Goal: Task Accomplishment & Management: Use online tool/utility

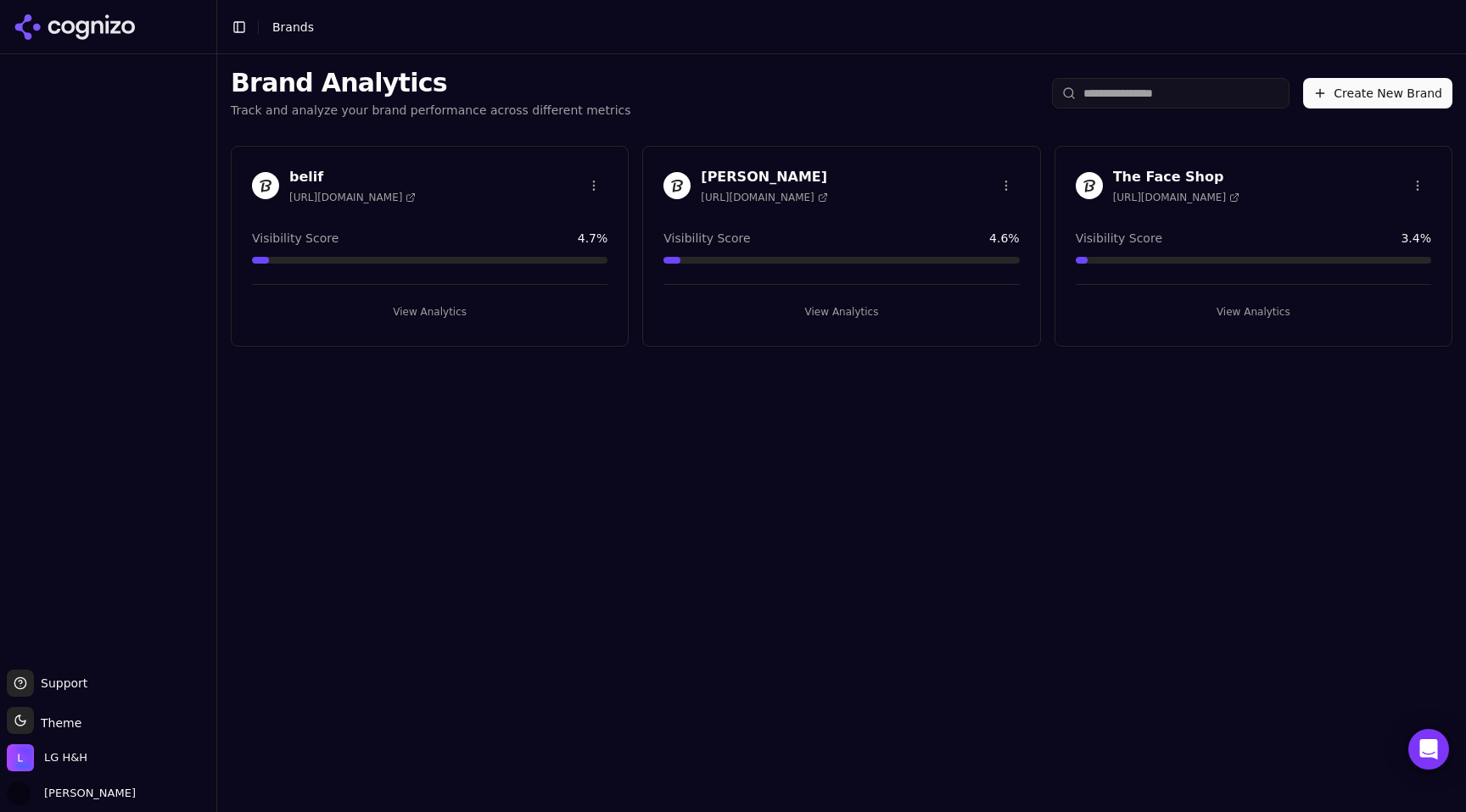
click at [808, 200] on span "[URL][DOMAIN_NAME]" at bounding box center [763, 197] width 126 height 14
click at [731, 174] on h3 "[PERSON_NAME]" at bounding box center [763, 177] width 126 height 20
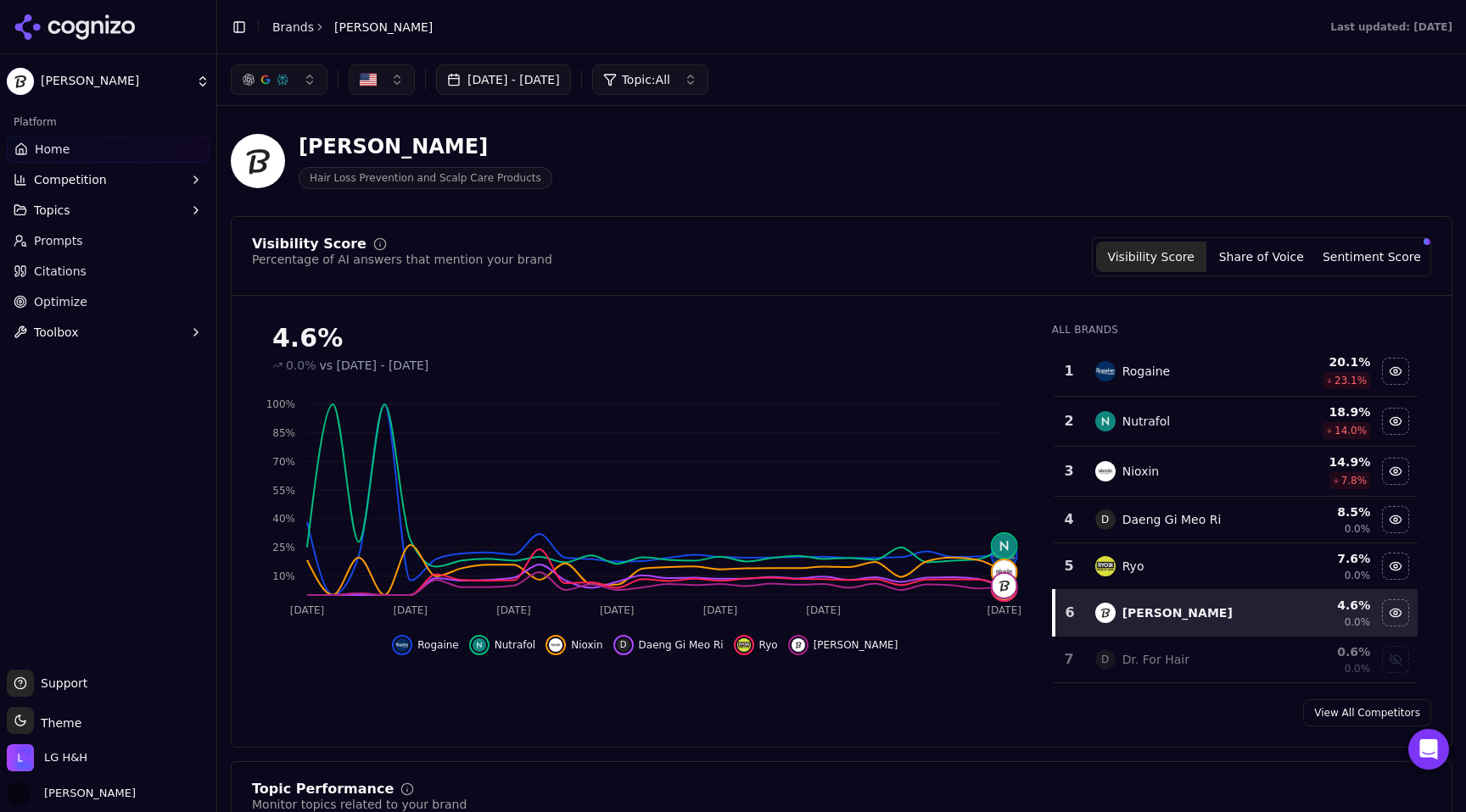
click at [89, 299] on link "Optimize" at bounding box center [108, 302] width 203 height 27
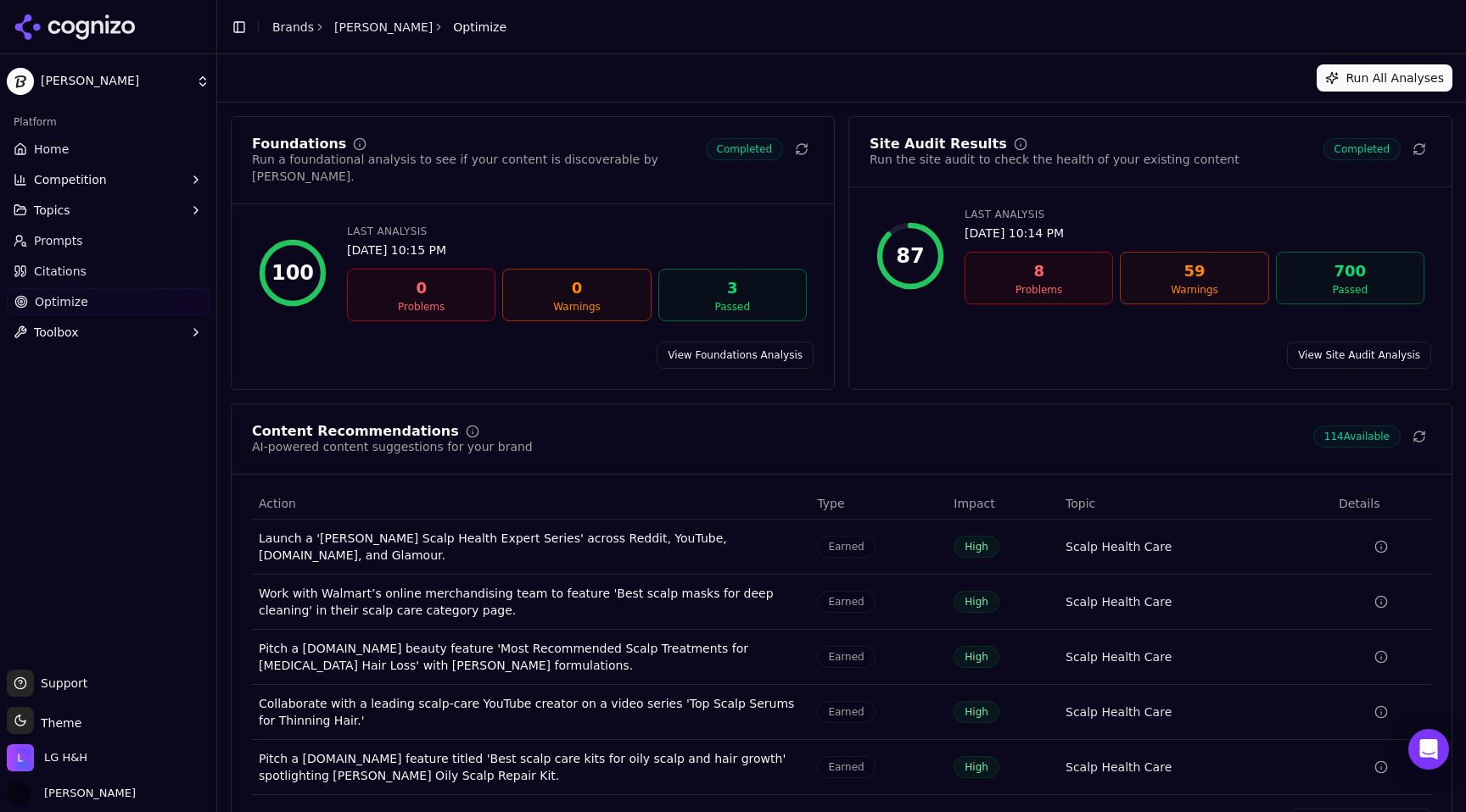
click at [1360, 341] on link "View Site Audit Analysis" at bounding box center [1359, 355] width 144 height 27
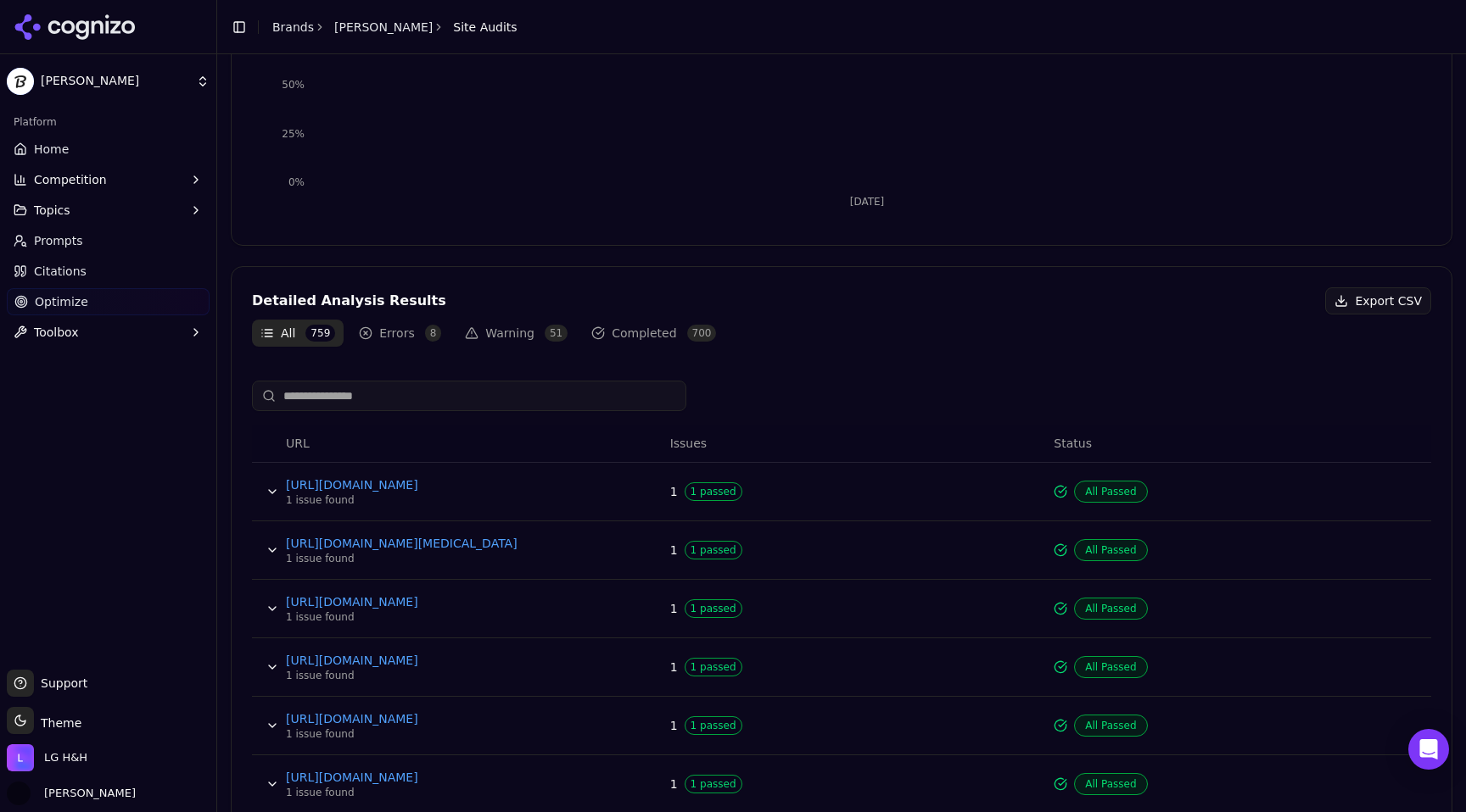
scroll to position [356, 0]
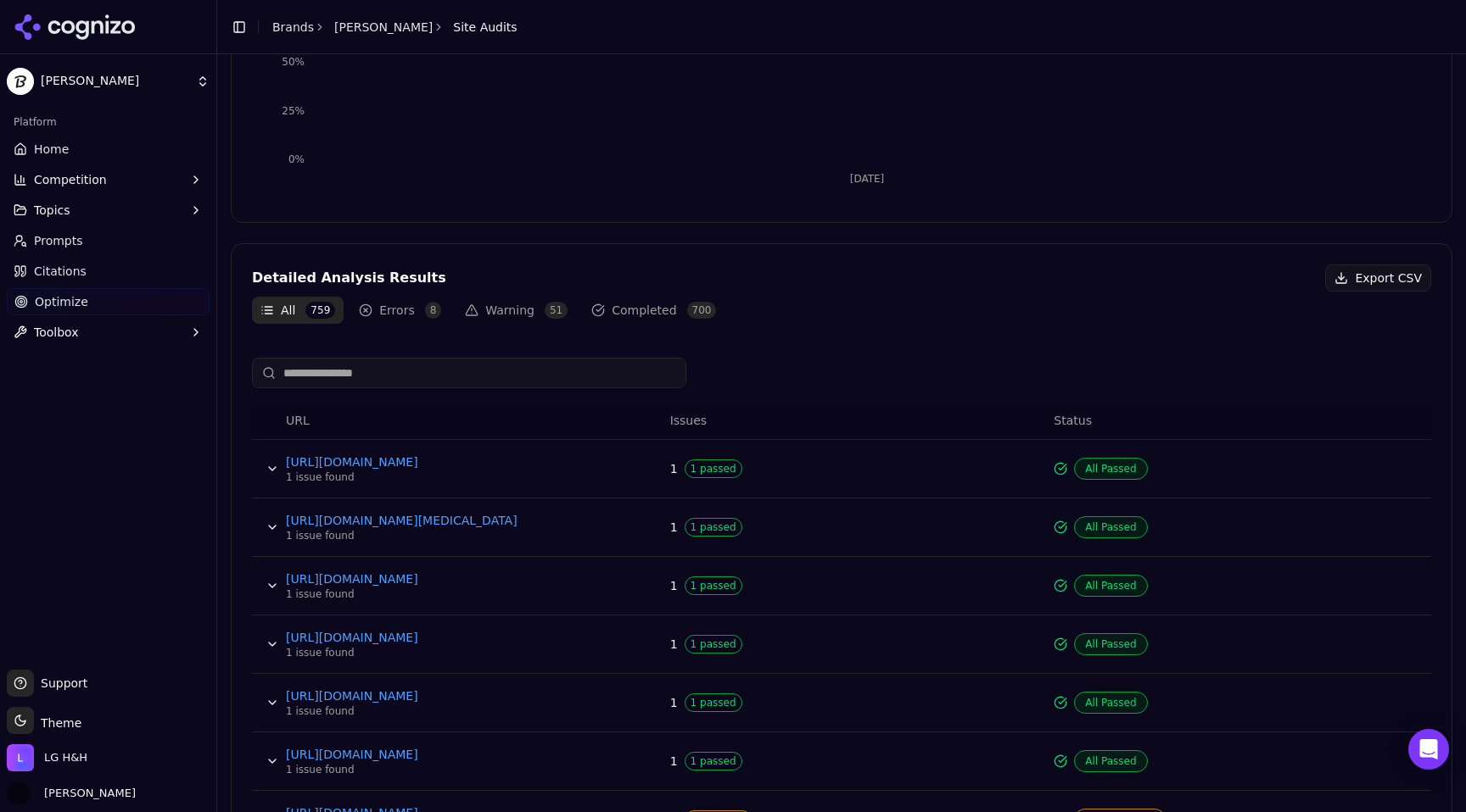
click at [409, 315] on button "Errors 8" at bounding box center [400, 310] width 99 height 27
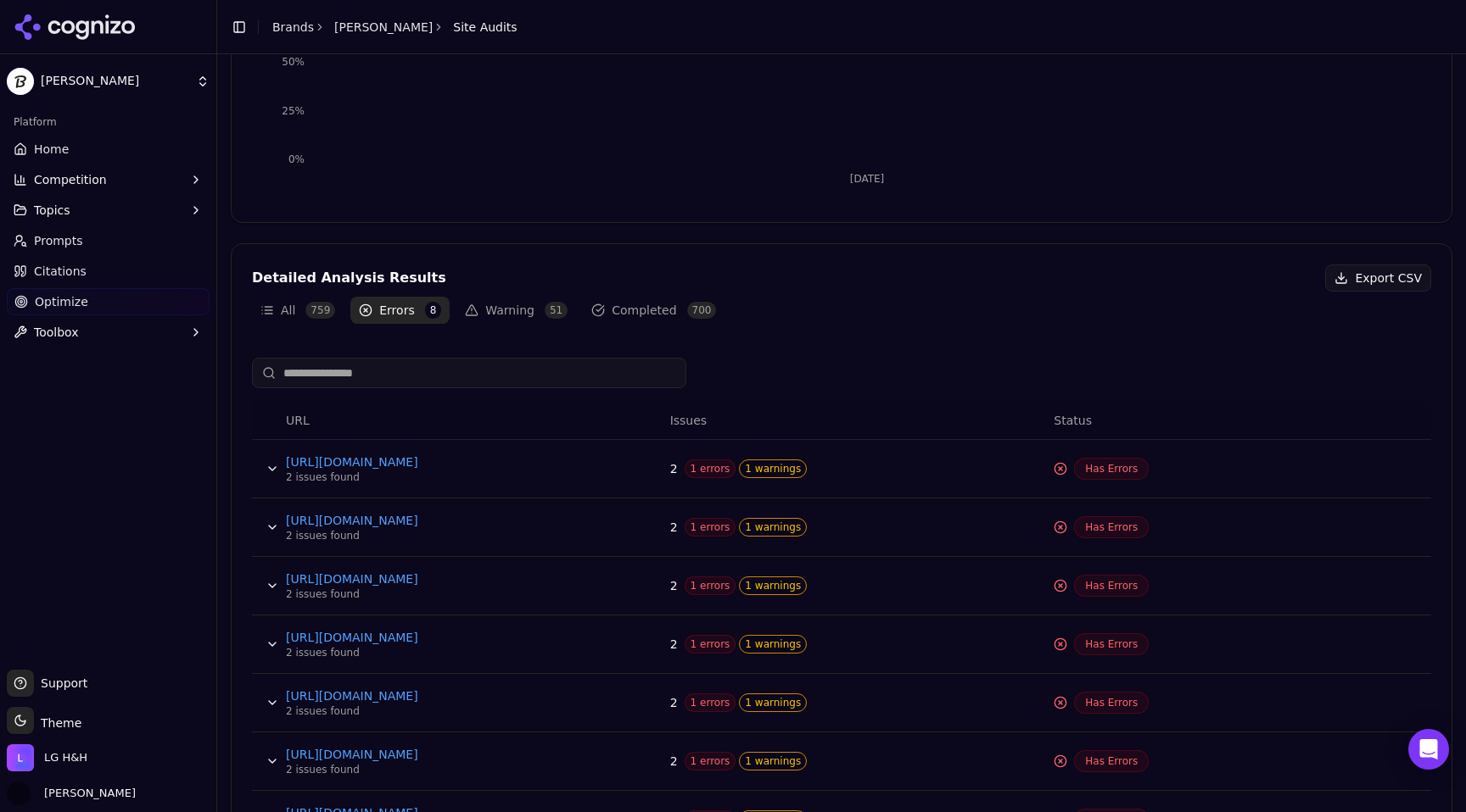
click at [265, 474] on button "Data table" at bounding box center [272, 469] width 27 height 27
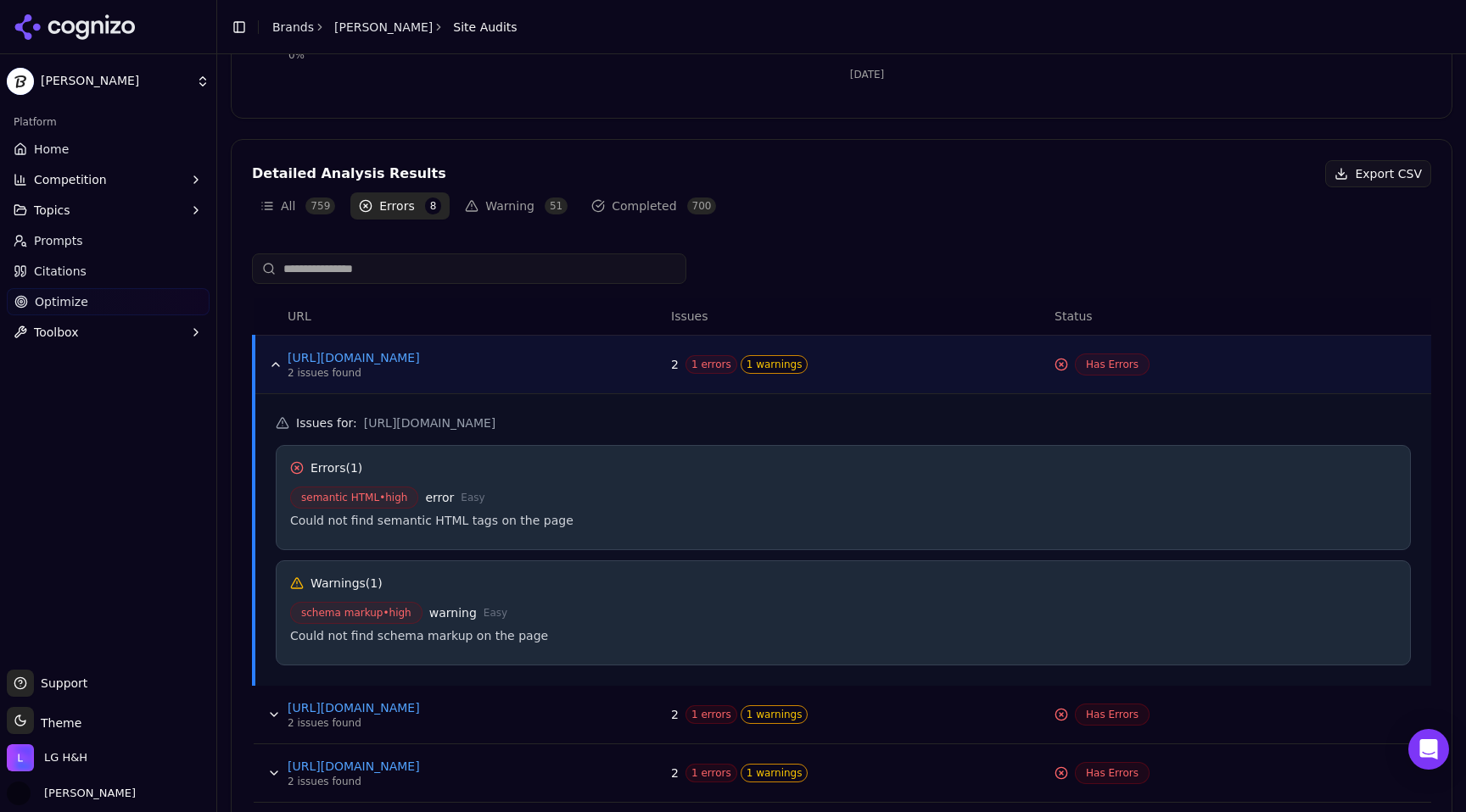
scroll to position [511, 0]
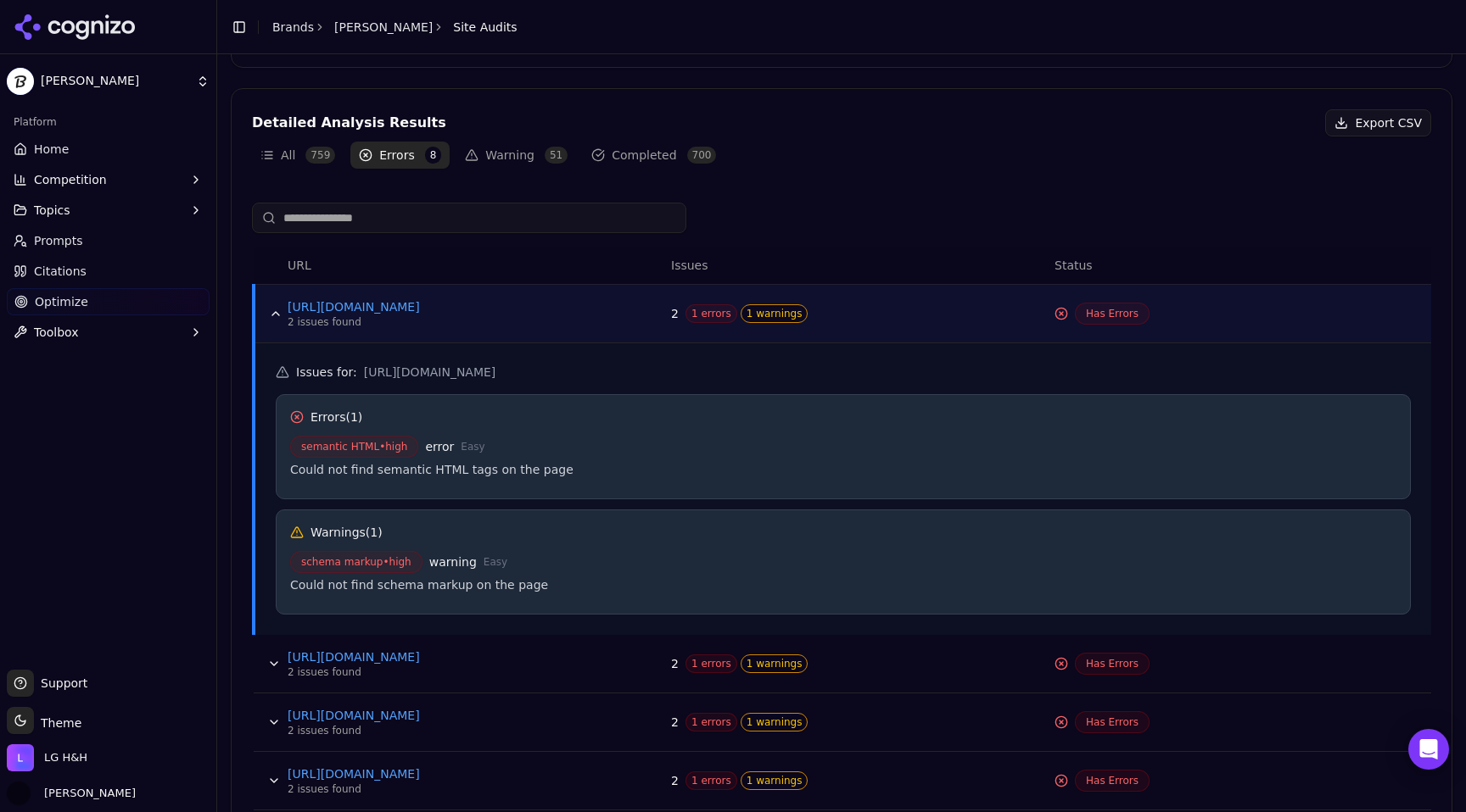
click at [270, 316] on button "Data table" at bounding box center [276, 314] width 27 height 27
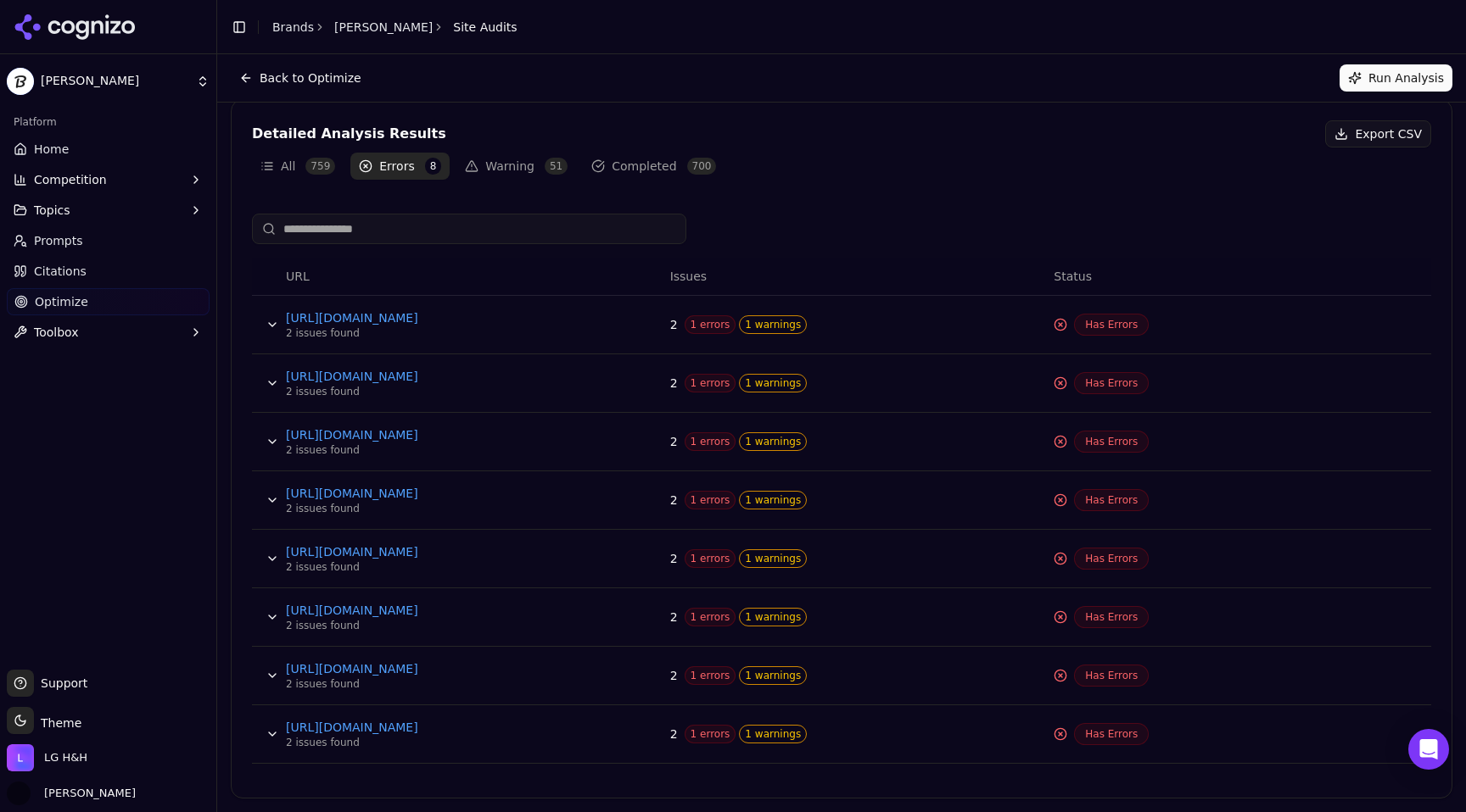
click at [267, 380] on button "Data table" at bounding box center [272, 383] width 27 height 27
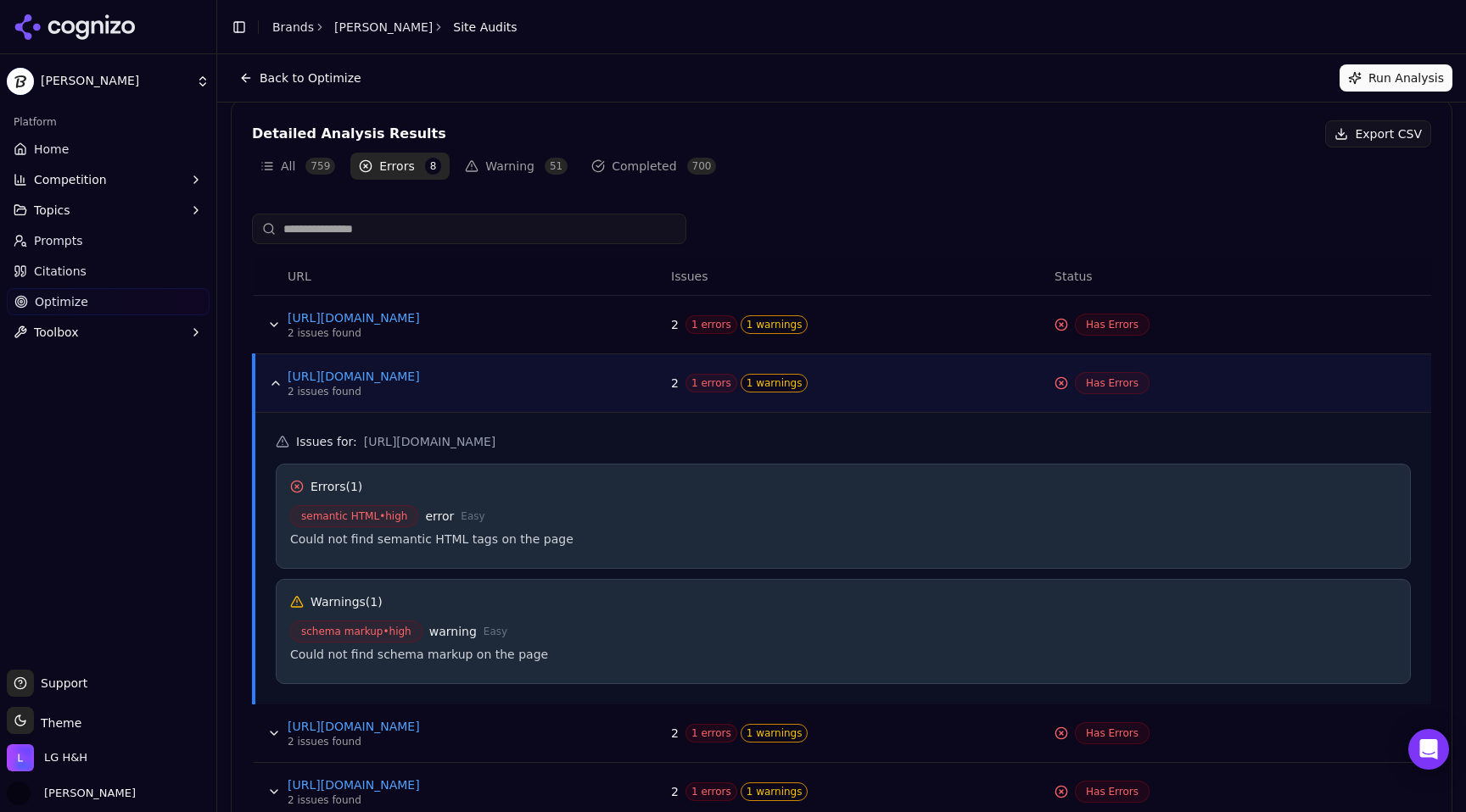
click at [267, 380] on button "Data table" at bounding box center [276, 383] width 27 height 27
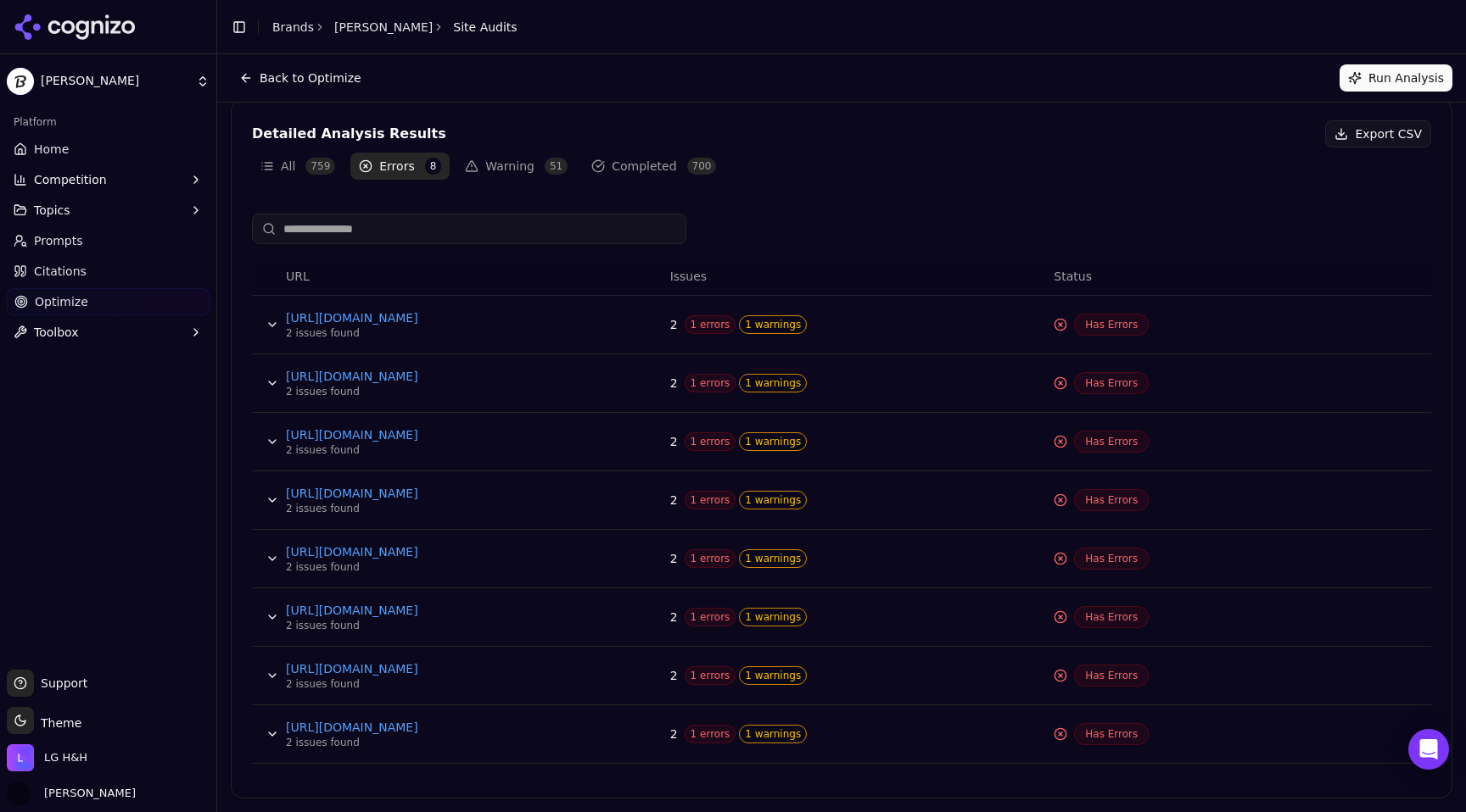
click at [263, 612] on button "Data table" at bounding box center [272, 618] width 27 height 27
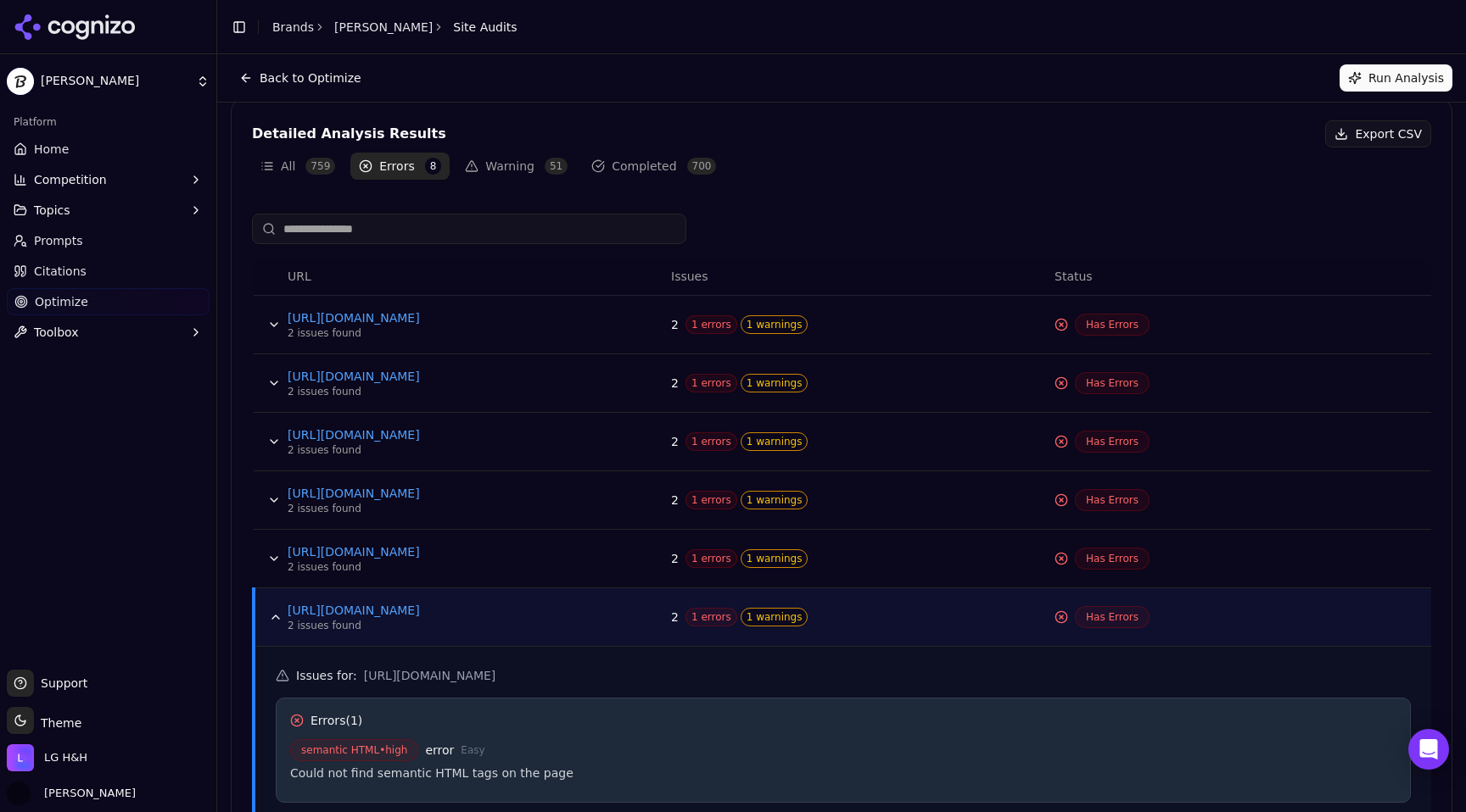
click at [263, 612] on button "Data table" at bounding box center [276, 618] width 27 height 27
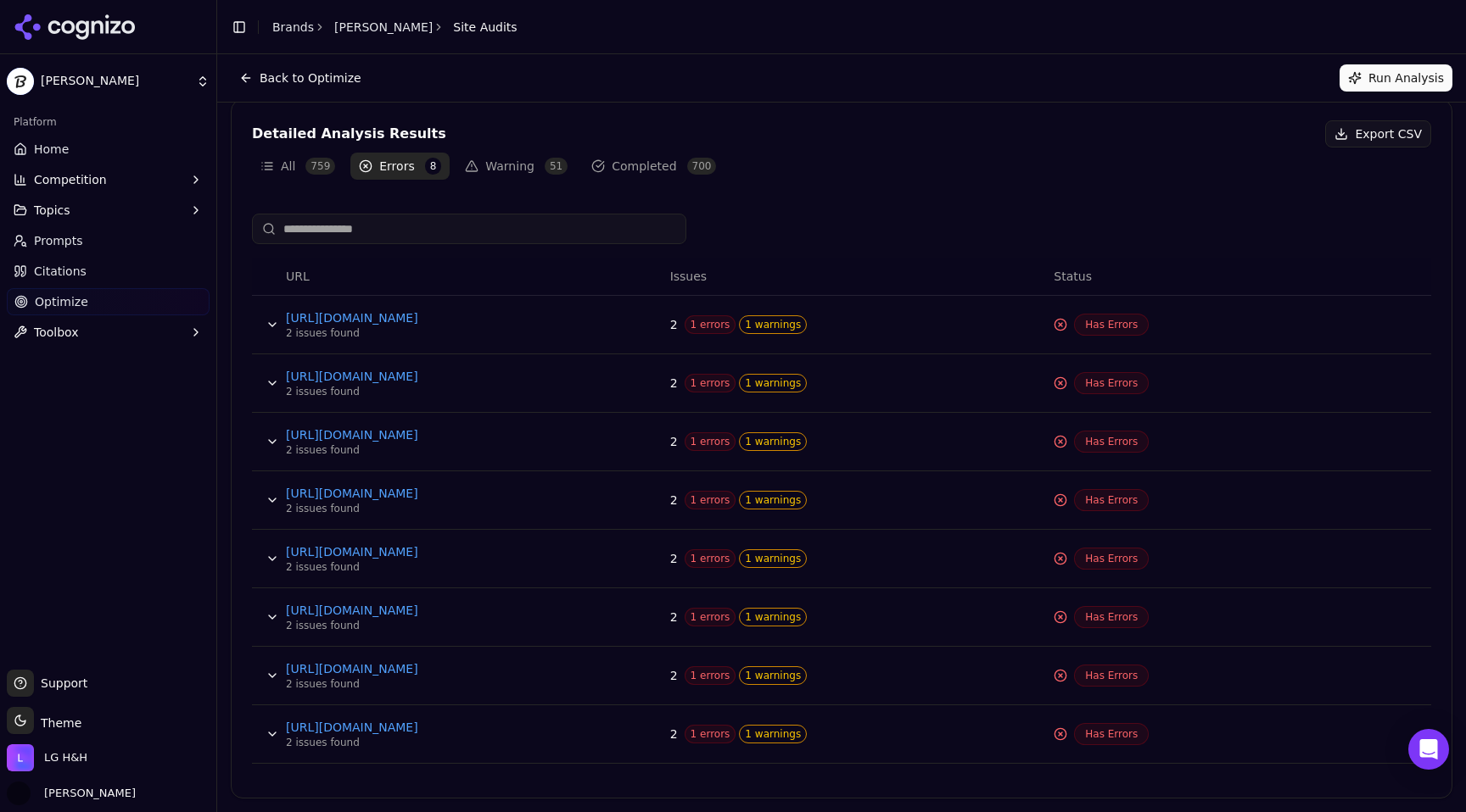
click at [263, 612] on button "Data table" at bounding box center [272, 618] width 27 height 27
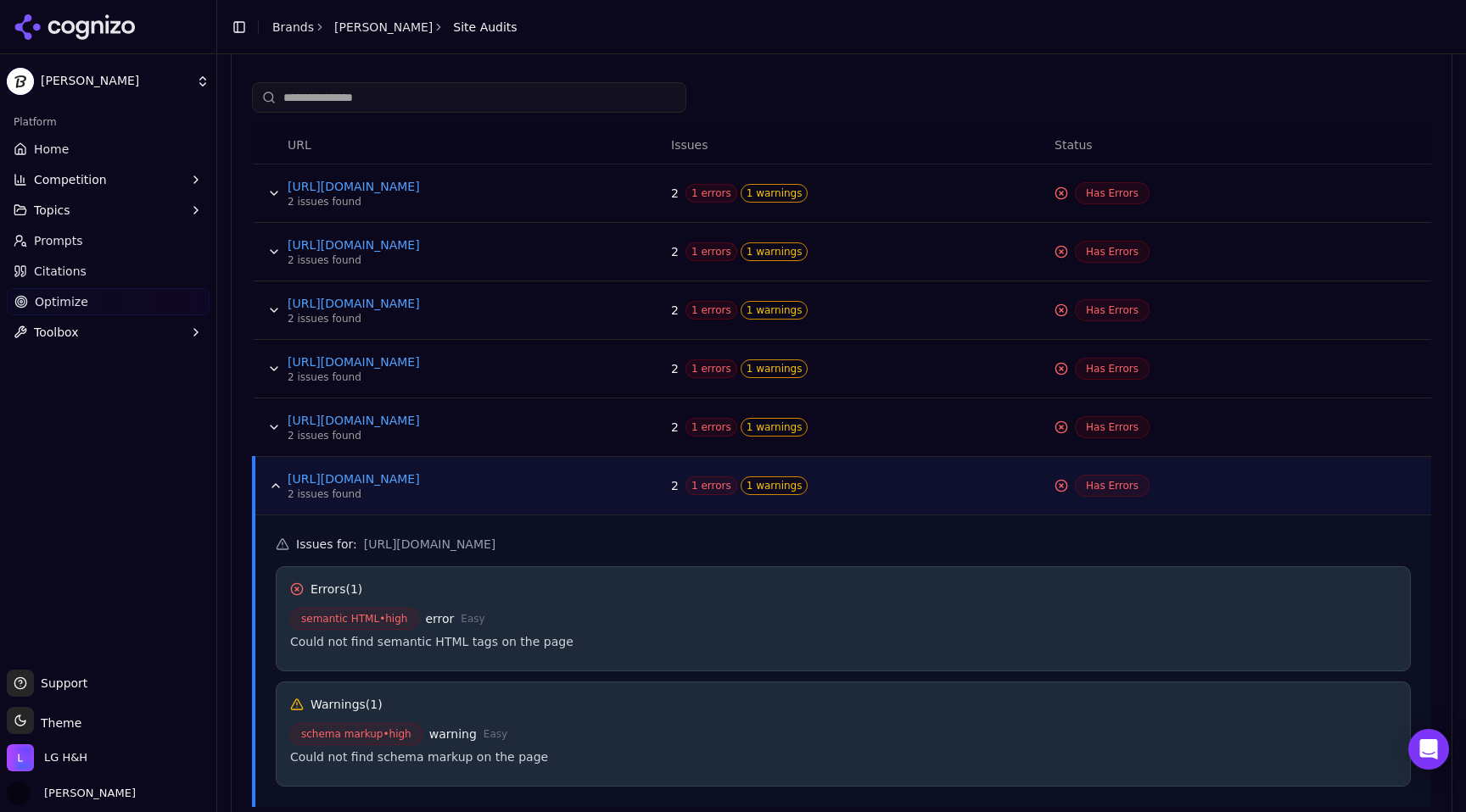
scroll to position [645, 0]
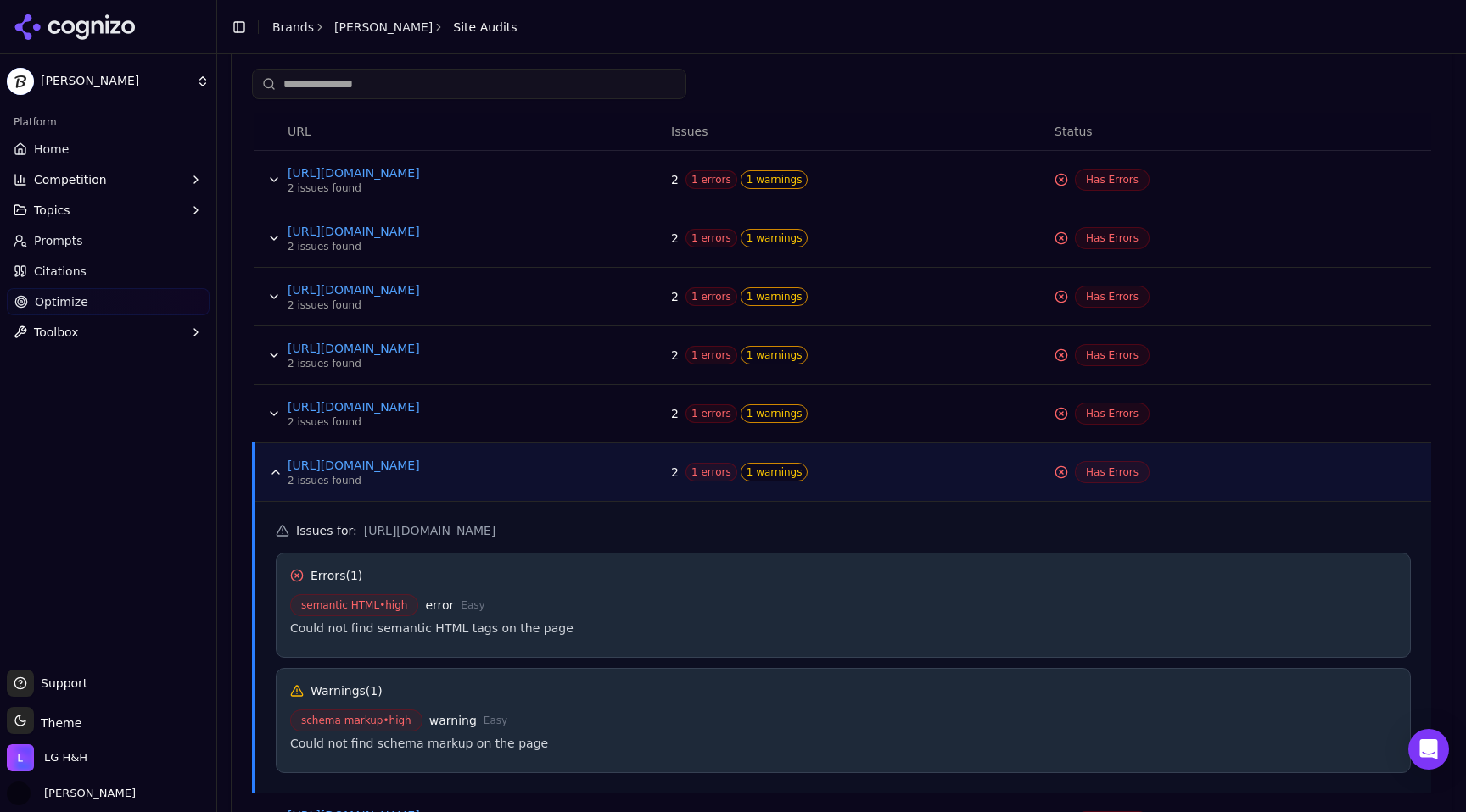
click at [271, 474] on button "Data table" at bounding box center [276, 473] width 27 height 27
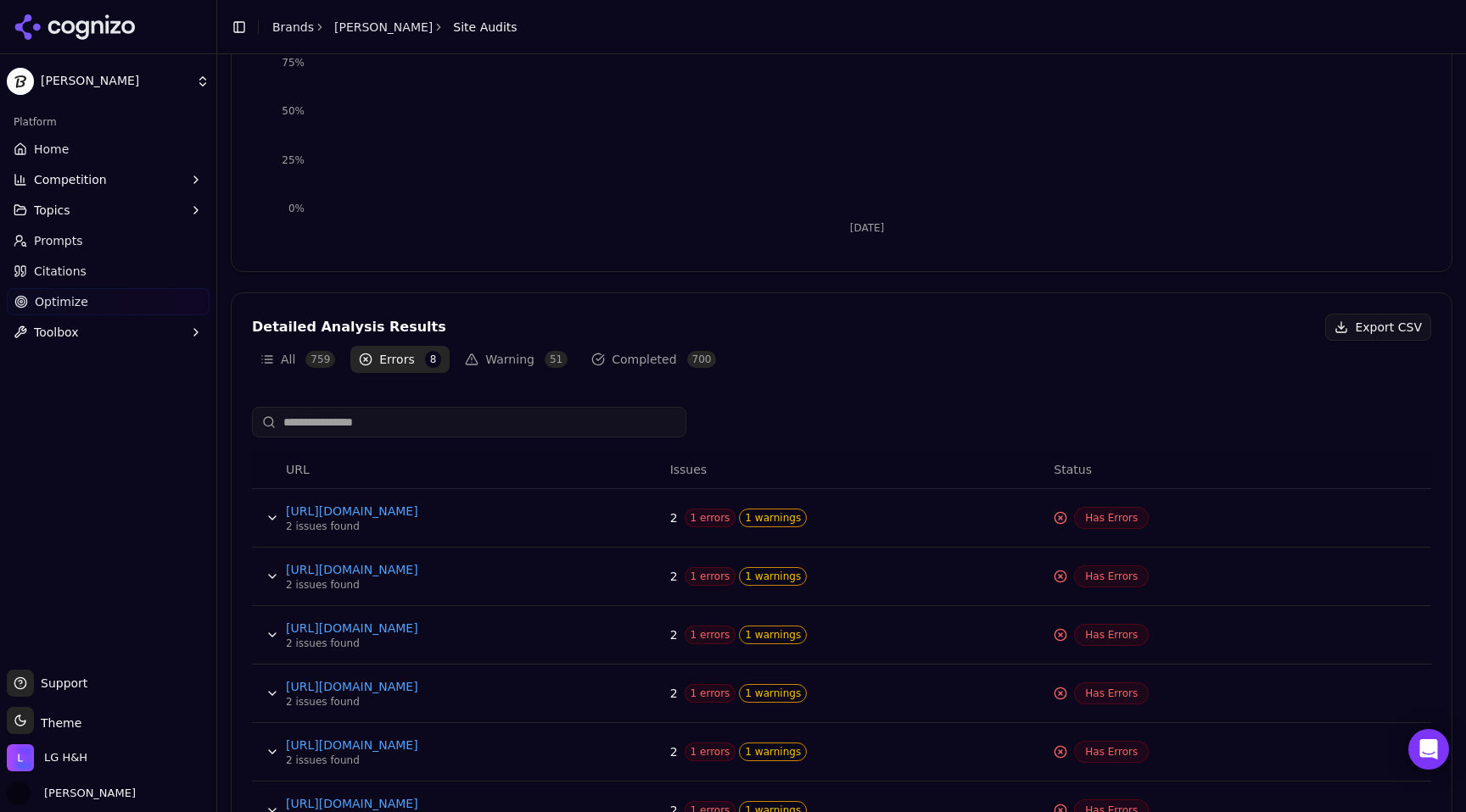
scroll to position [324, 0]
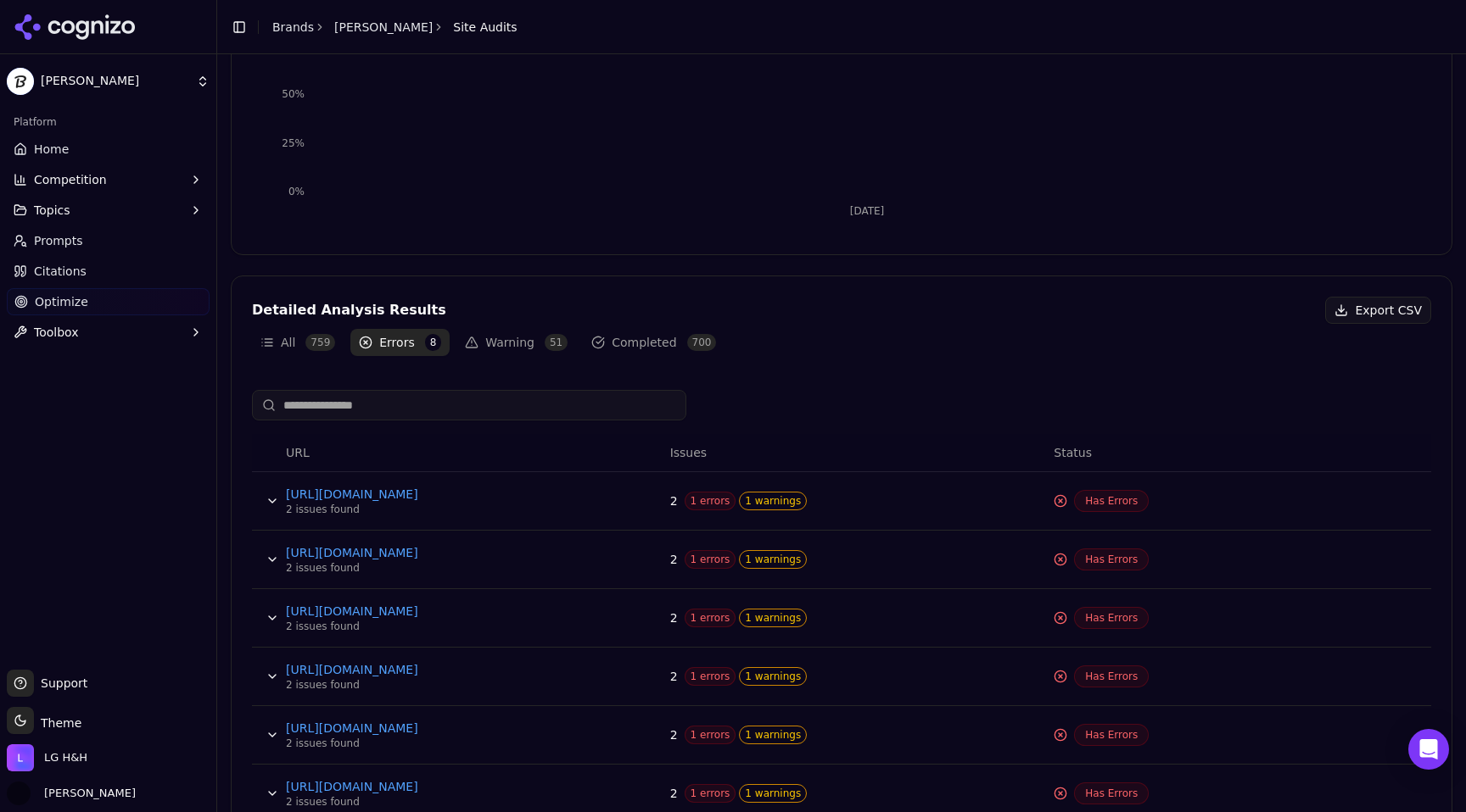
click at [525, 345] on button "Warning 51" at bounding box center [516, 343] width 120 height 27
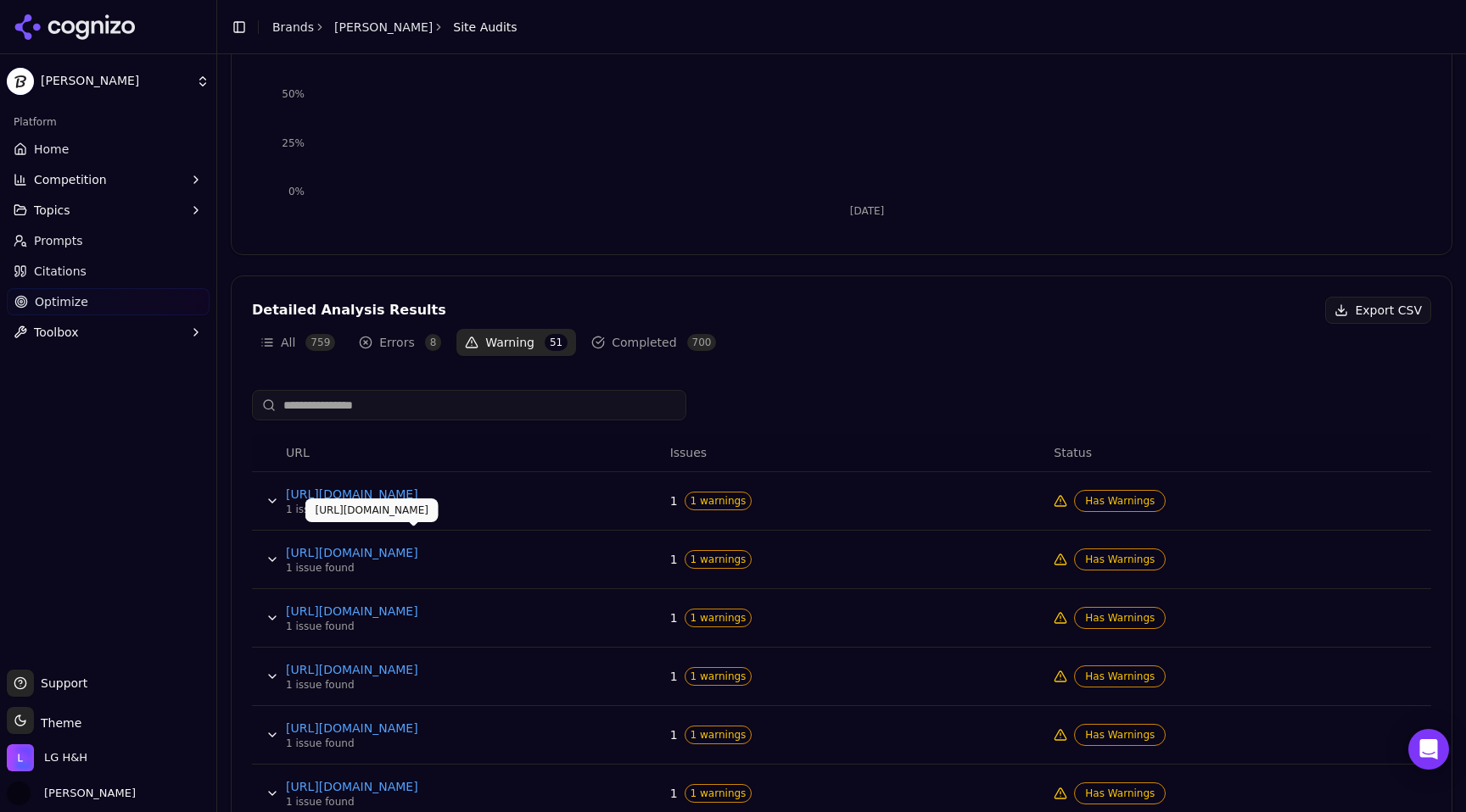
scroll to position [352, 0]
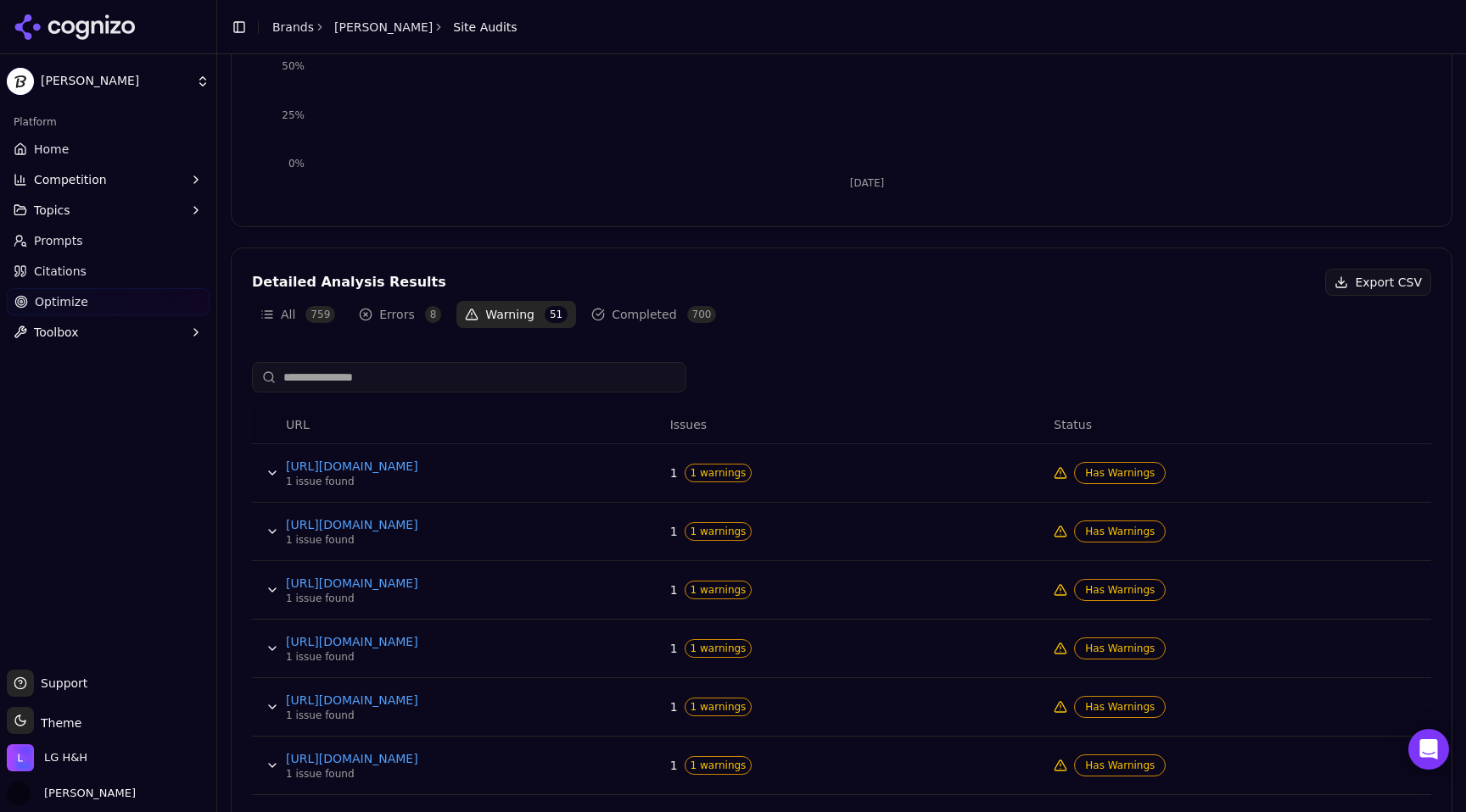
click at [267, 468] on button "Data table" at bounding box center [272, 474] width 27 height 27
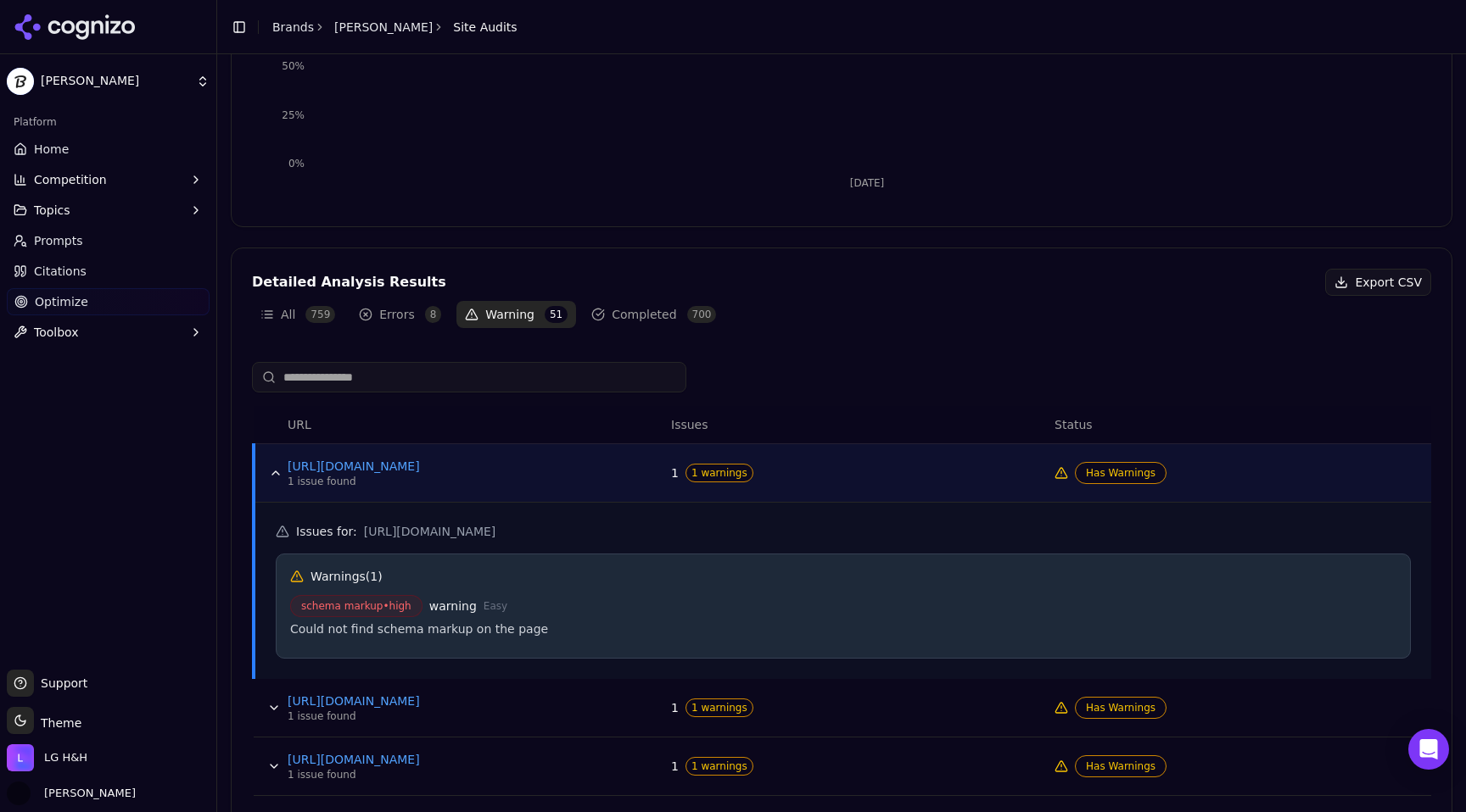
click at [267, 468] on button "Data table" at bounding box center [276, 474] width 27 height 27
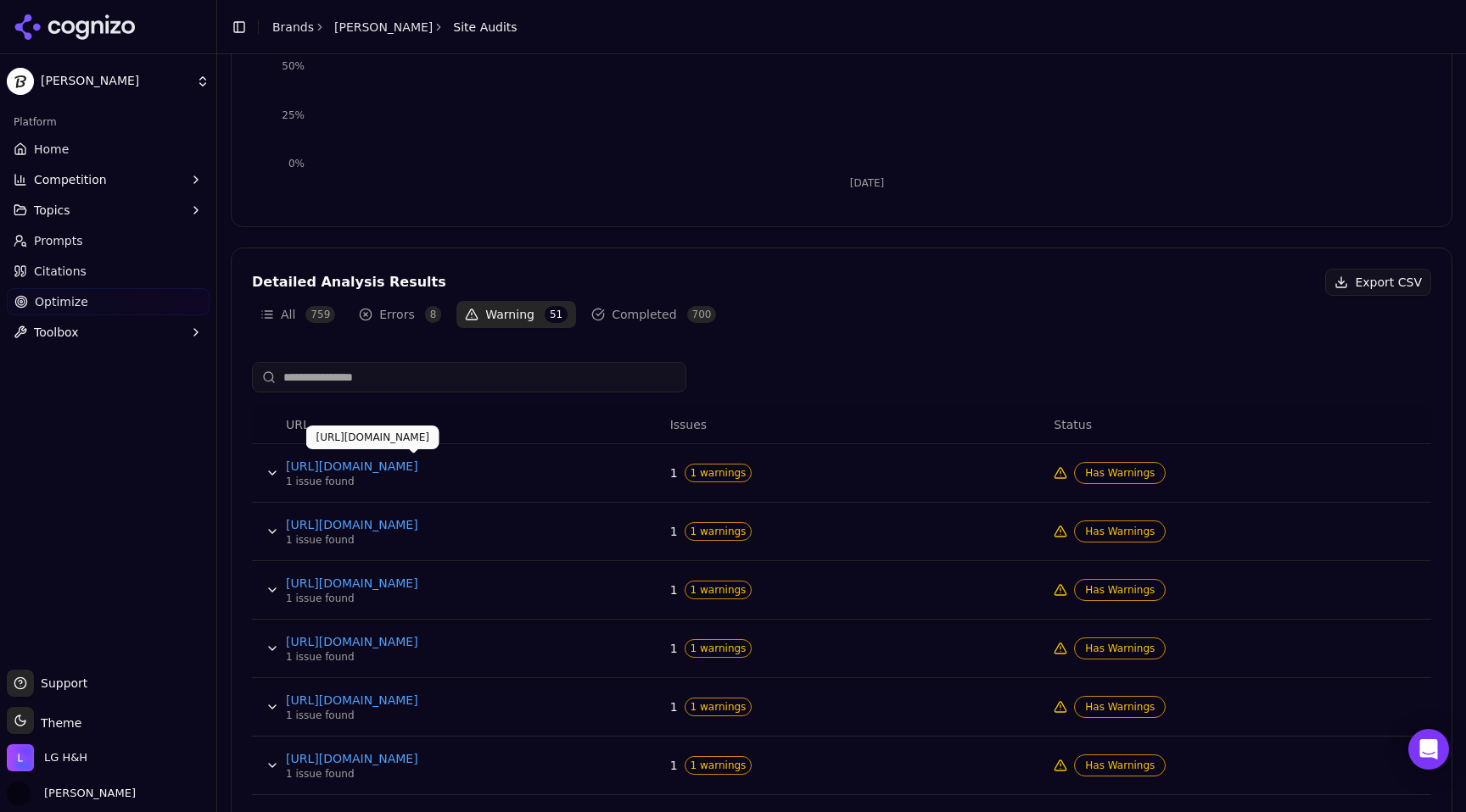
click at [397, 461] on link "[URL][DOMAIN_NAME]" at bounding box center [413, 466] width 255 height 17
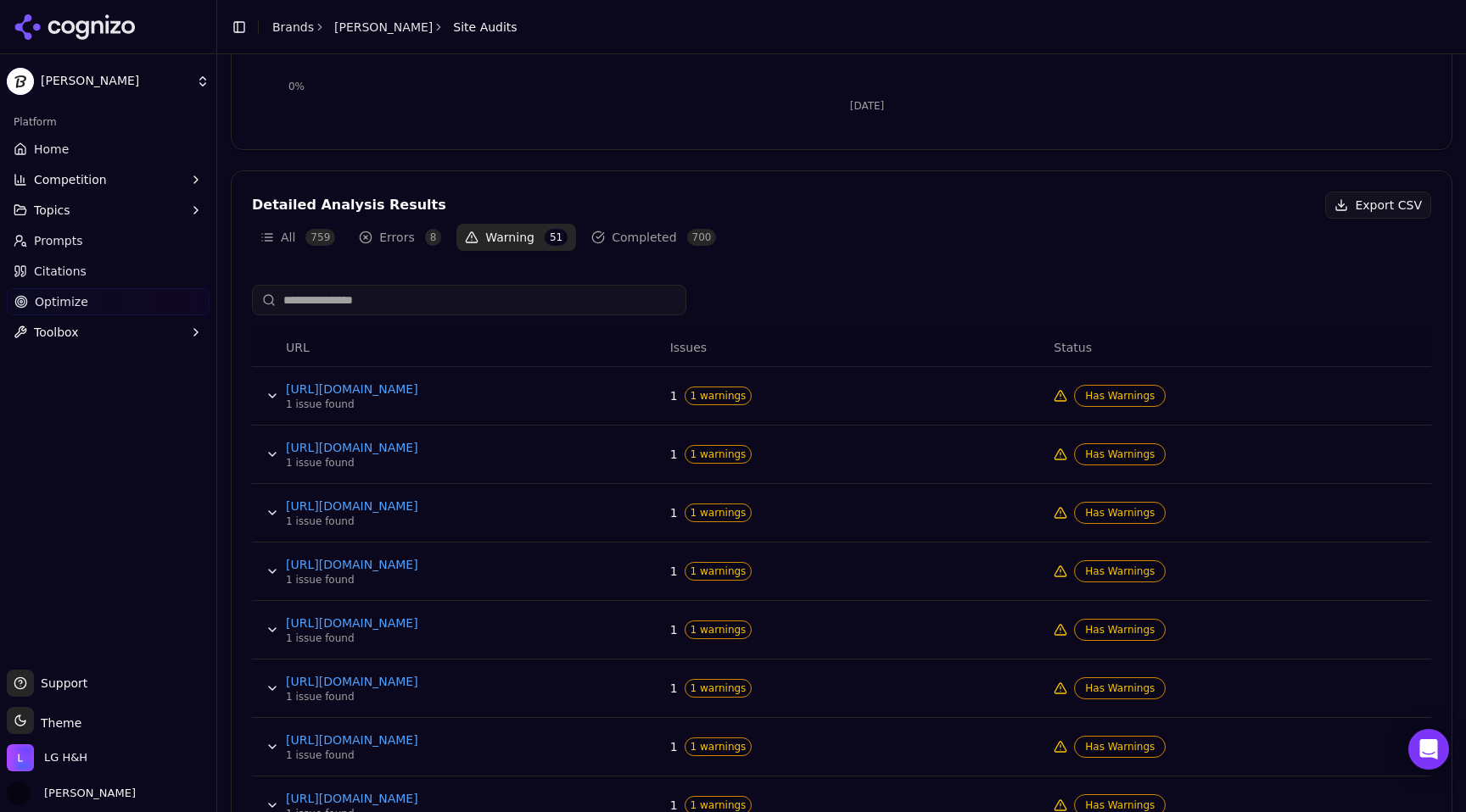
scroll to position [644, 0]
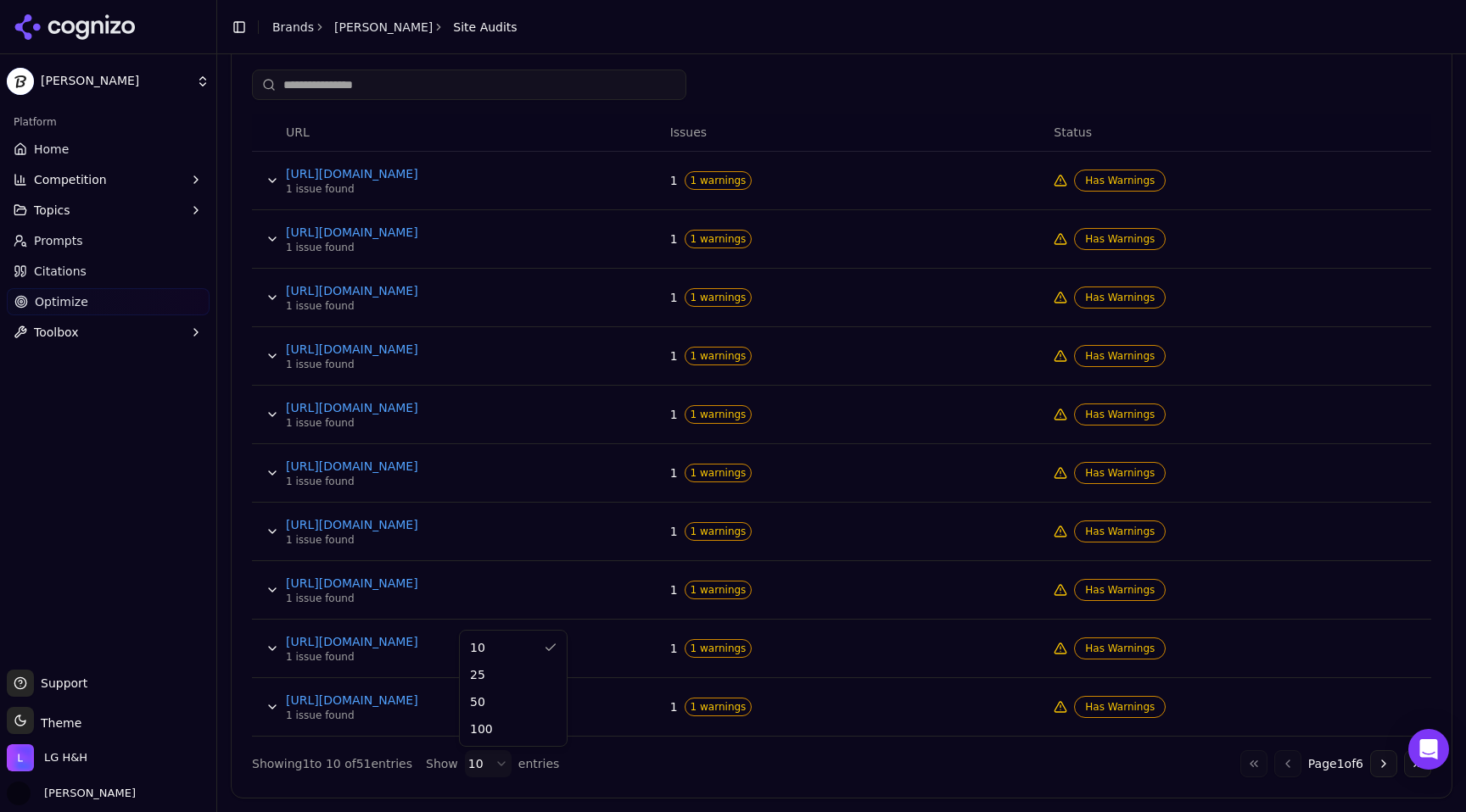
click at [478, 760] on html "[PERSON_NAME] Platform Home Competition Topics Prompts Citations Optimize Toolb…" at bounding box center [733, 406] width 1466 height 812
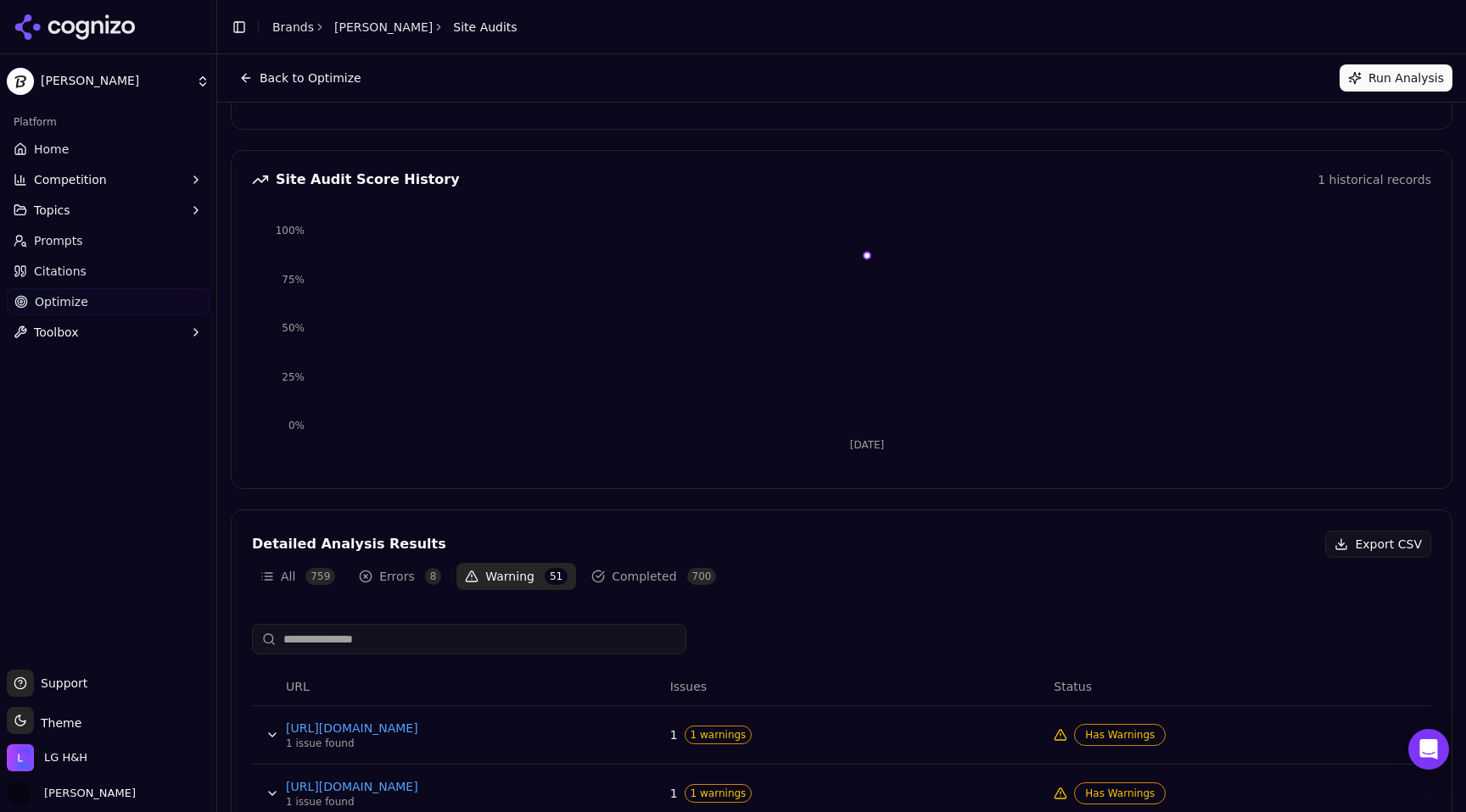
scroll to position [79, 0]
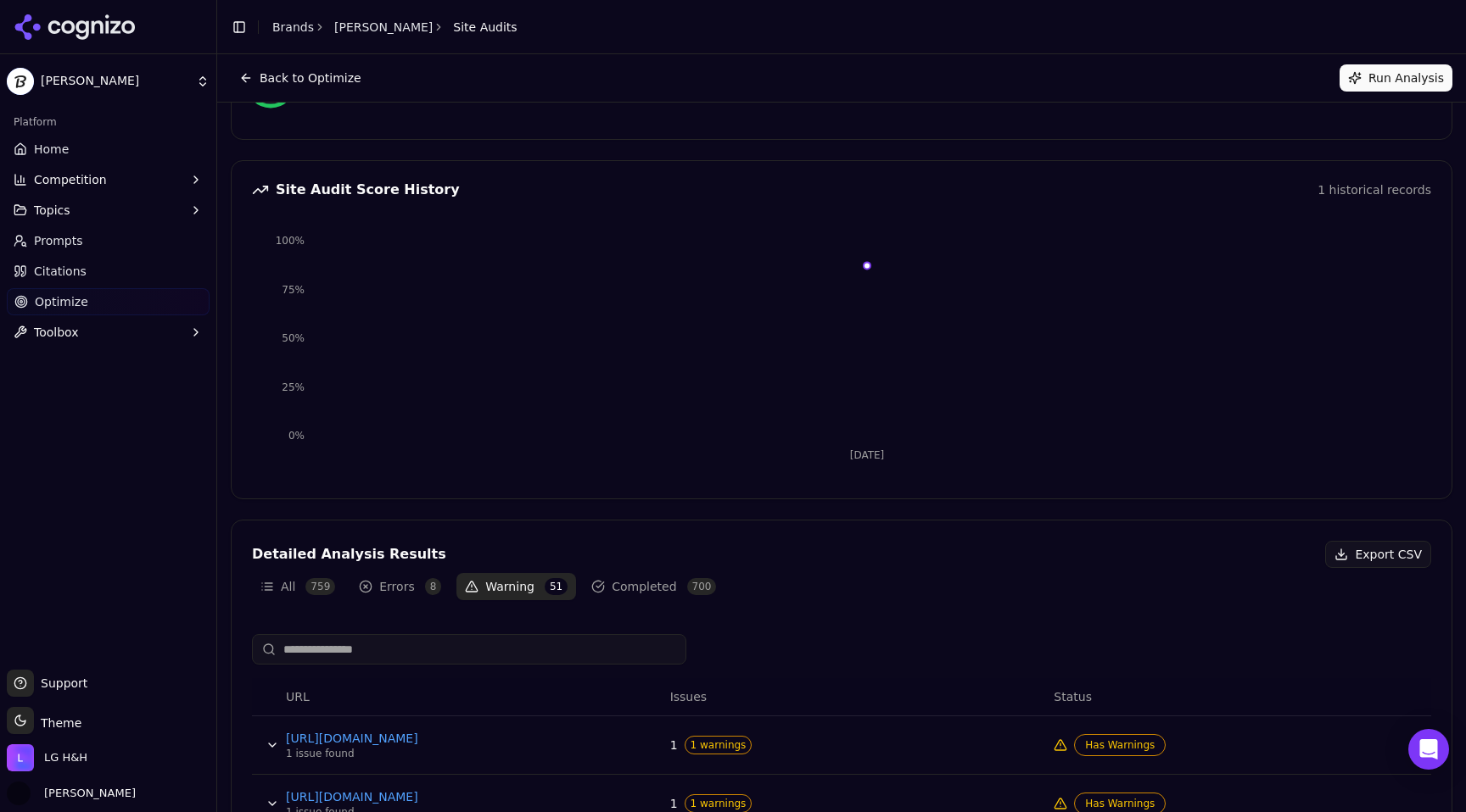
click at [426, 587] on span "8" at bounding box center [434, 587] width 17 height 17
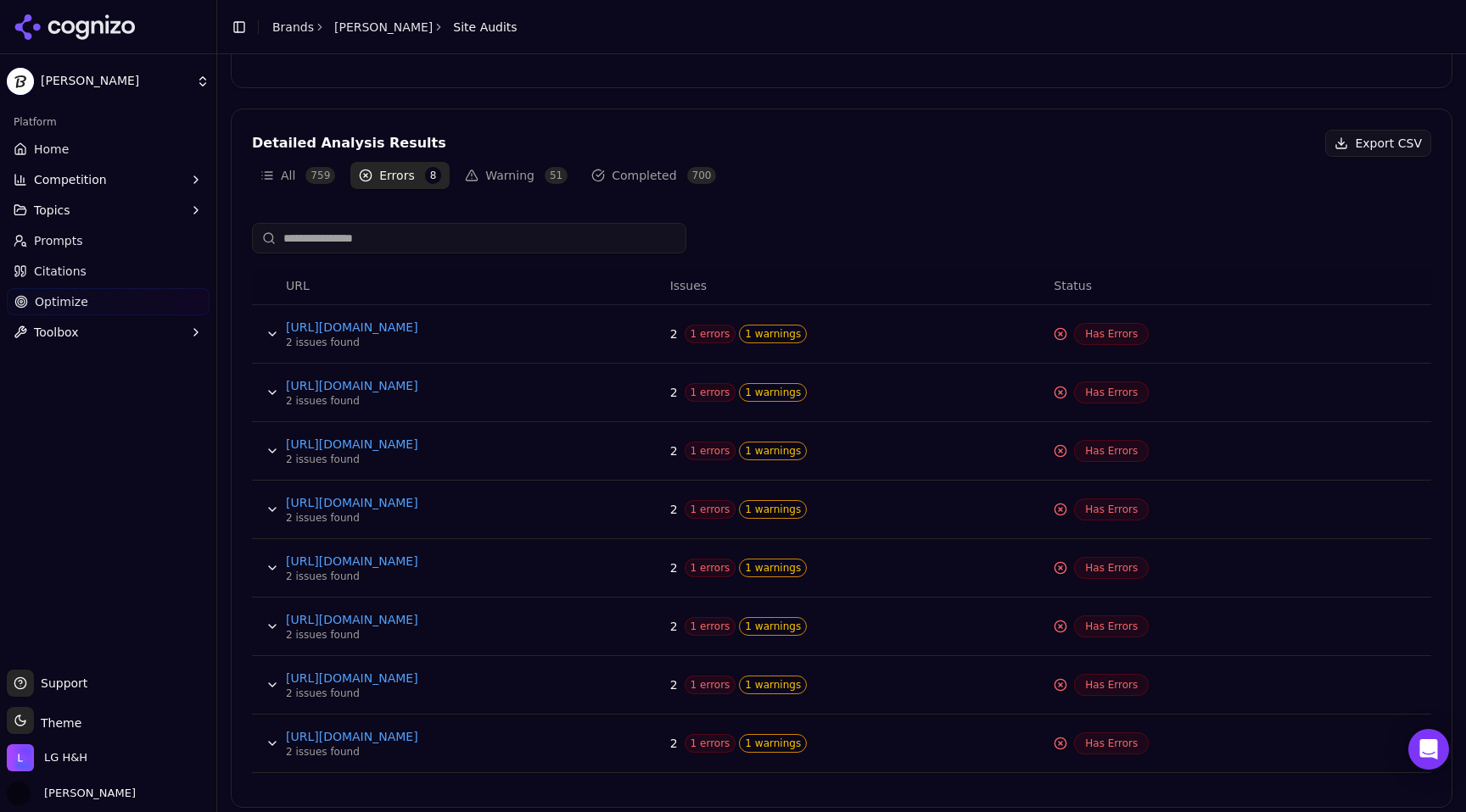
scroll to position [500, 0]
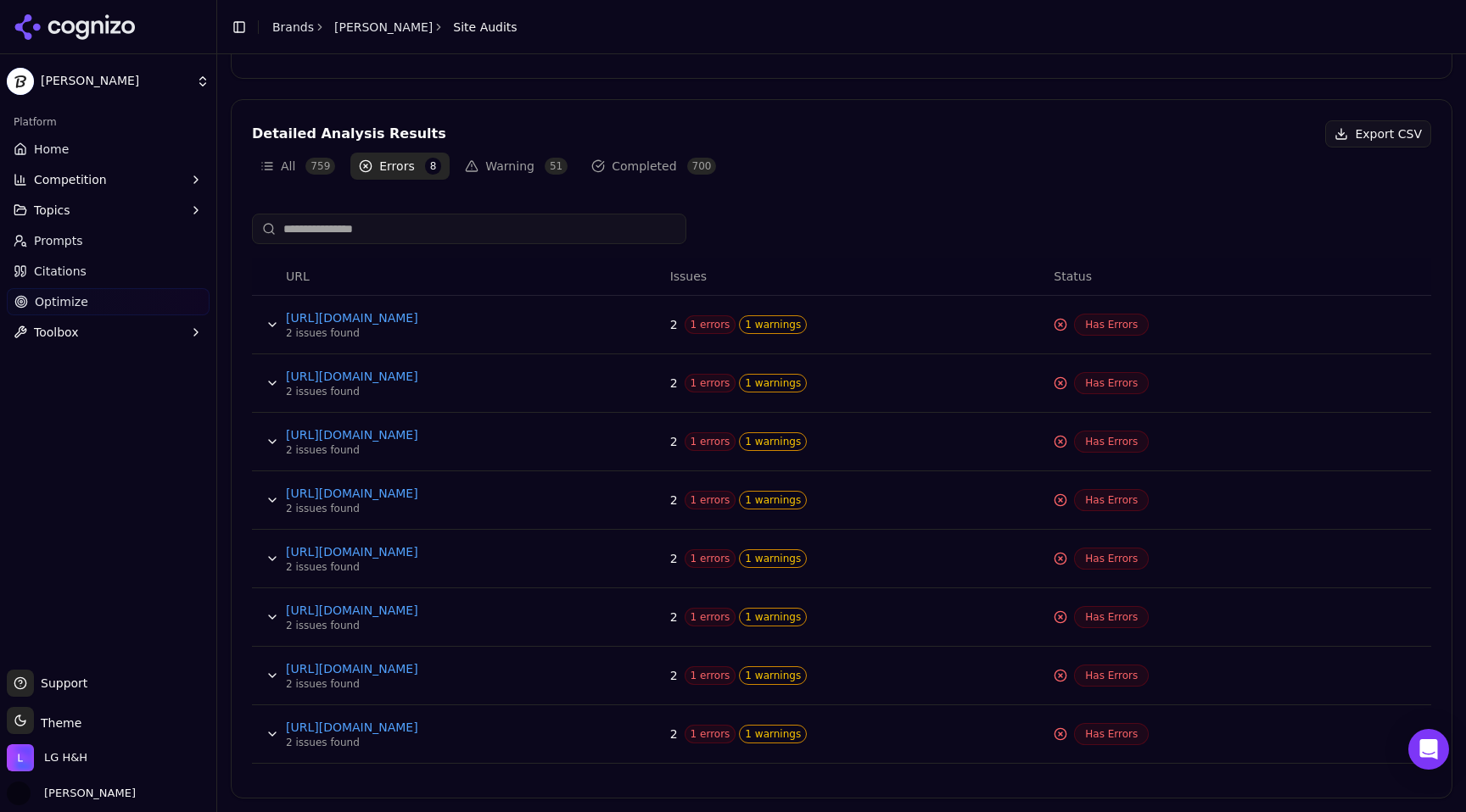
click at [530, 168] on button "Warning 51" at bounding box center [516, 166] width 120 height 27
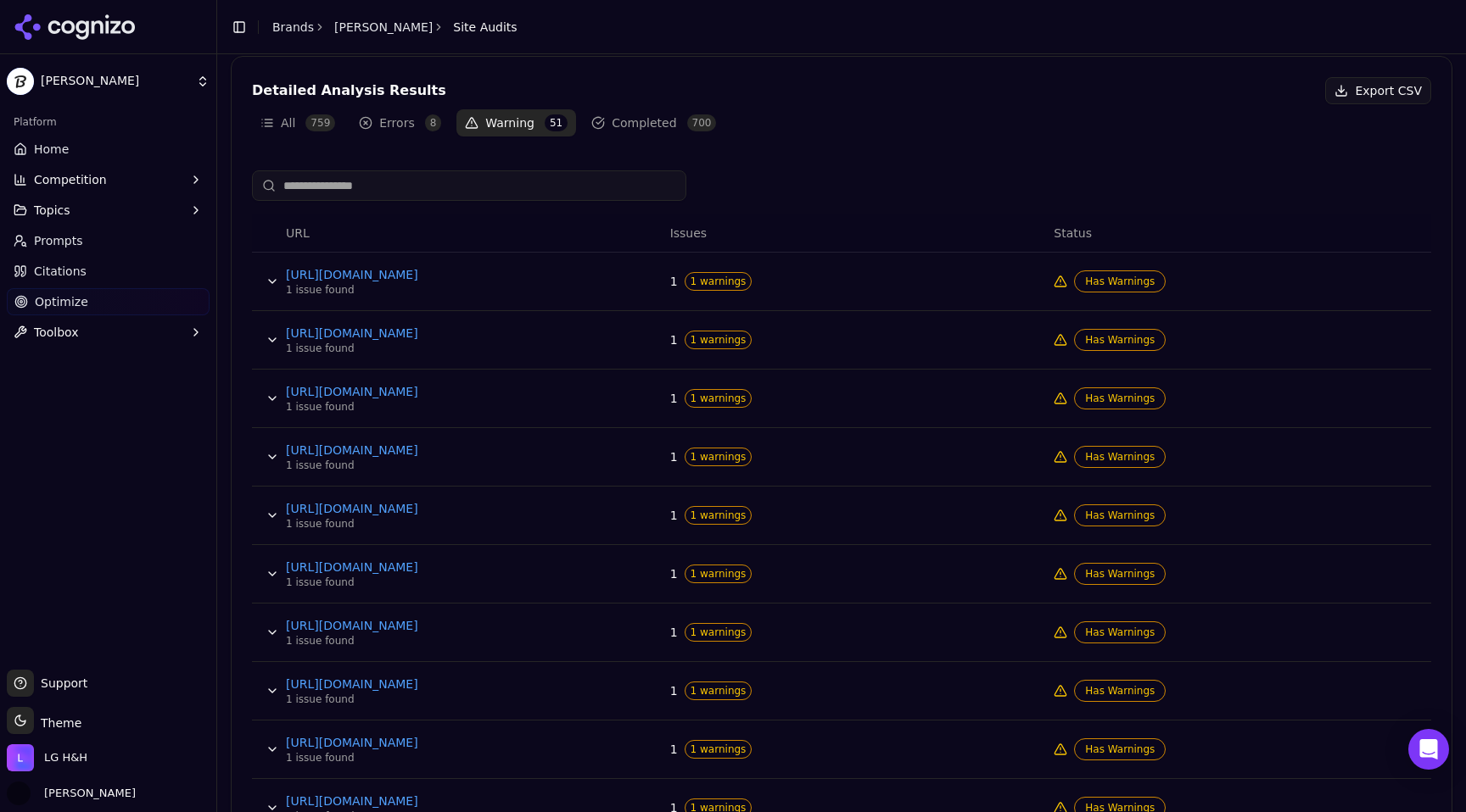
scroll to position [558, 0]
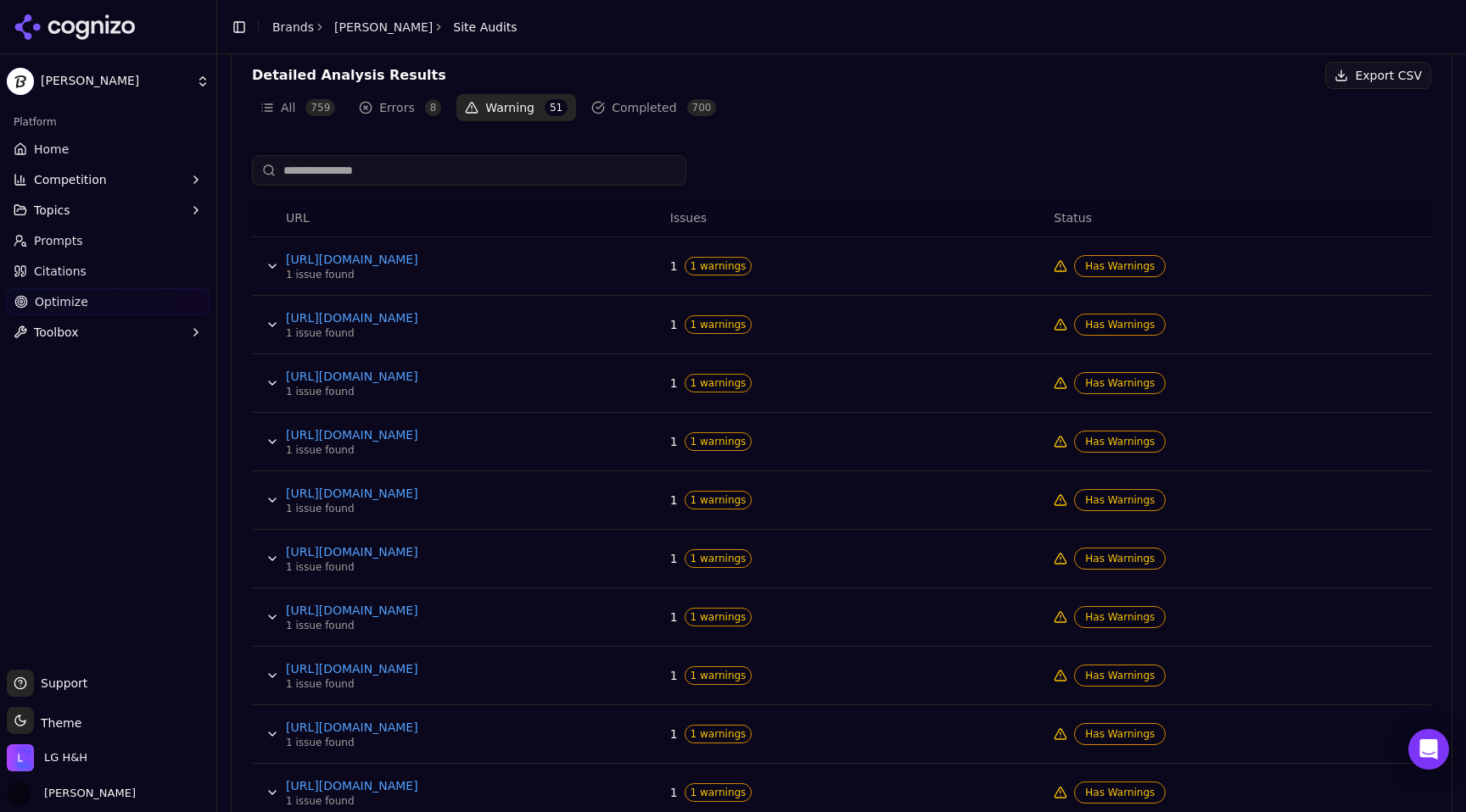
click at [276, 501] on button "Data table" at bounding box center [272, 500] width 27 height 27
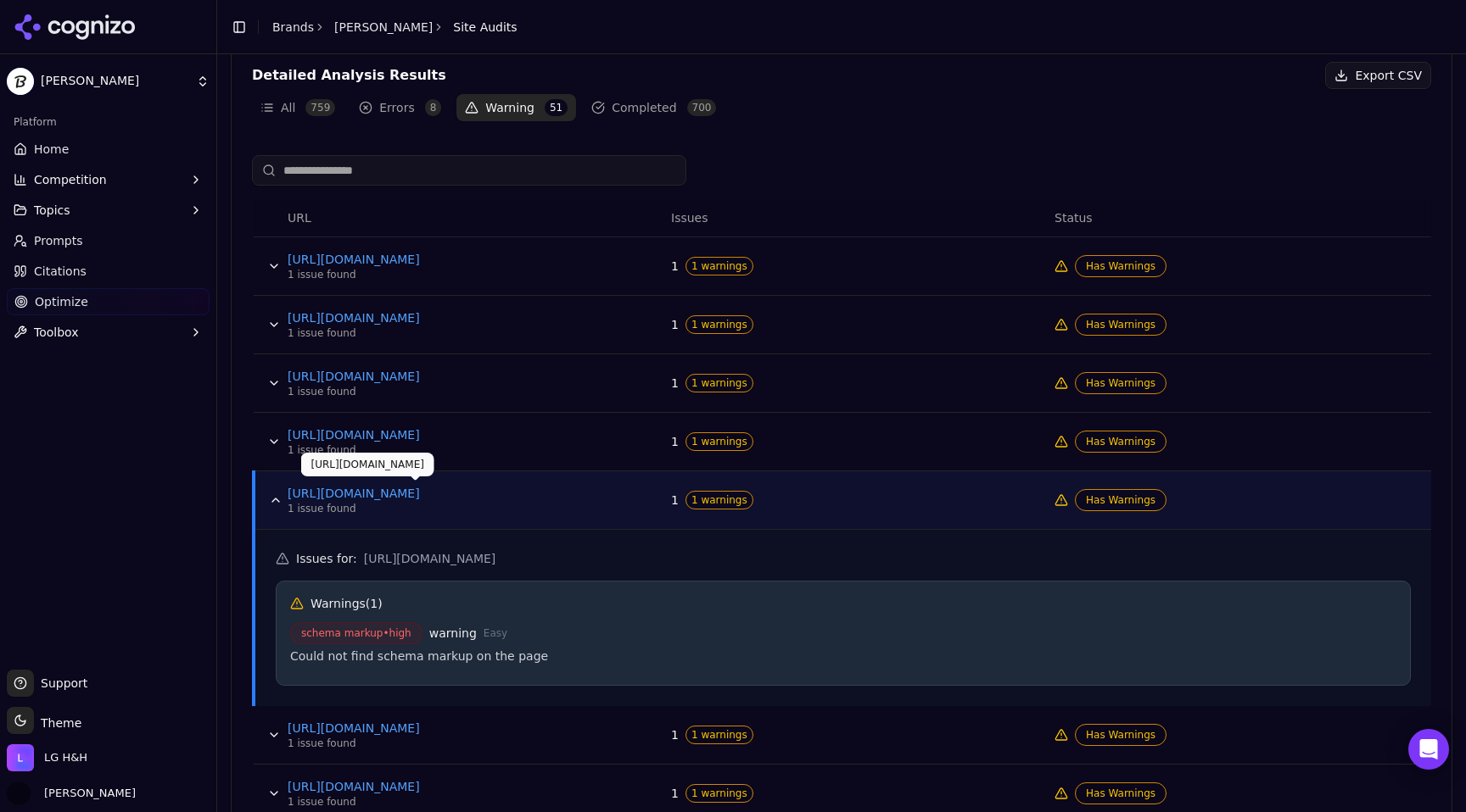
click at [388, 496] on link "[URL][DOMAIN_NAME]" at bounding box center [414, 493] width 255 height 17
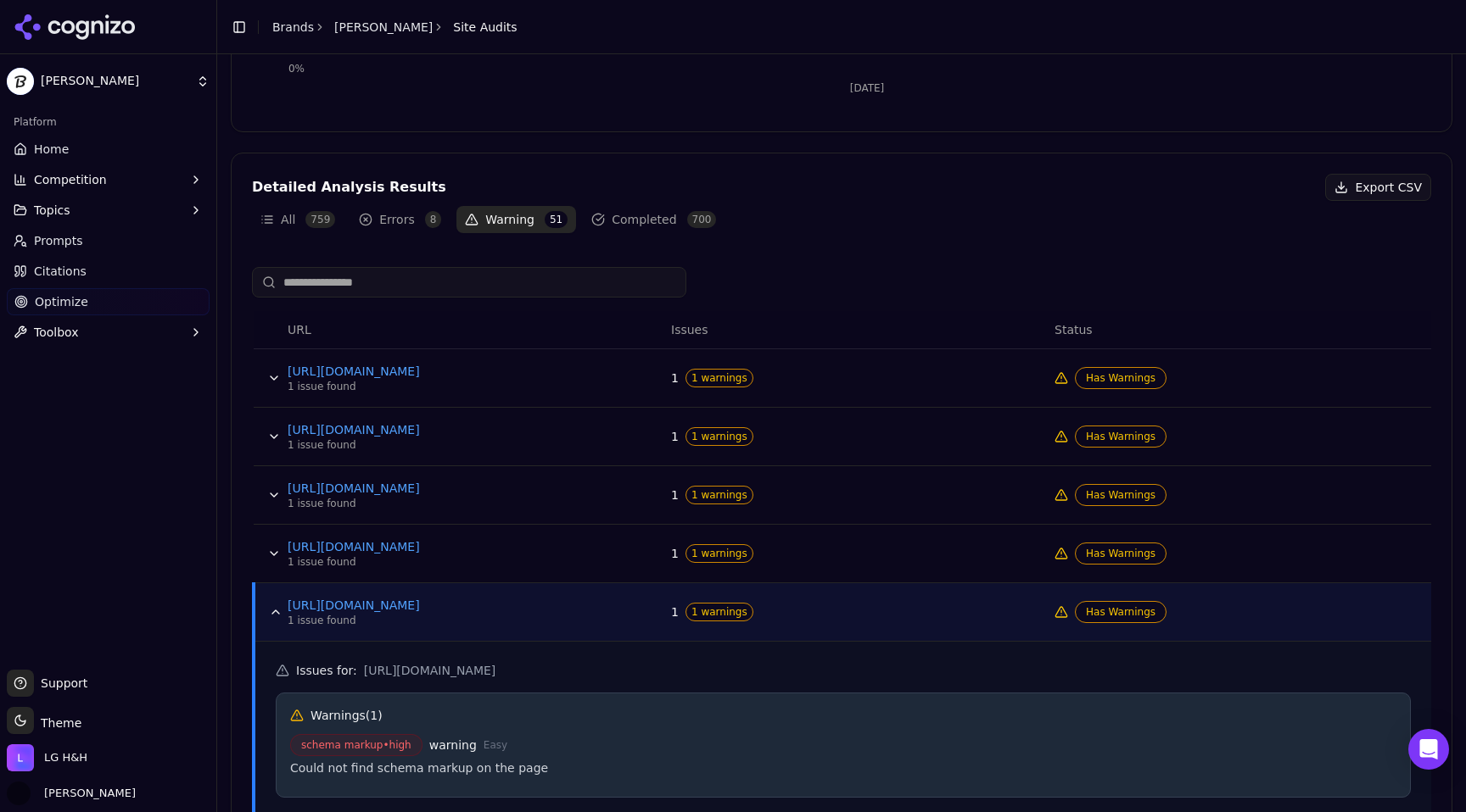
scroll to position [0, 0]
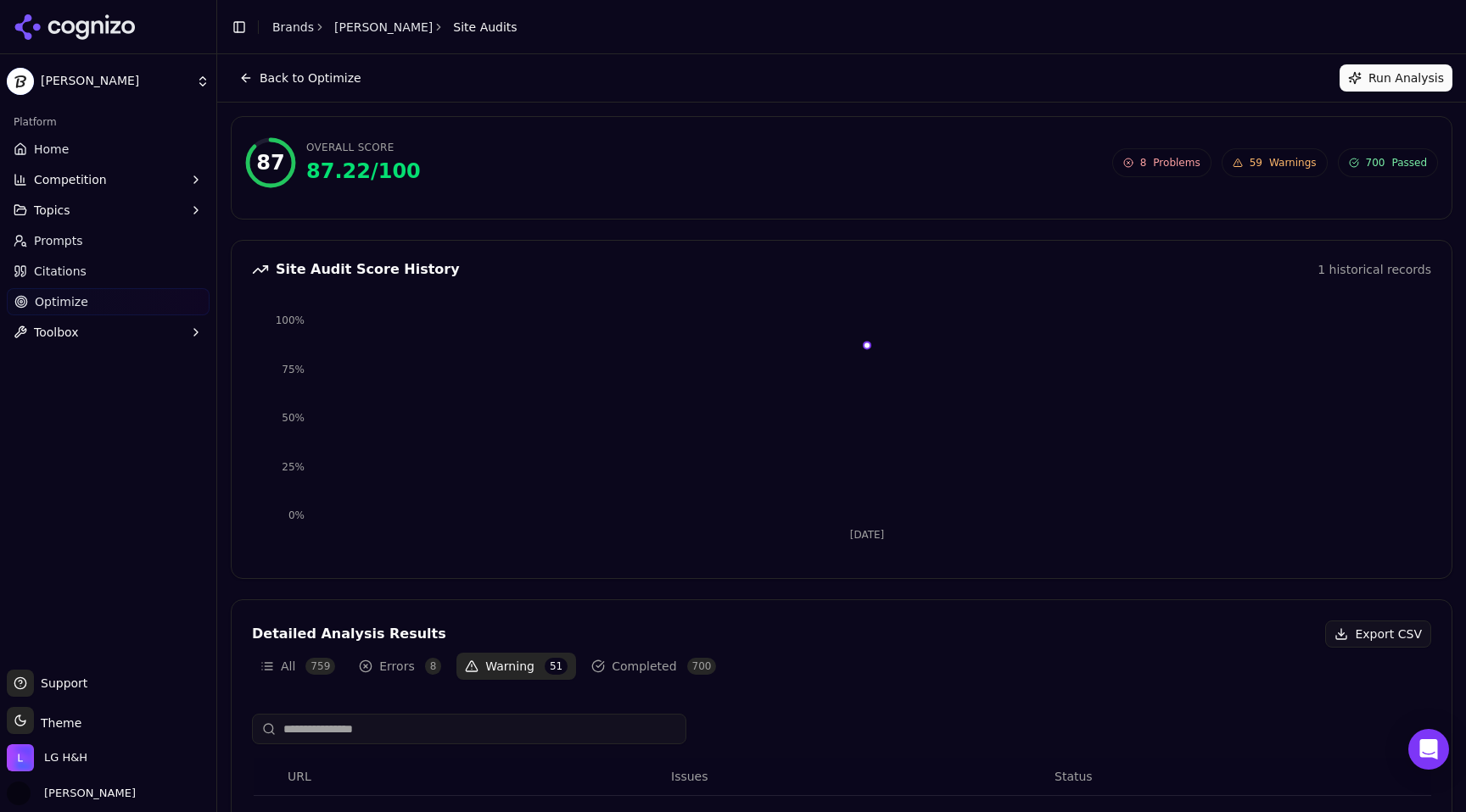
click at [1401, 88] on button "Run Analysis" at bounding box center [1396, 78] width 113 height 27
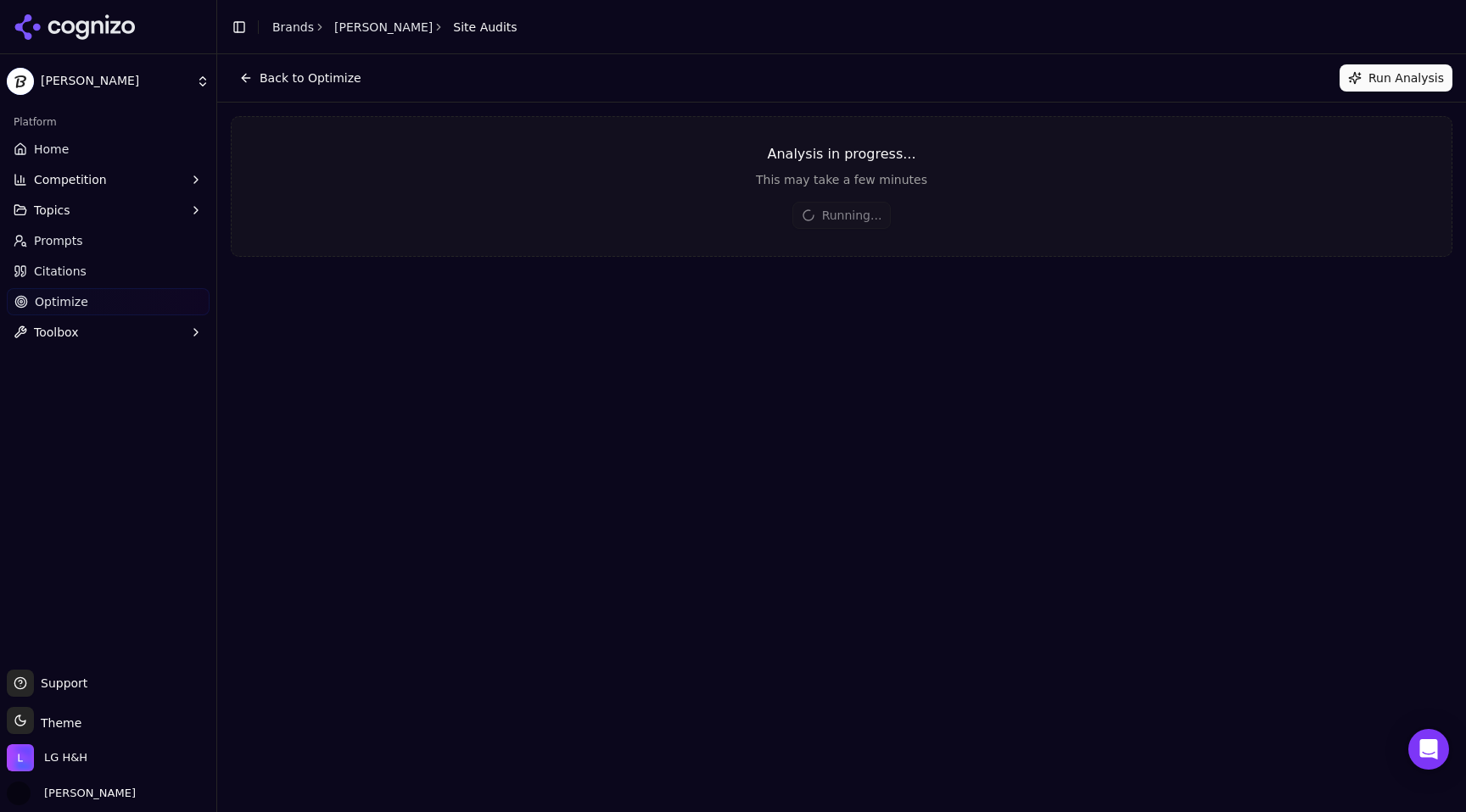
click at [810, 152] on div "Analysis in progress..." at bounding box center [842, 154] width 1220 height 20
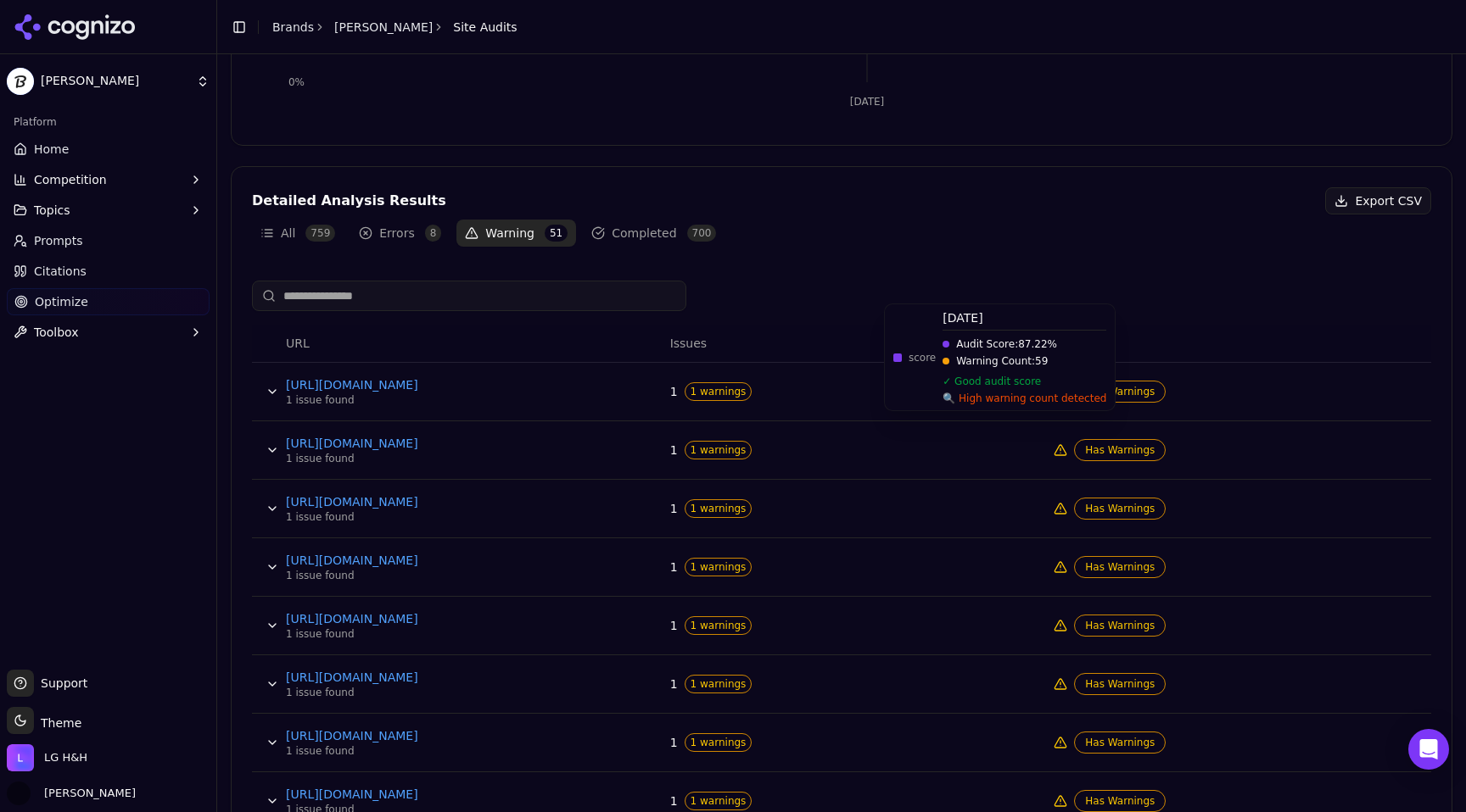
scroll to position [644, 0]
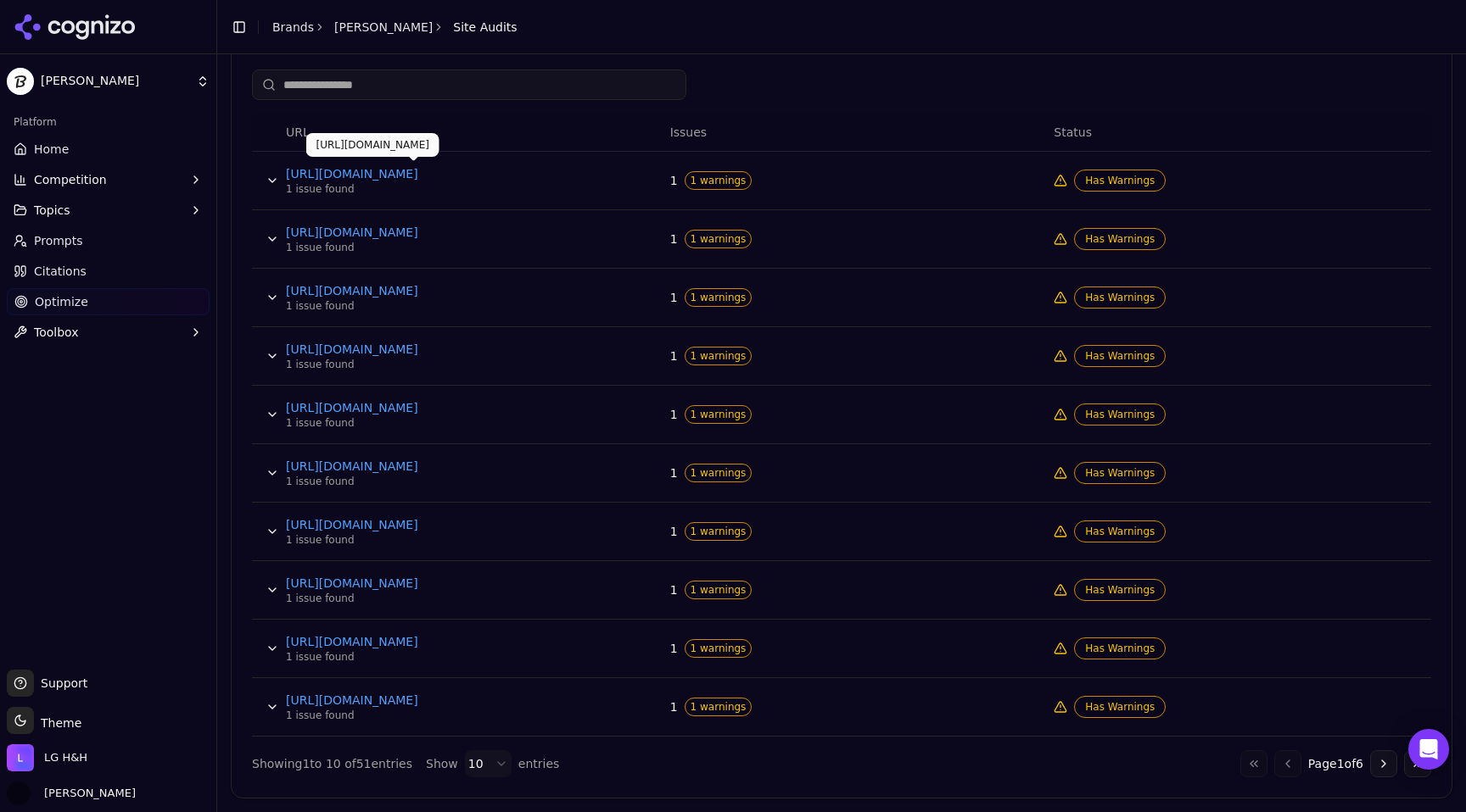
click at [272, 173] on button "Data table" at bounding box center [272, 181] width 27 height 27
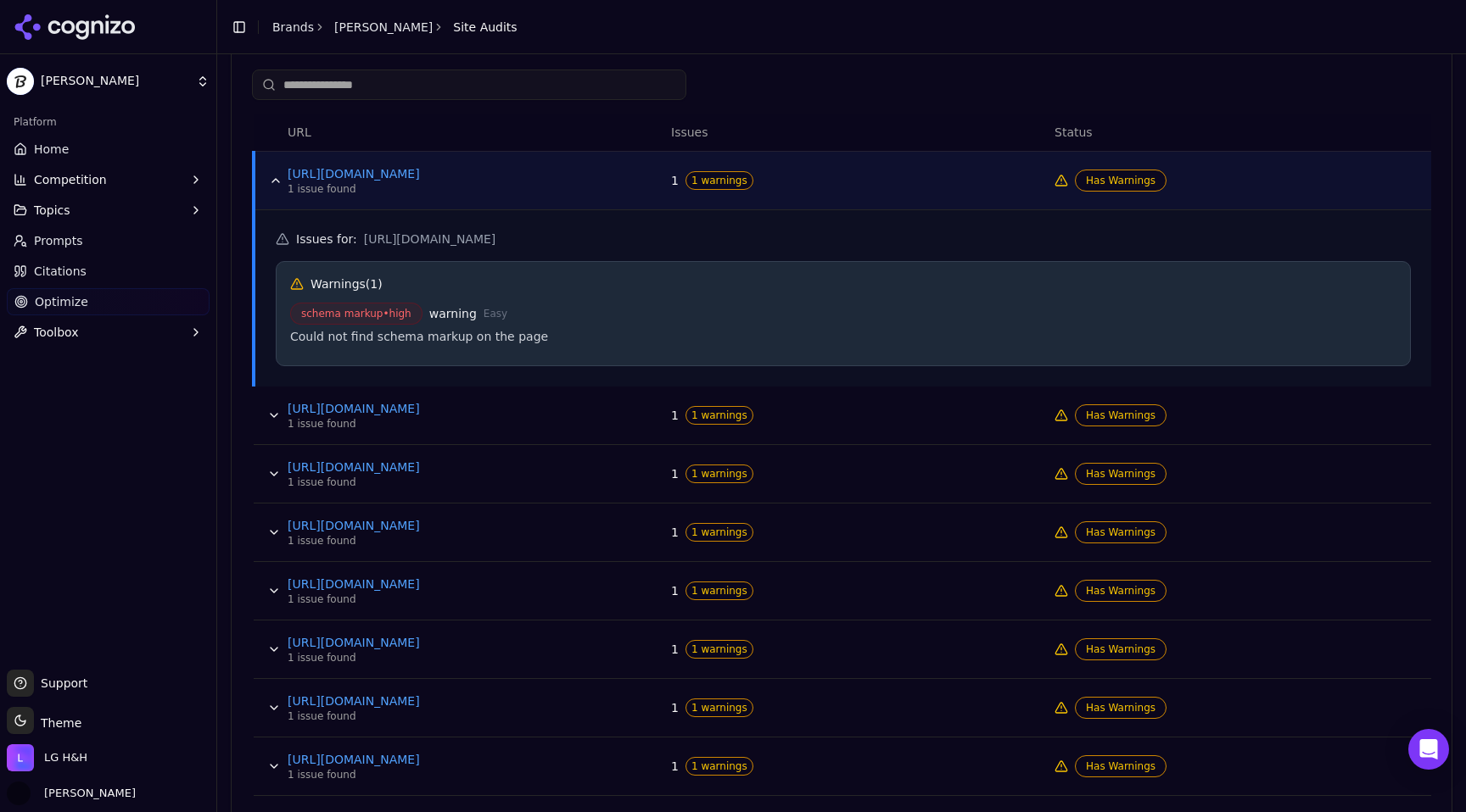
click at [272, 173] on button "Data table" at bounding box center [276, 181] width 27 height 27
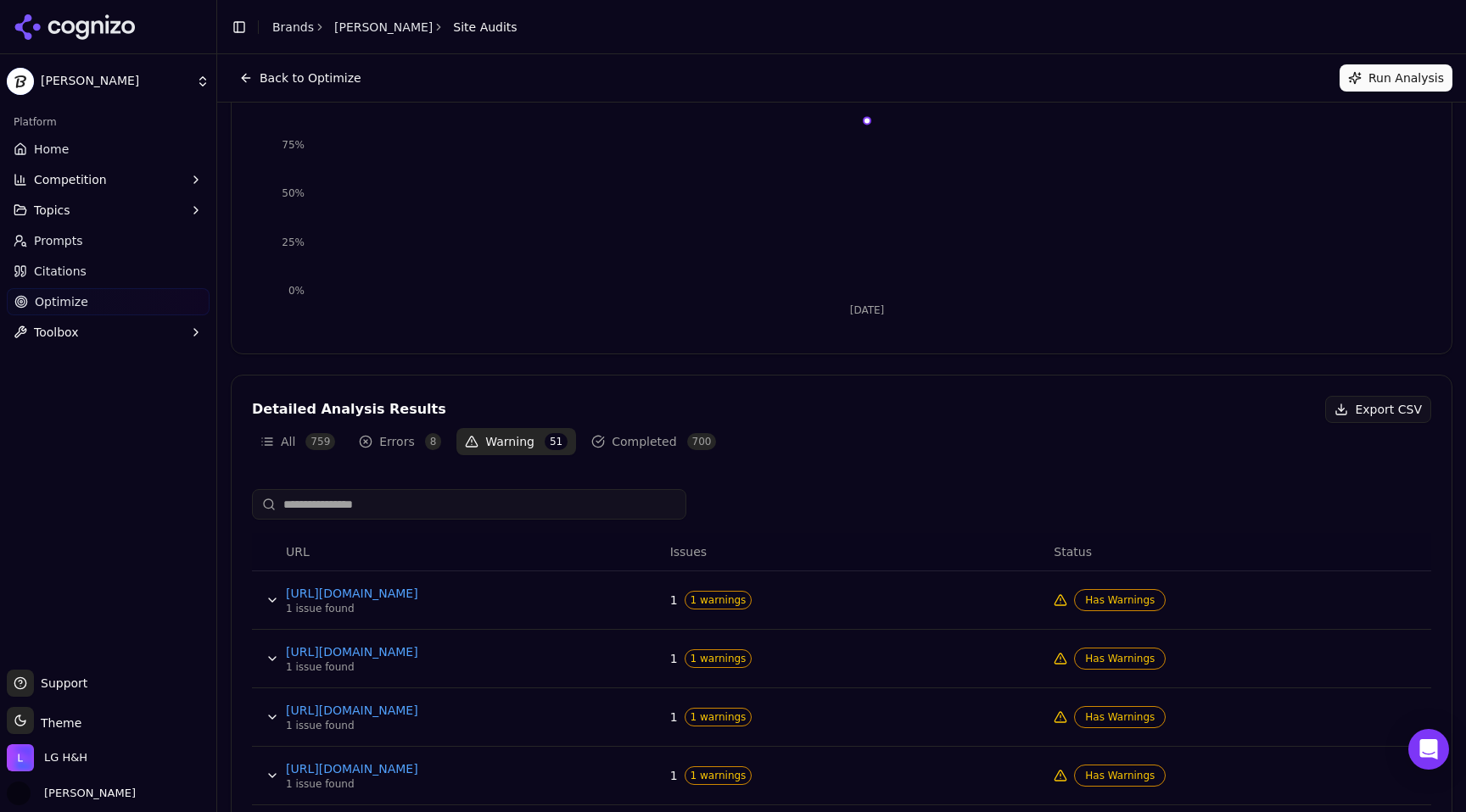
scroll to position [255, 0]
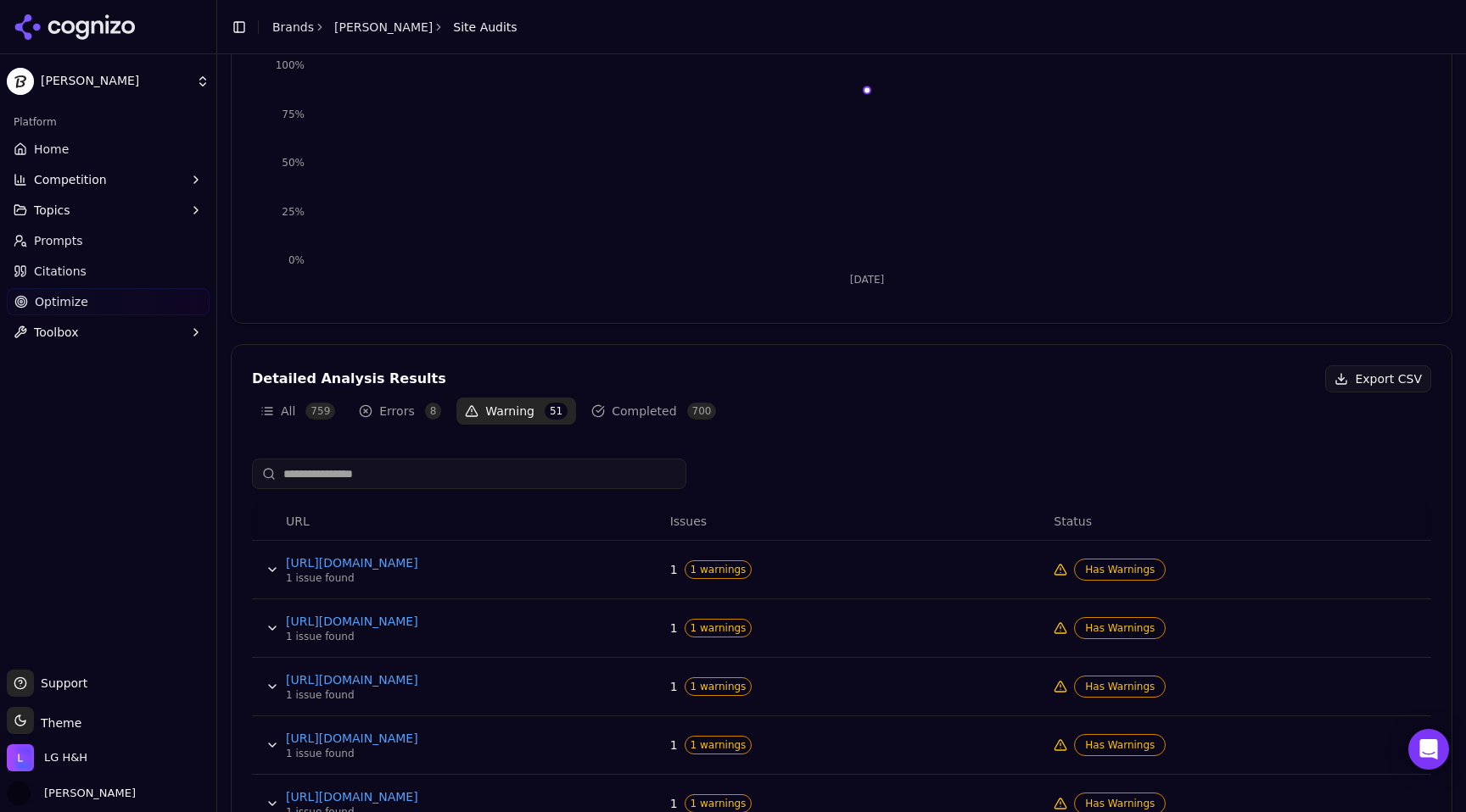
click at [412, 411] on button "Errors 8" at bounding box center [400, 411] width 99 height 27
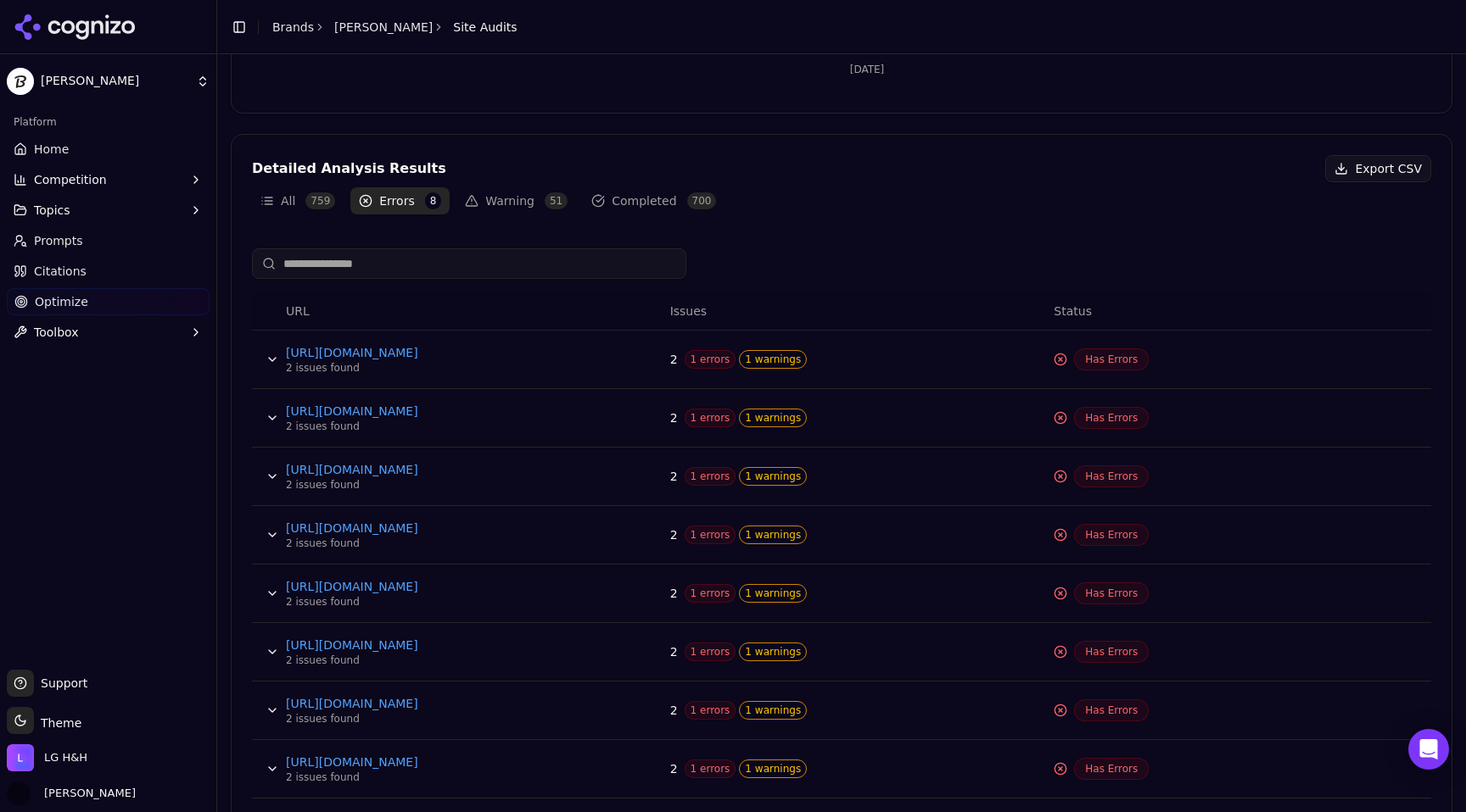
scroll to position [500, 0]
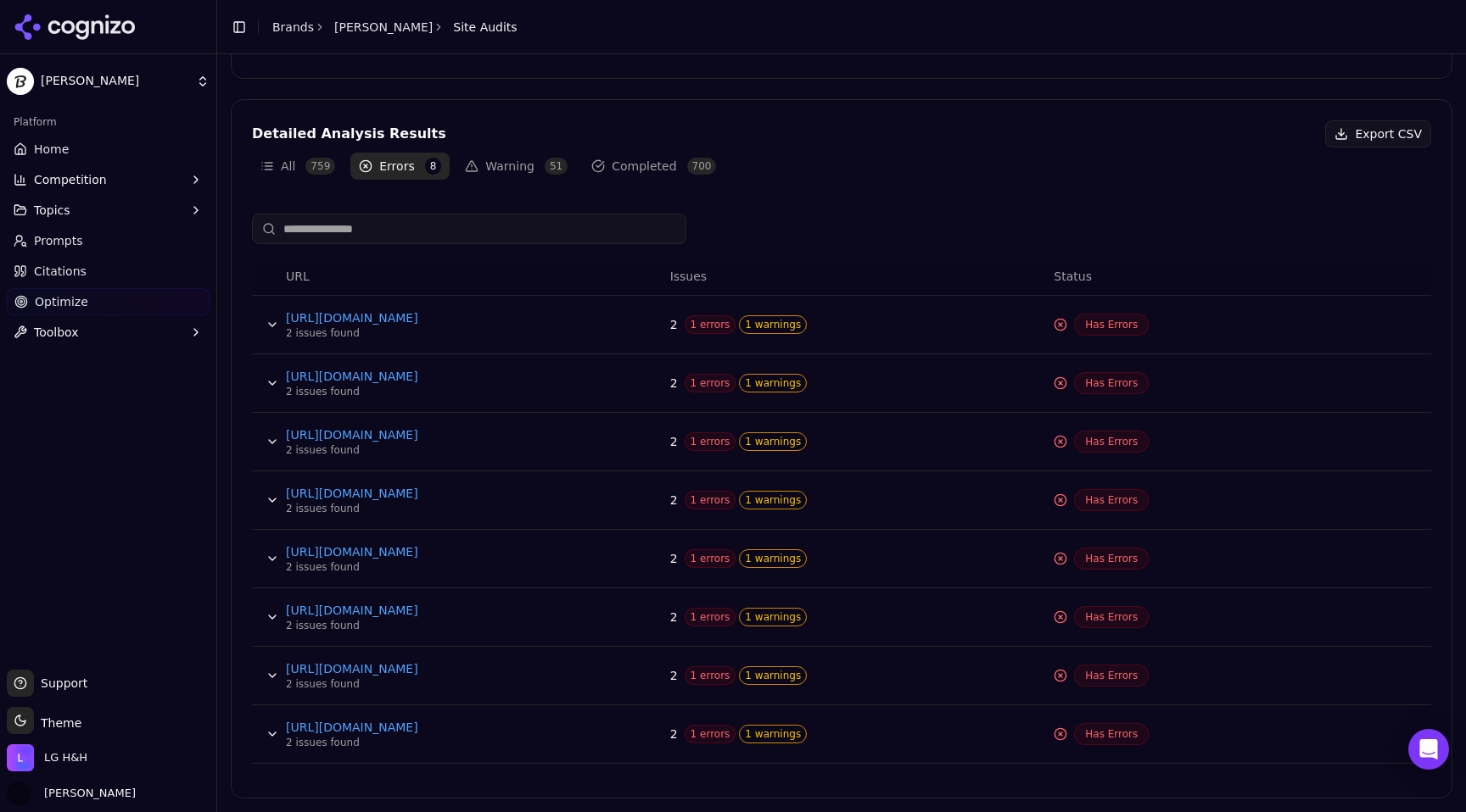
click at [511, 185] on div "Detailed Analysis Results Export CSV All 759 Errors 8 Warning 51 Completed 700 …" at bounding box center [842, 449] width 1221 height 700
click at [522, 165] on button "Warning 51" at bounding box center [516, 166] width 120 height 27
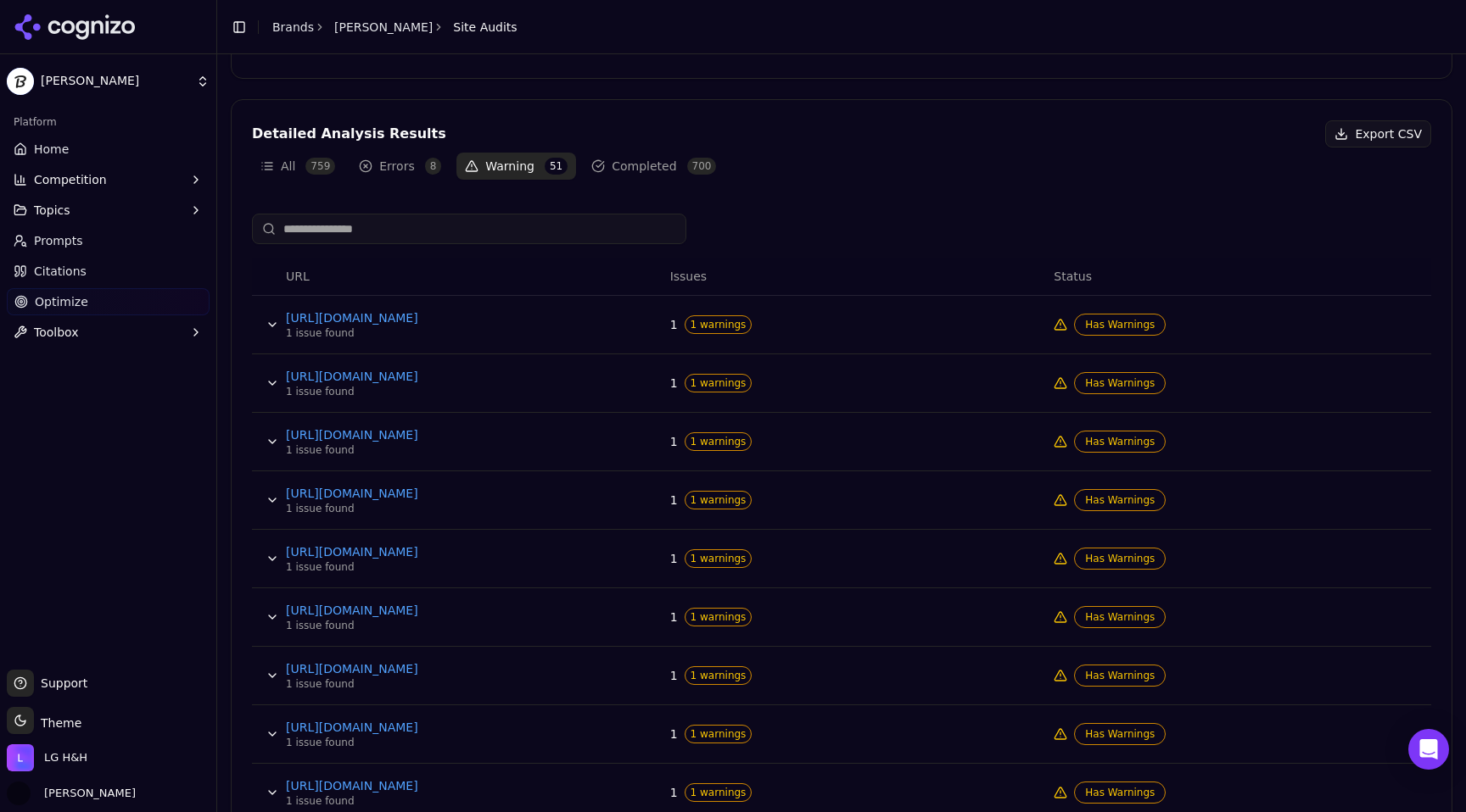
click at [269, 319] on button "Data table" at bounding box center [272, 325] width 27 height 27
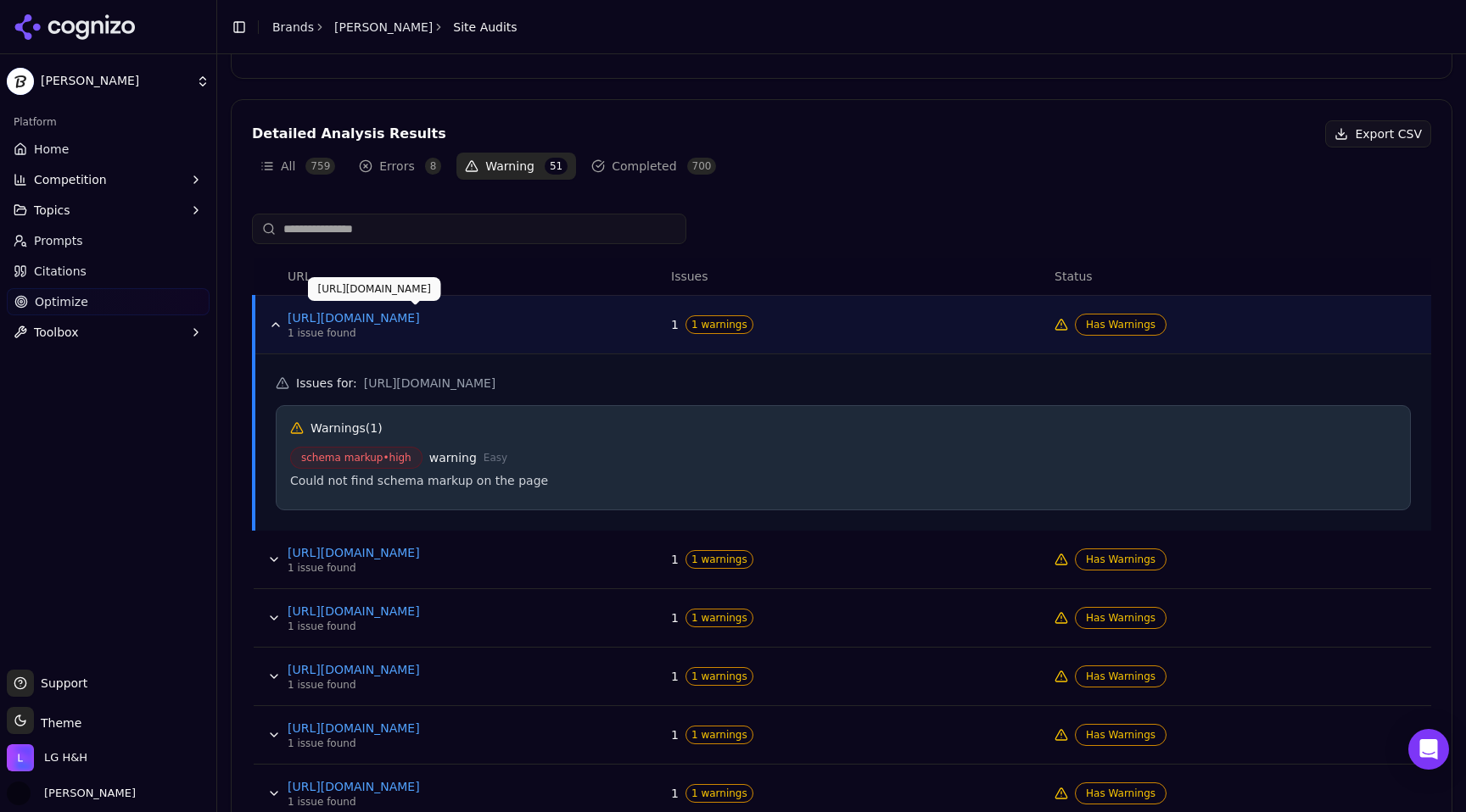
click at [447, 320] on link "[URL][DOMAIN_NAME]" at bounding box center [414, 318] width 255 height 17
click at [276, 552] on button "Data table" at bounding box center [274, 559] width 27 height 27
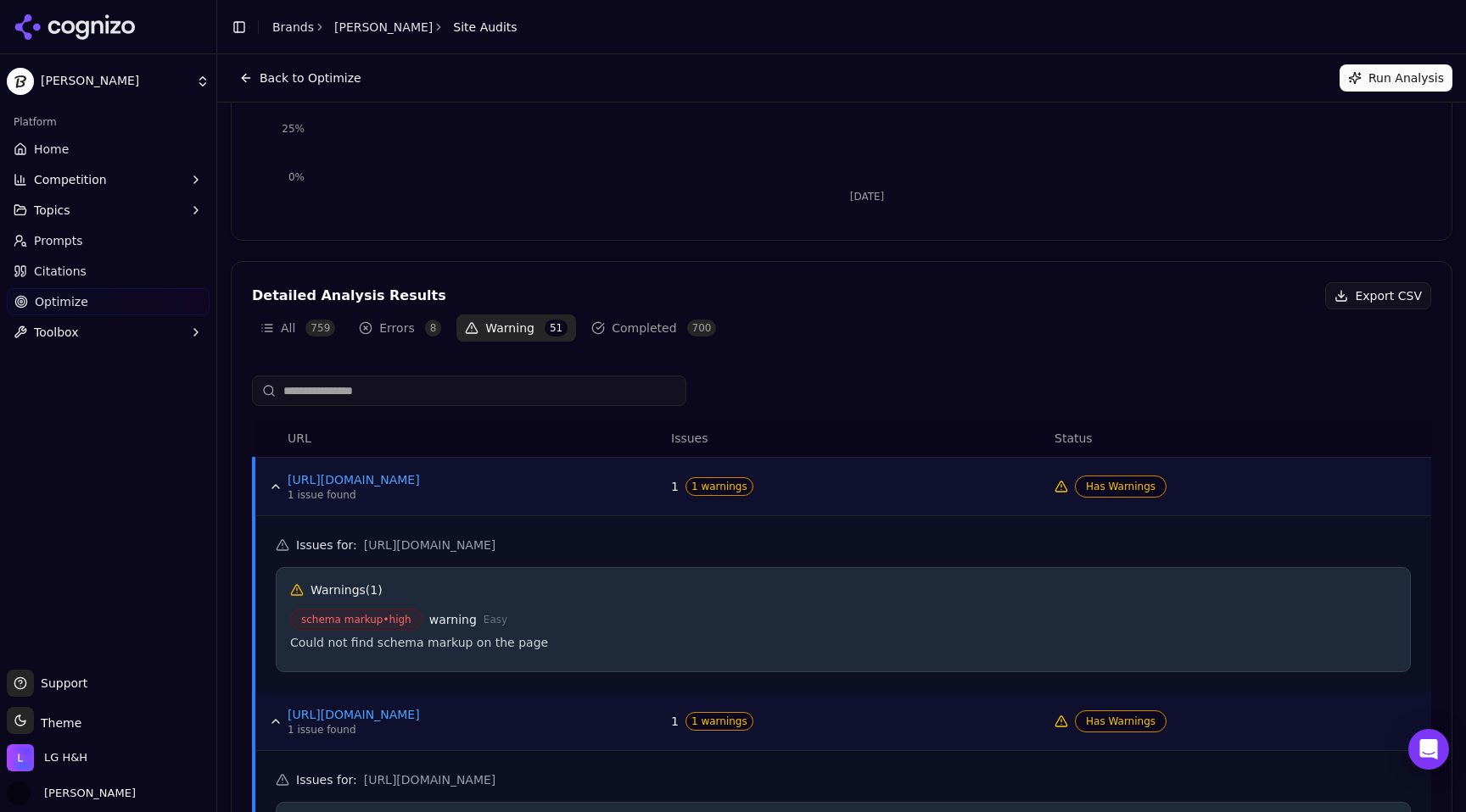
scroll to position [0, 0]
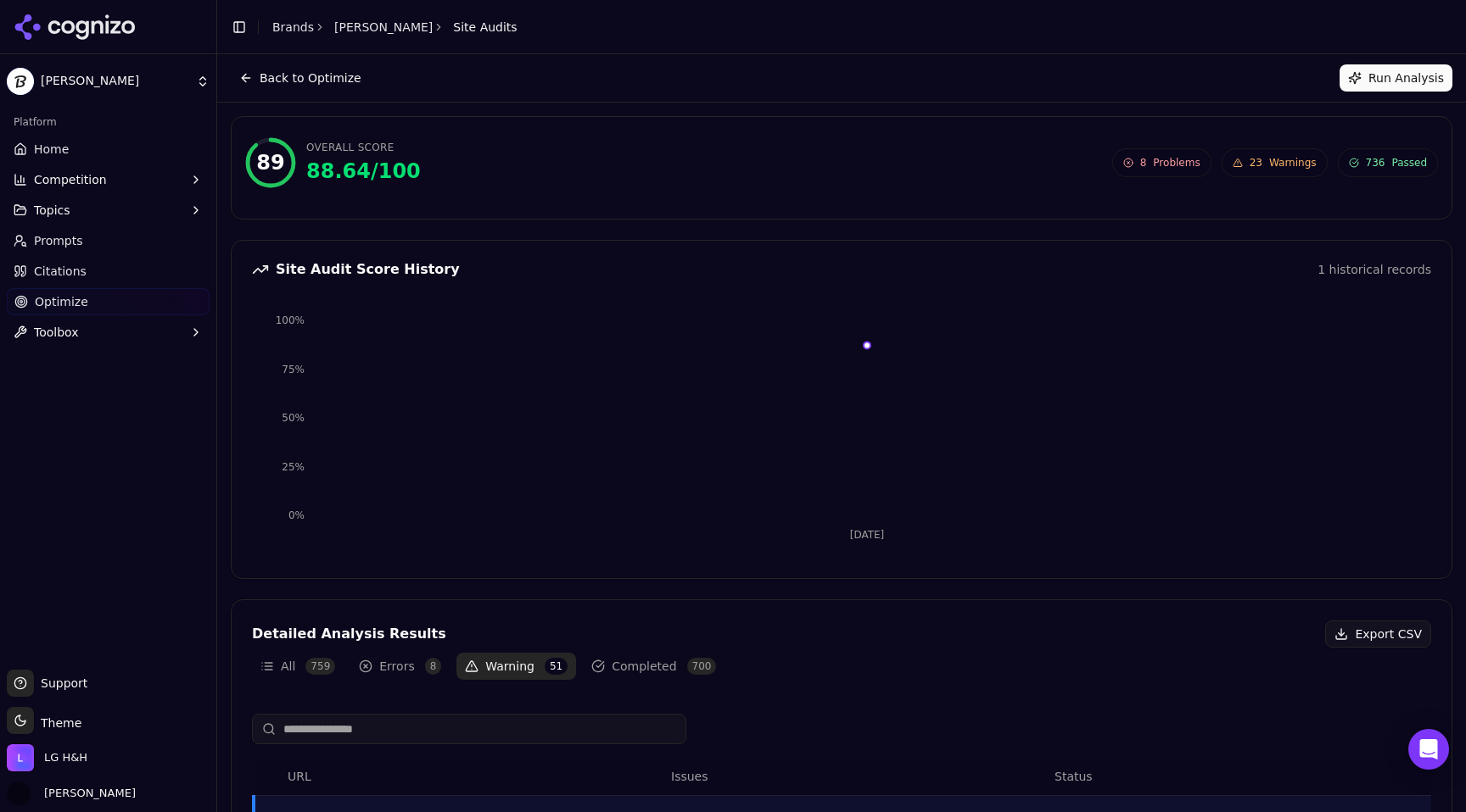
click at [242, 76] on button "Back to Optimize" at bounding box center [300, 78] width 139 height 27
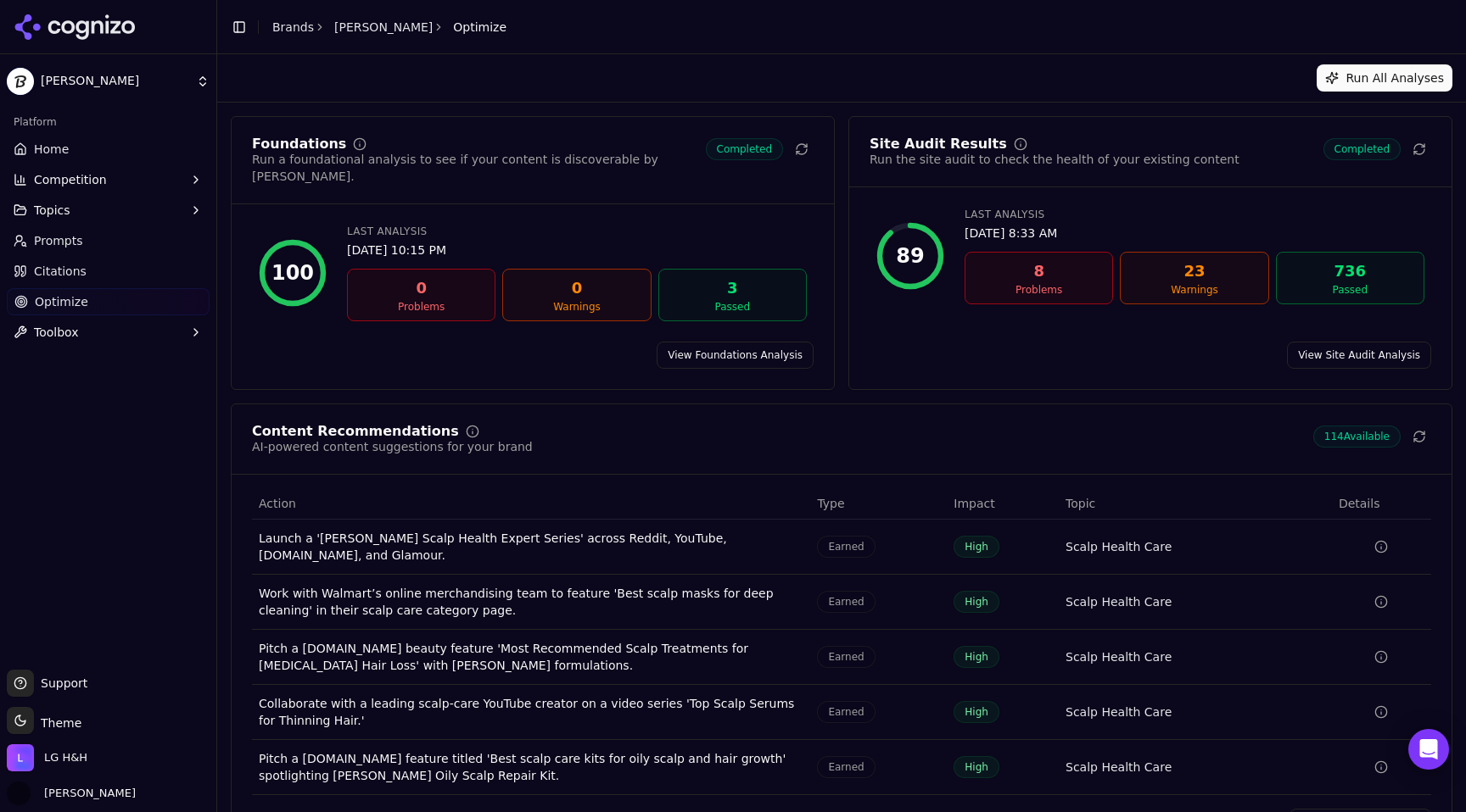
click at [1369, 341] on link "View Site Audit Analysis" at bounding box center [1359, 355] width 144 height 27
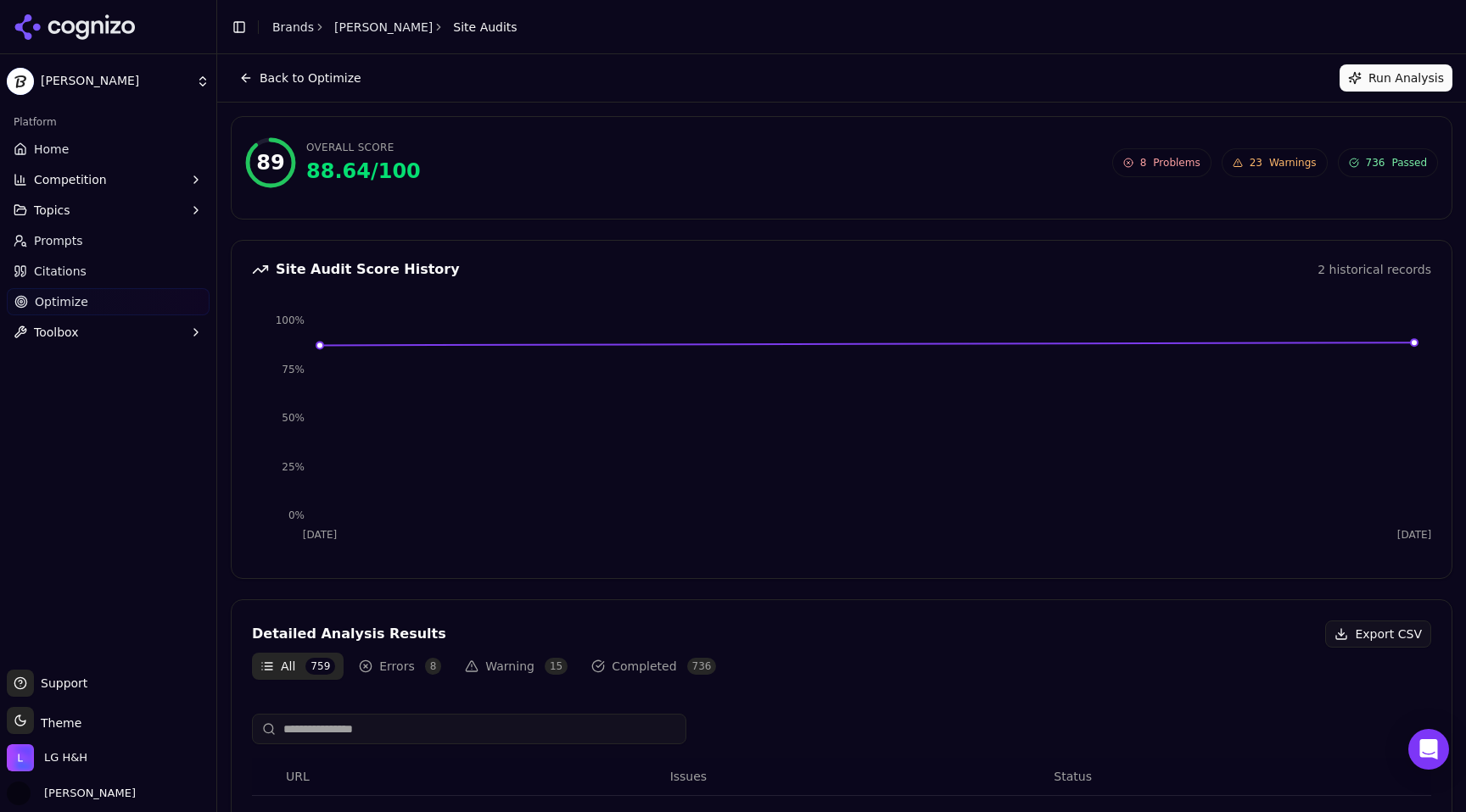
click at [1142, 172] on span "8 Problems" at bounding box center [1161, 163] width 99 height 29
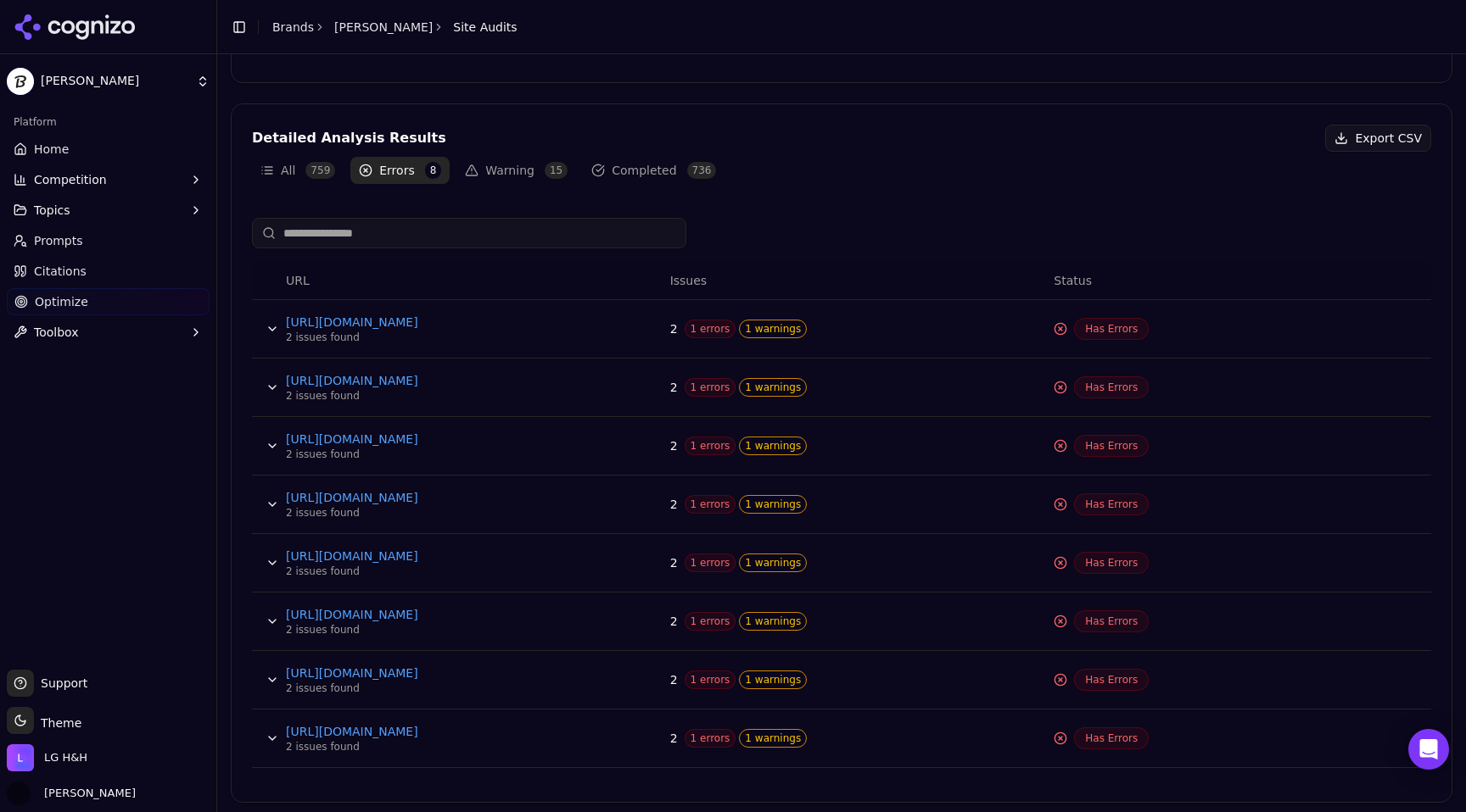
scroll to position [500, 0]
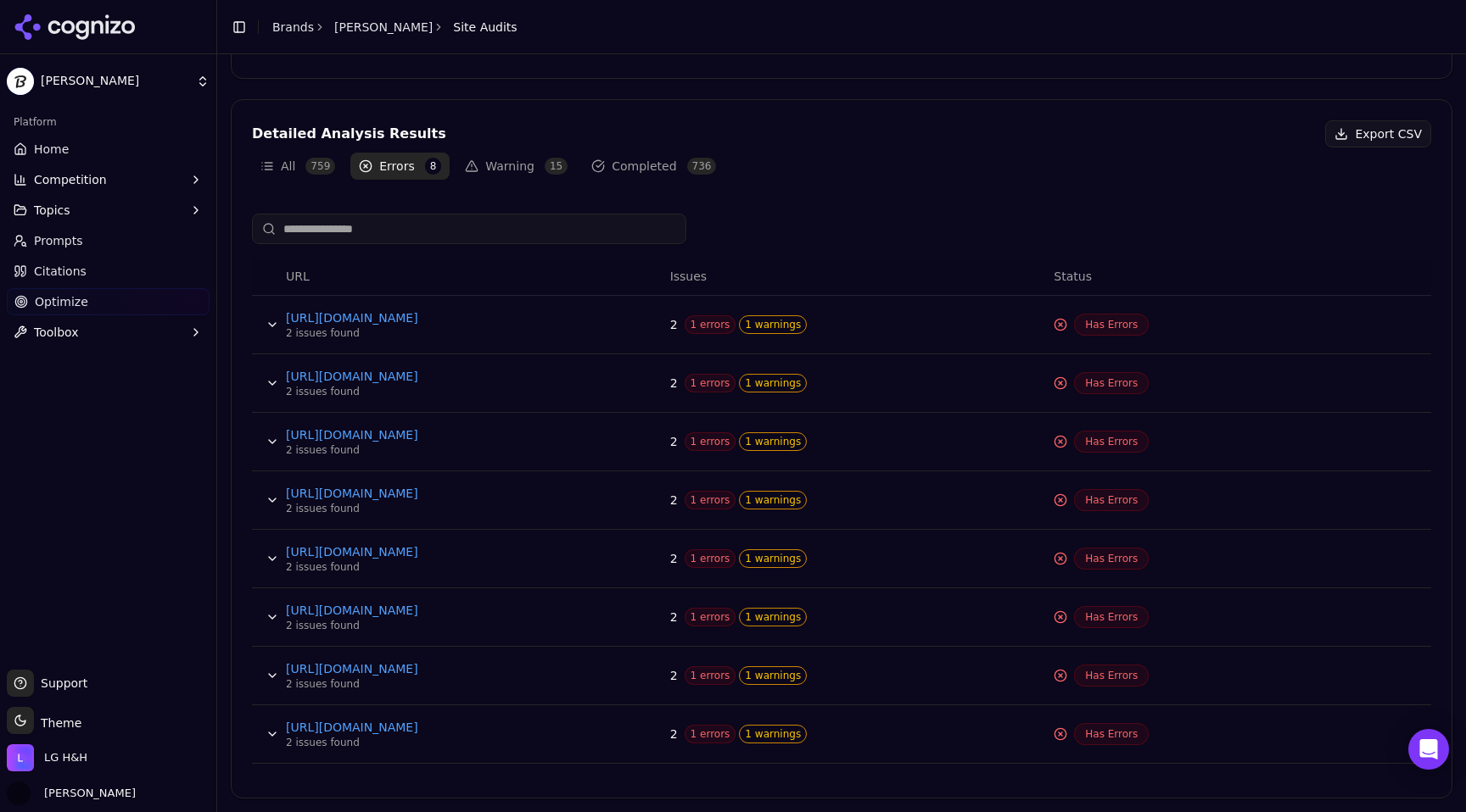
click at [260, 615] on button "Data table" at bounding box center [272, 618] width 27 height 27
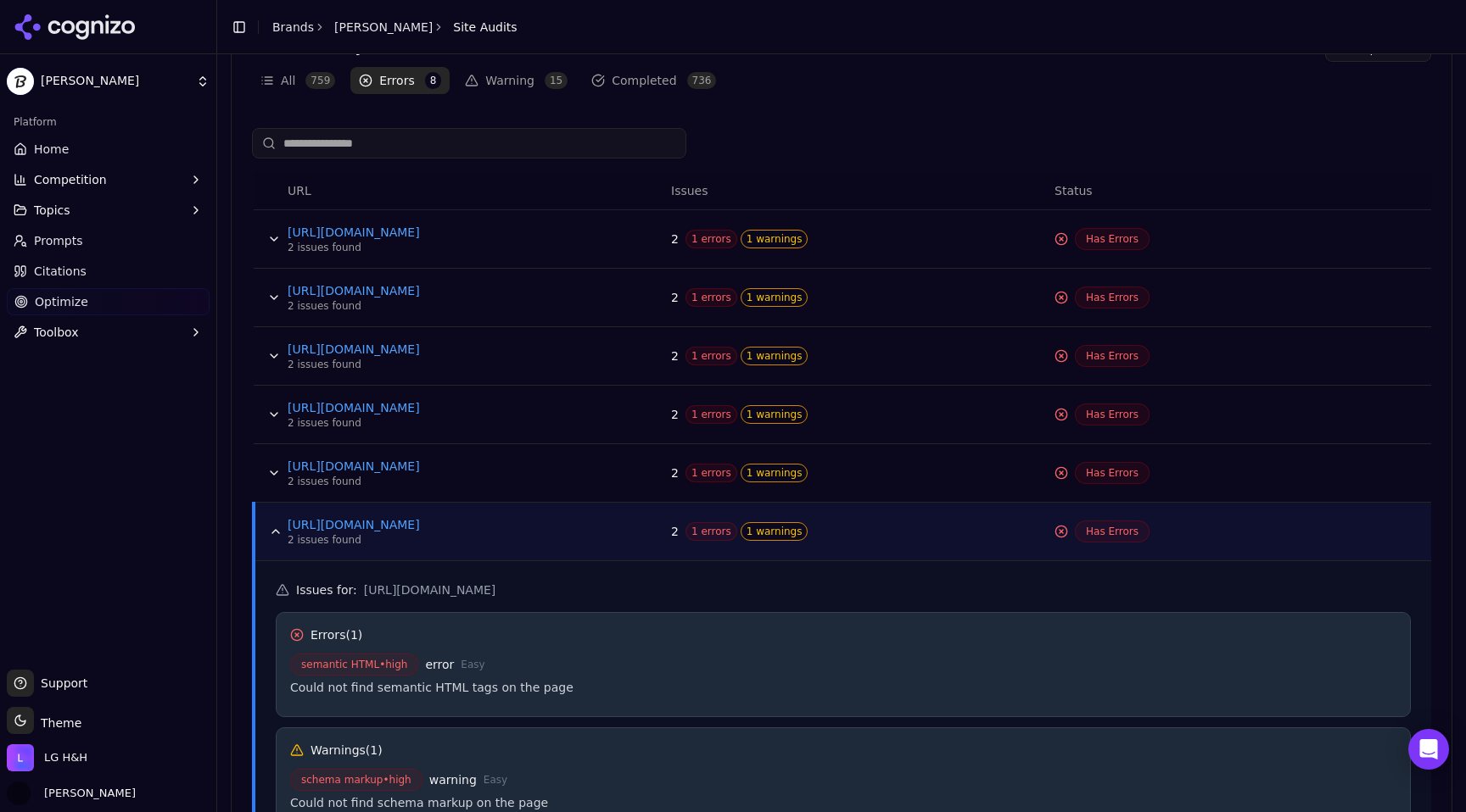
scroll to position [624, 0]
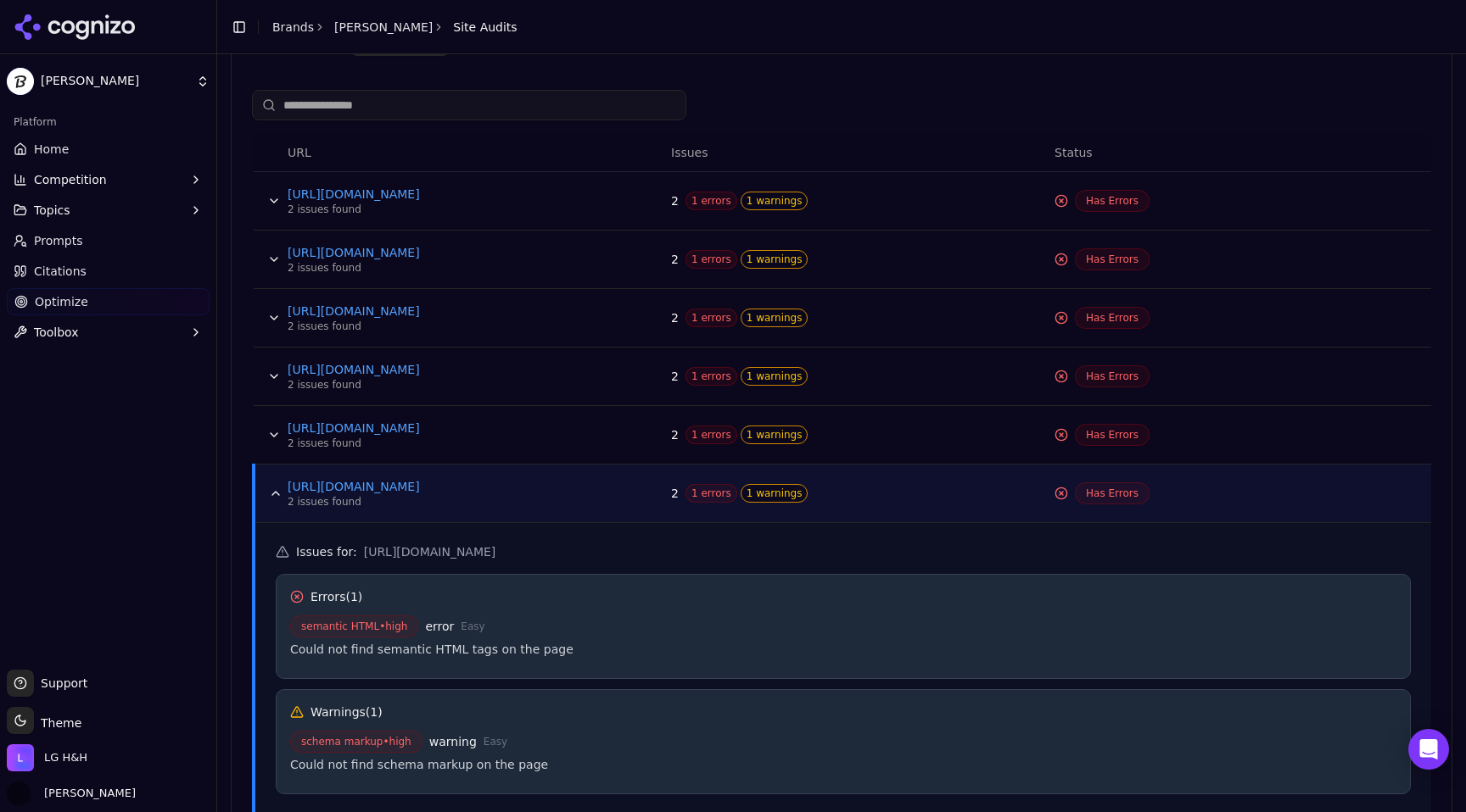
click at [274, 501] on button "Data table" at bounding box center [276, 494] width 27 height 27
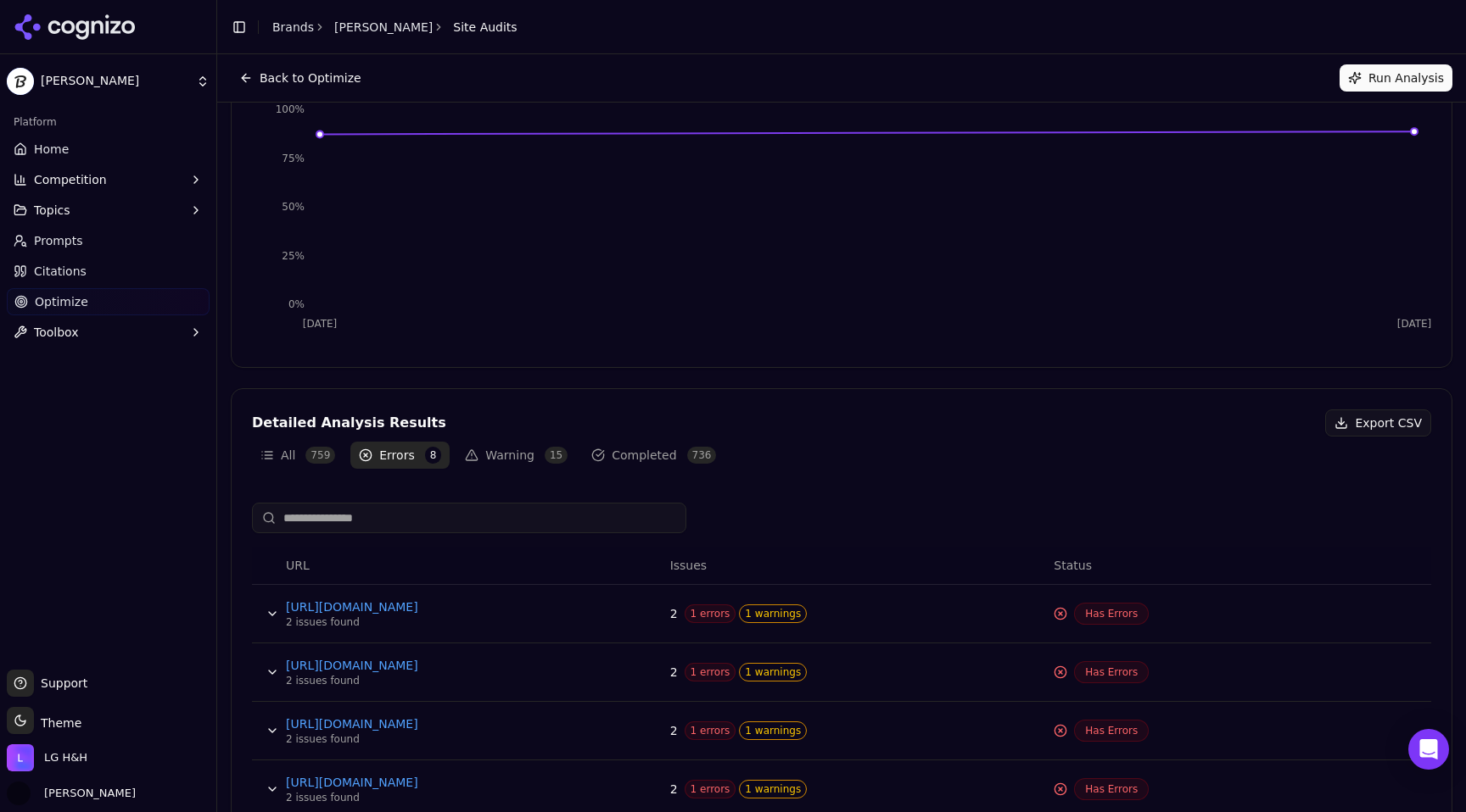
scroll to position [36, 0]
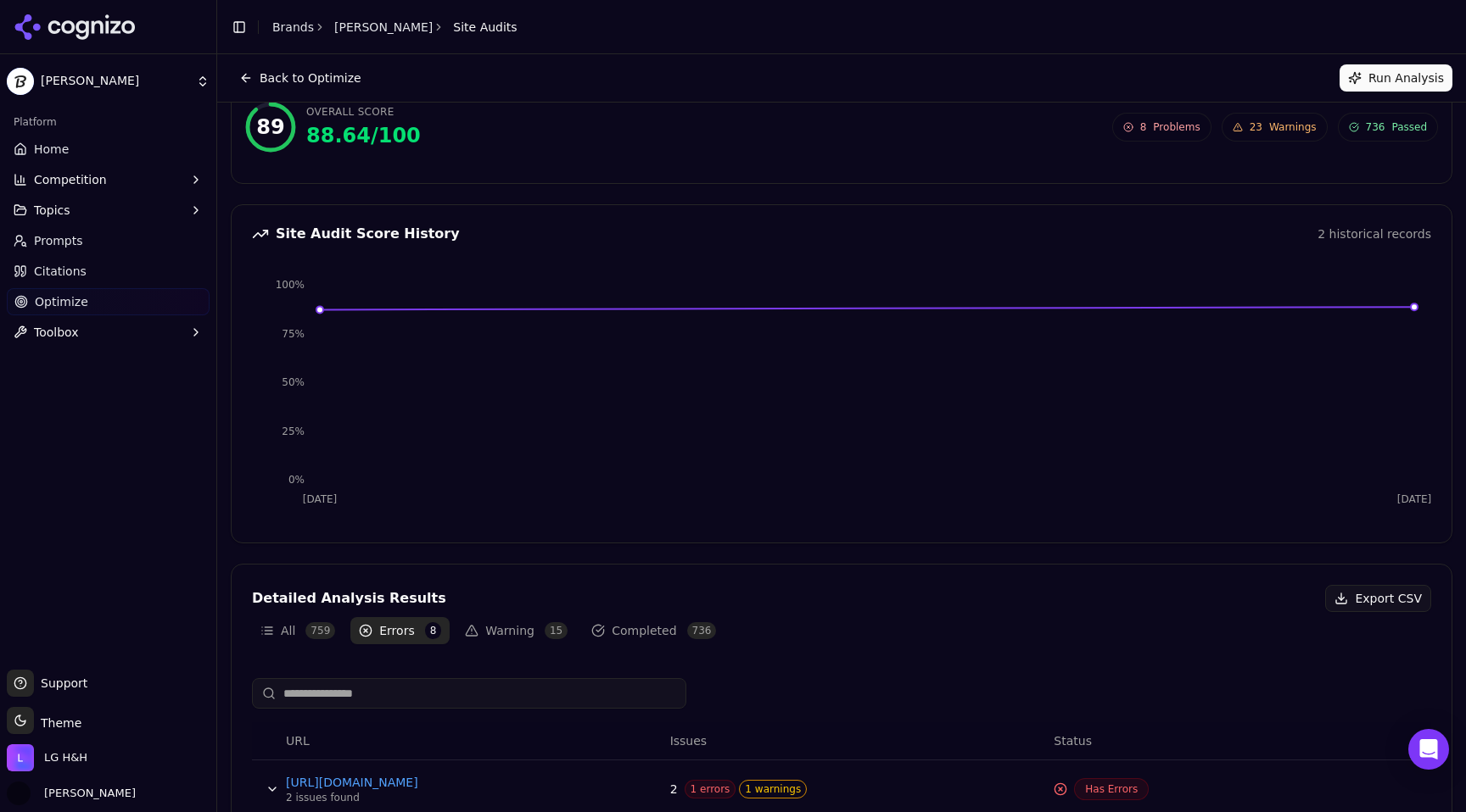
click at [531, 617] on button "Warning 15" at bounding box center [516, 630] width 120 height 27
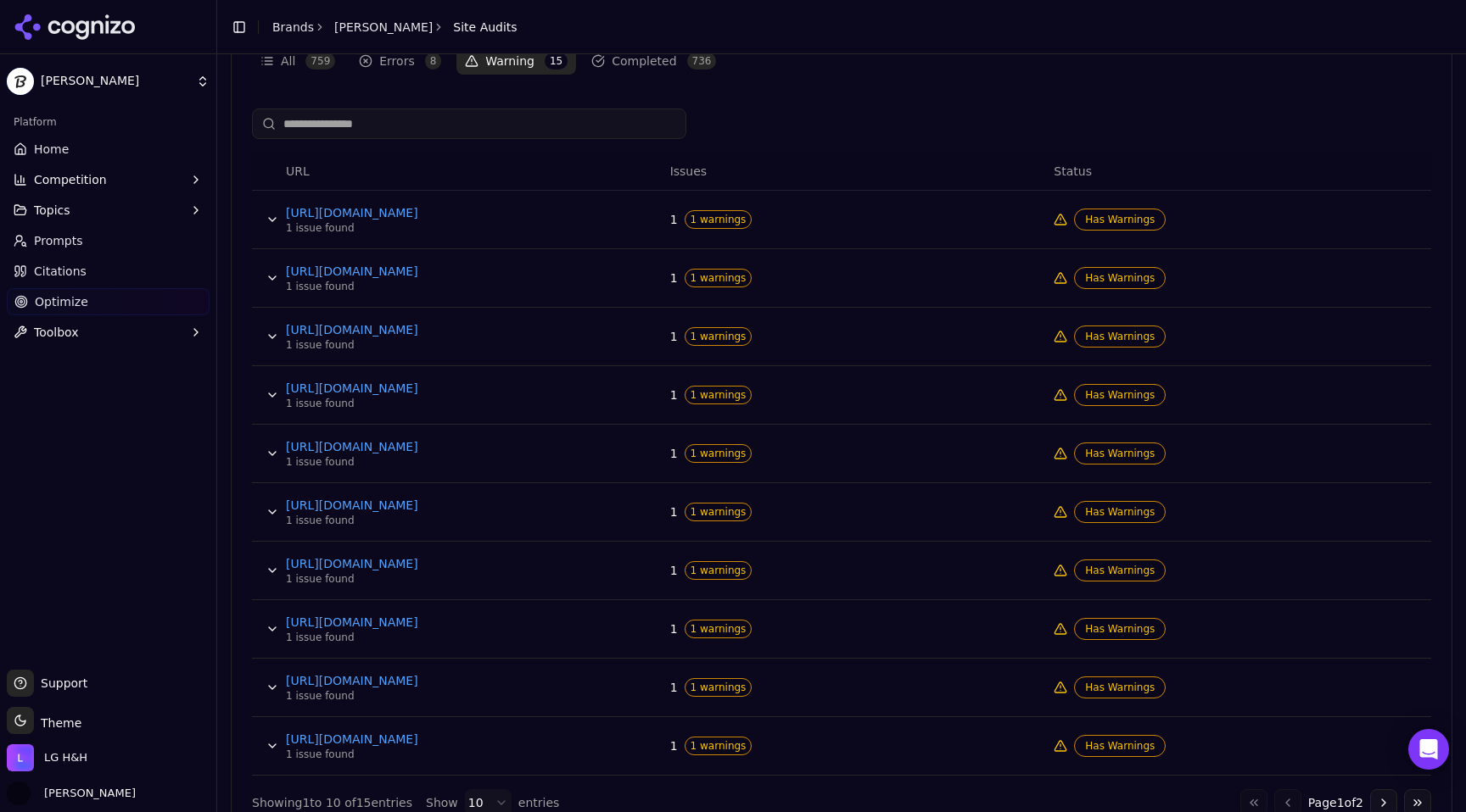
scroll to position [644, 0]
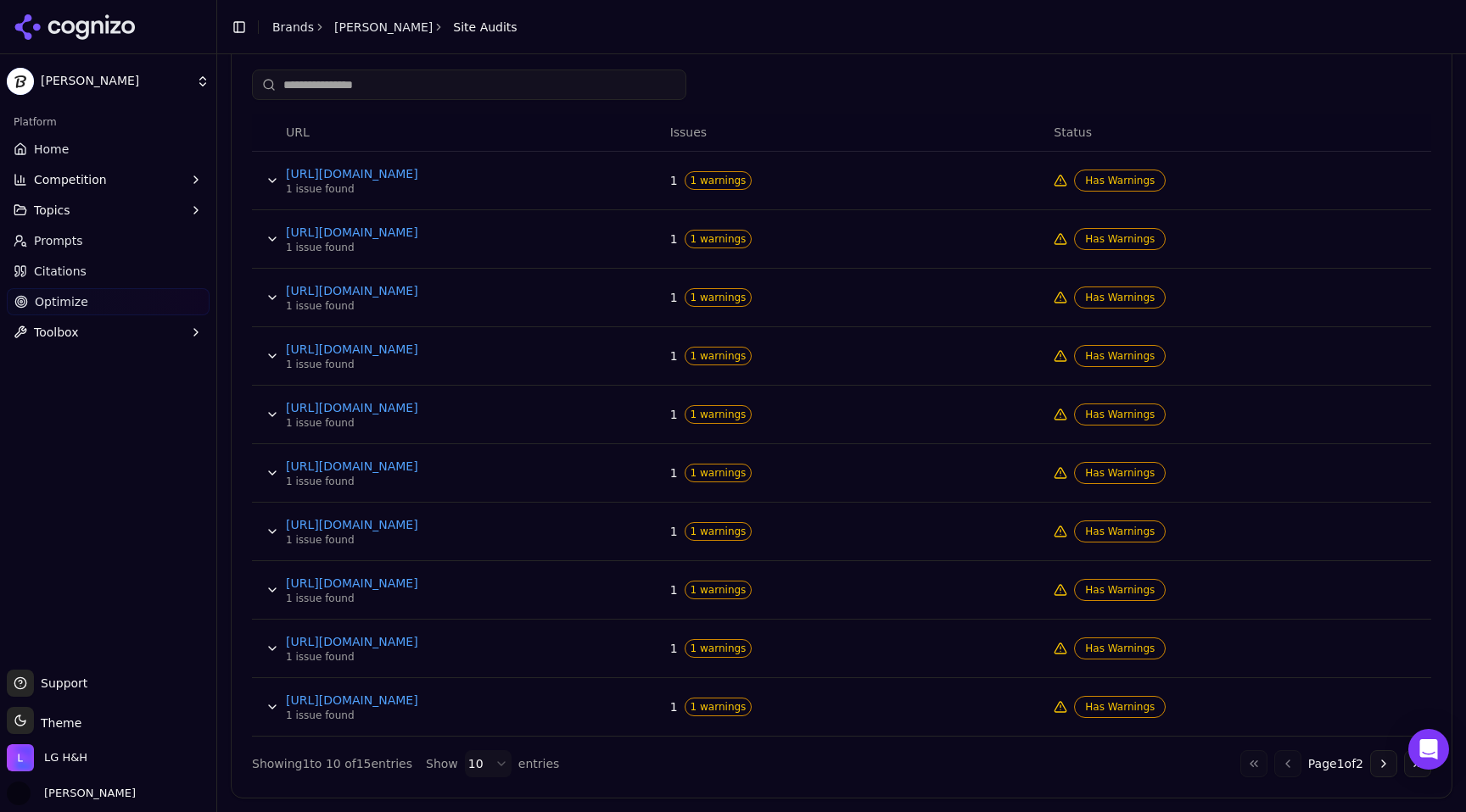
click at [273, 588] on button "Data table" at bounding box center [272, 590] width 27 height 27
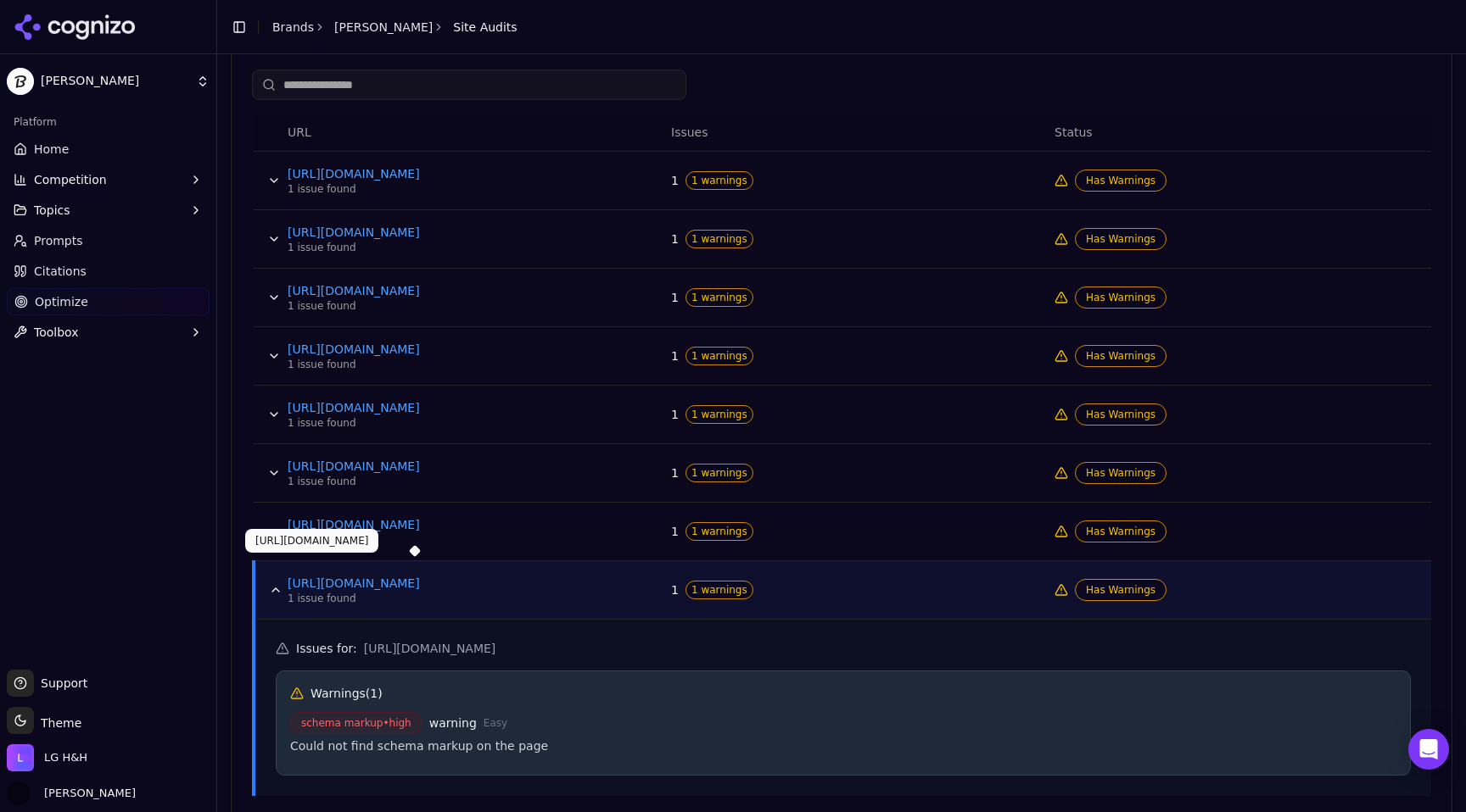
click at [470, 588] on link "[URL][DOMAIN_NAME]" at bounding box center [414, 583] width 255 height 17
click at [274, 589] on button "Data table" at bounding box center [276, 590] width 27 height 27
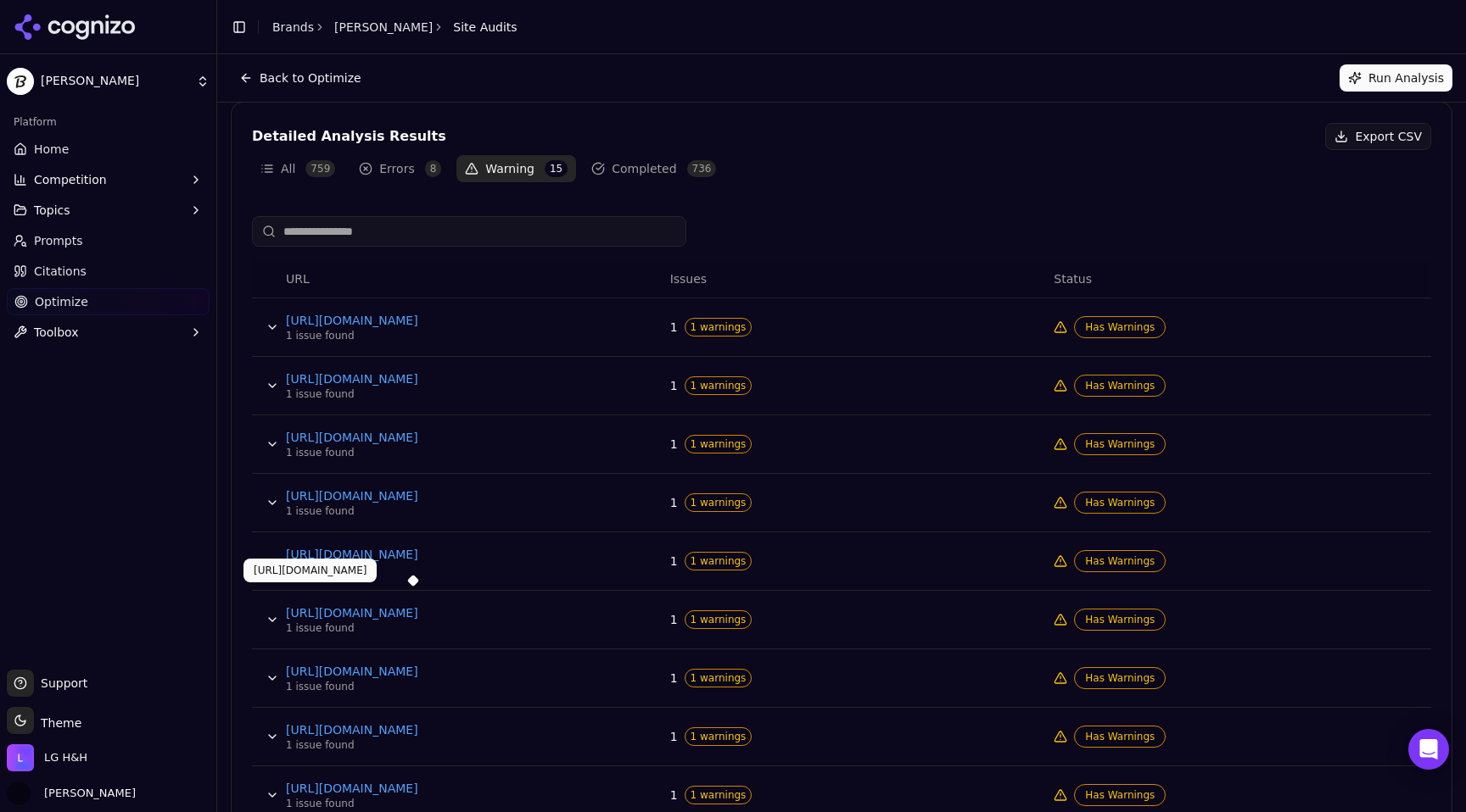
scroll to position [0, 0]
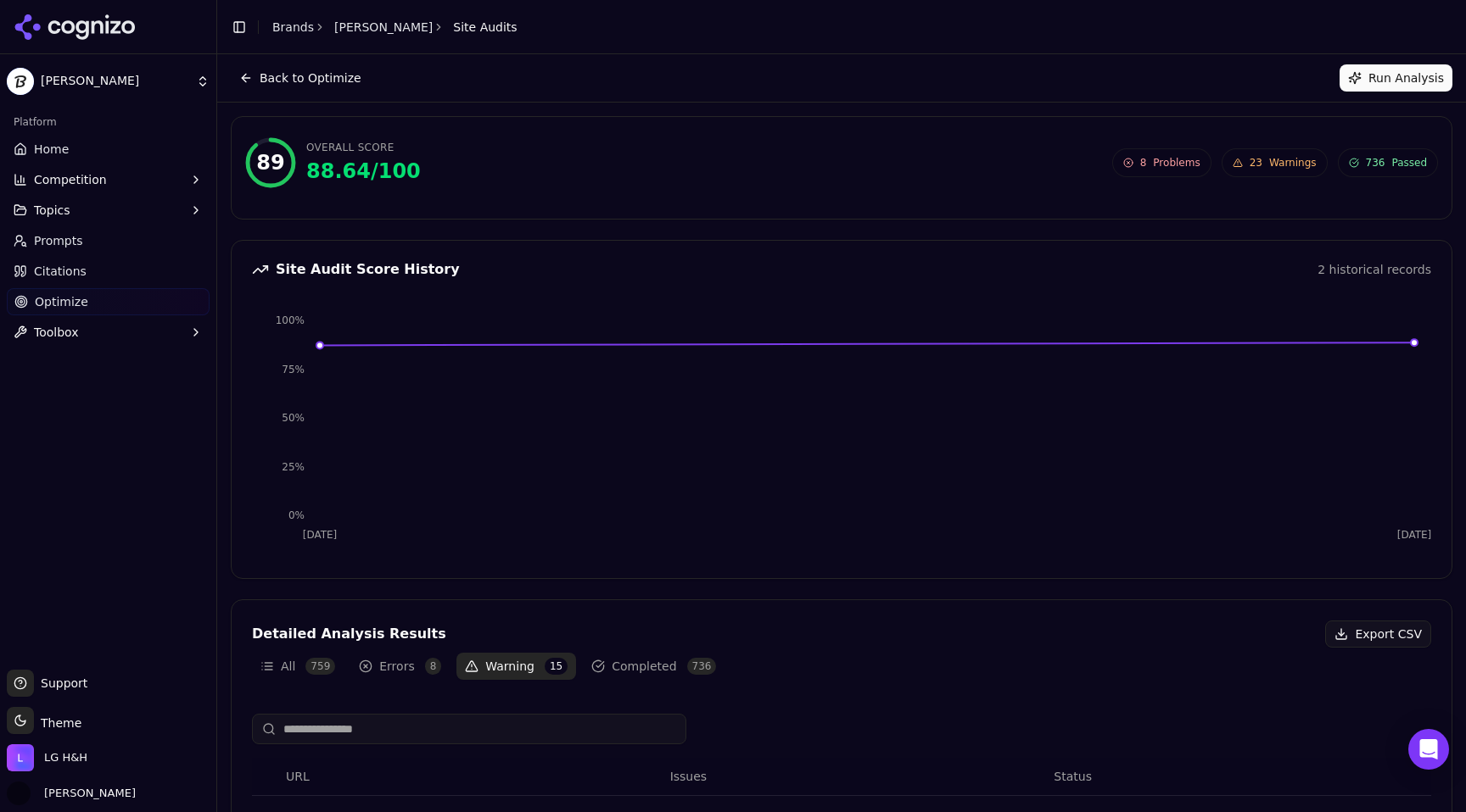
click at [236, 79] on button "Back to Optimize" at bounding box center [300, 78] width 139 height 27
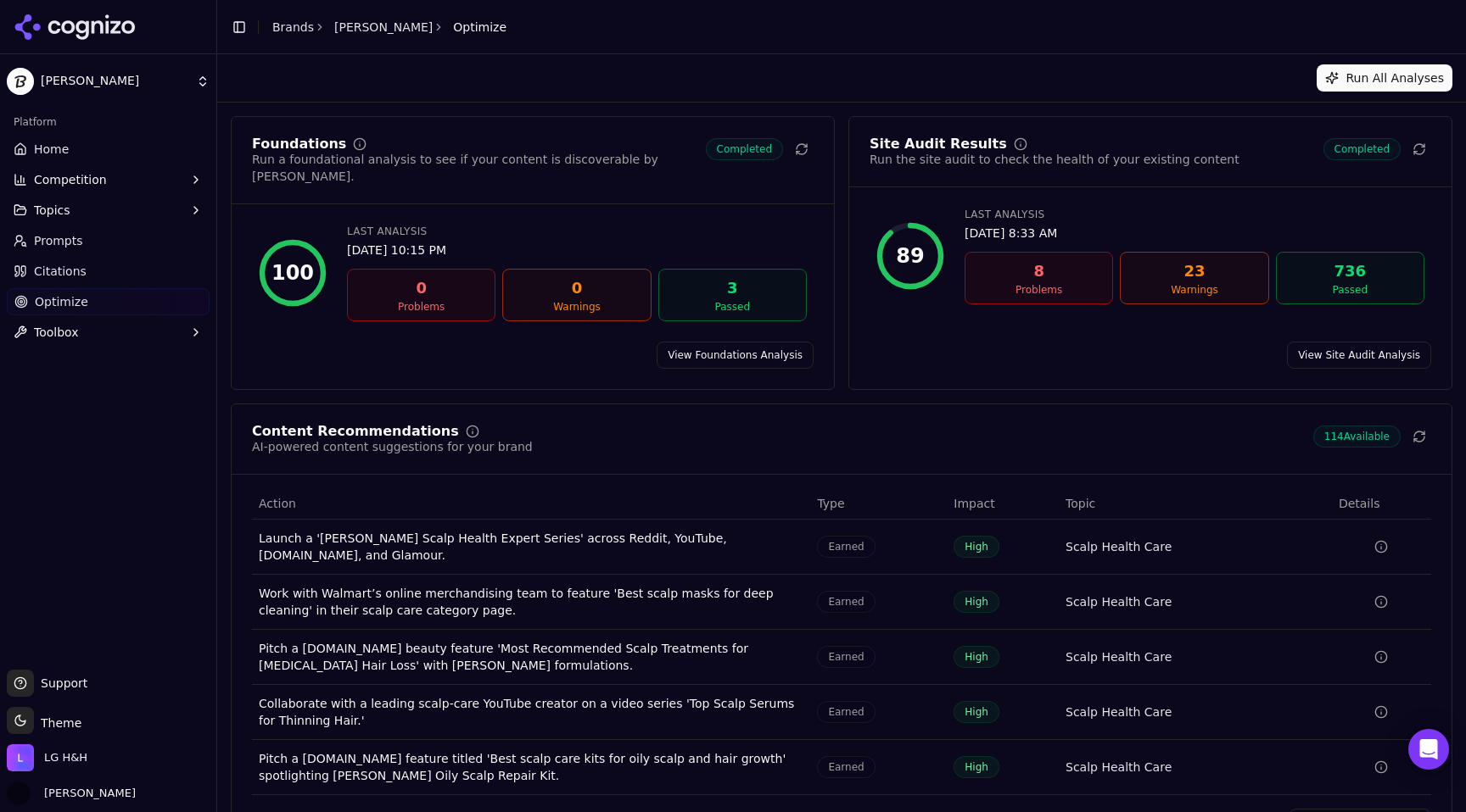
click at [1326, 348] on link "View Site Audit Analysis" at bounding box center [1359, 355] width 144 height 27
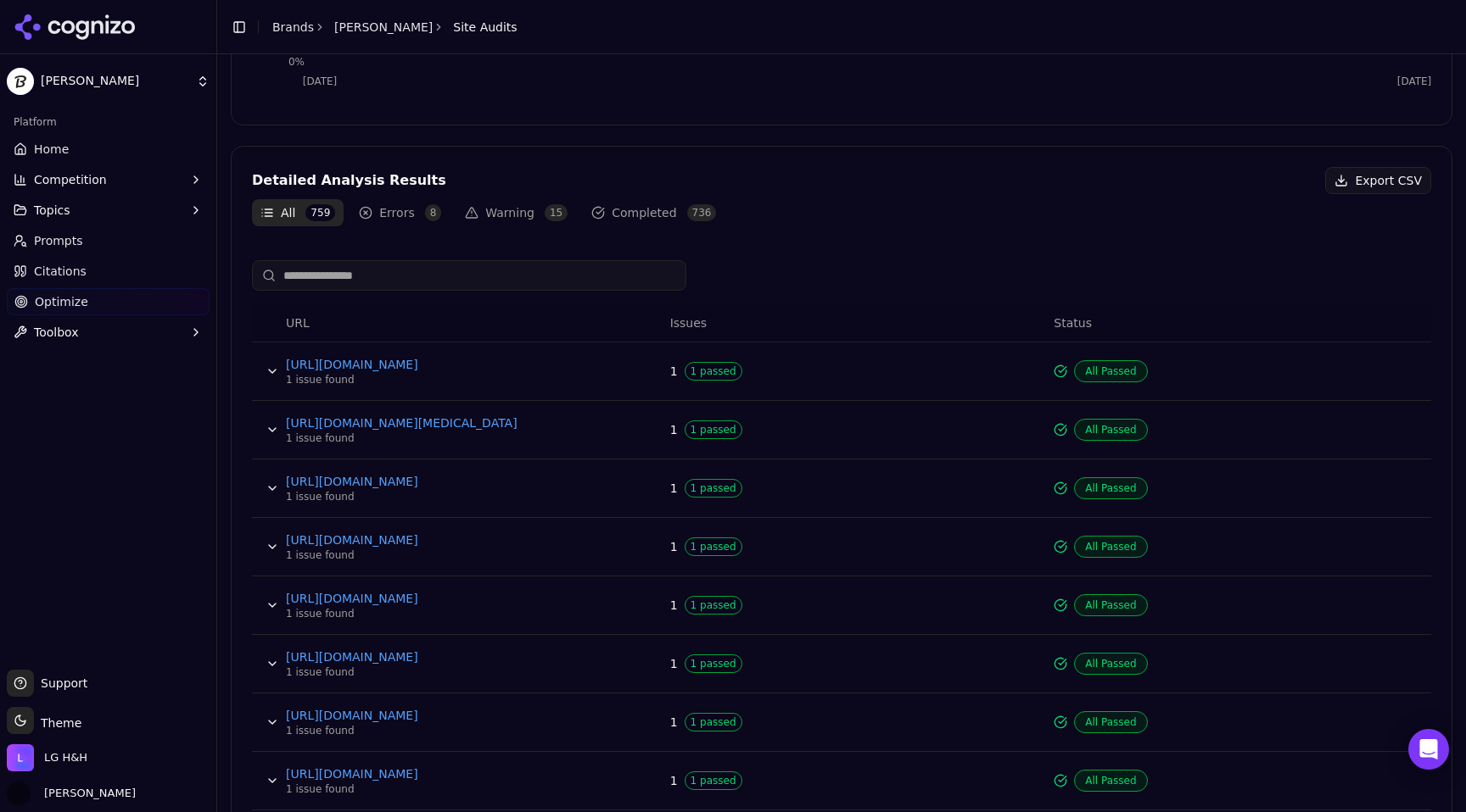
scroll to position [455, 0]
click at [487, 230] on div "Detailed Analysis Results Export CSV All 759 Errors 8 Warning 15 Completed 736 …" at bounding box center [842, 566] width 1221 height 844
click at [489, 221] on button "Warning 15" at bounding box center [516, 211] width 120 height 27
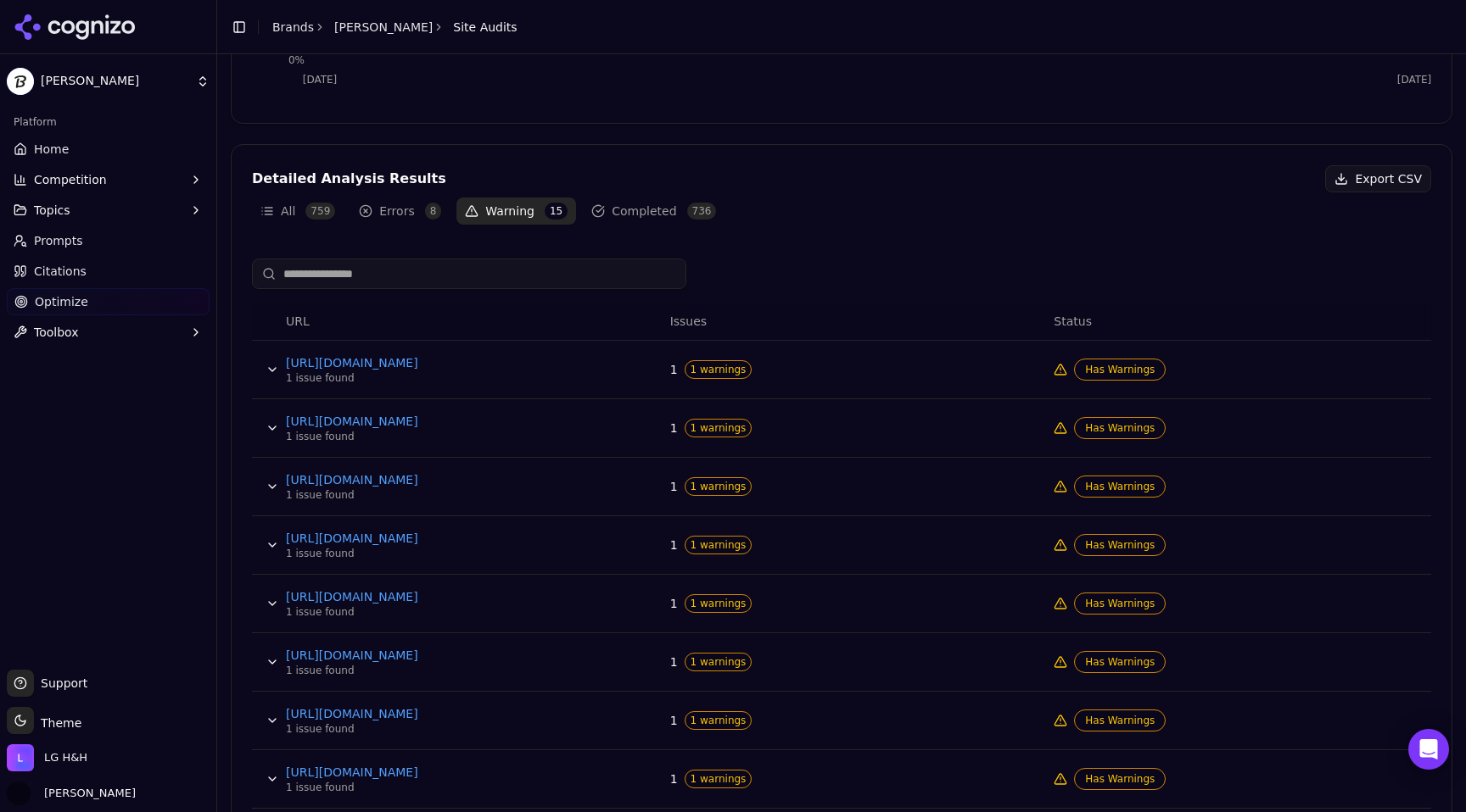
click at [305, 204] on button "All 759" at bounding box center [298, 211] width 91 height 27
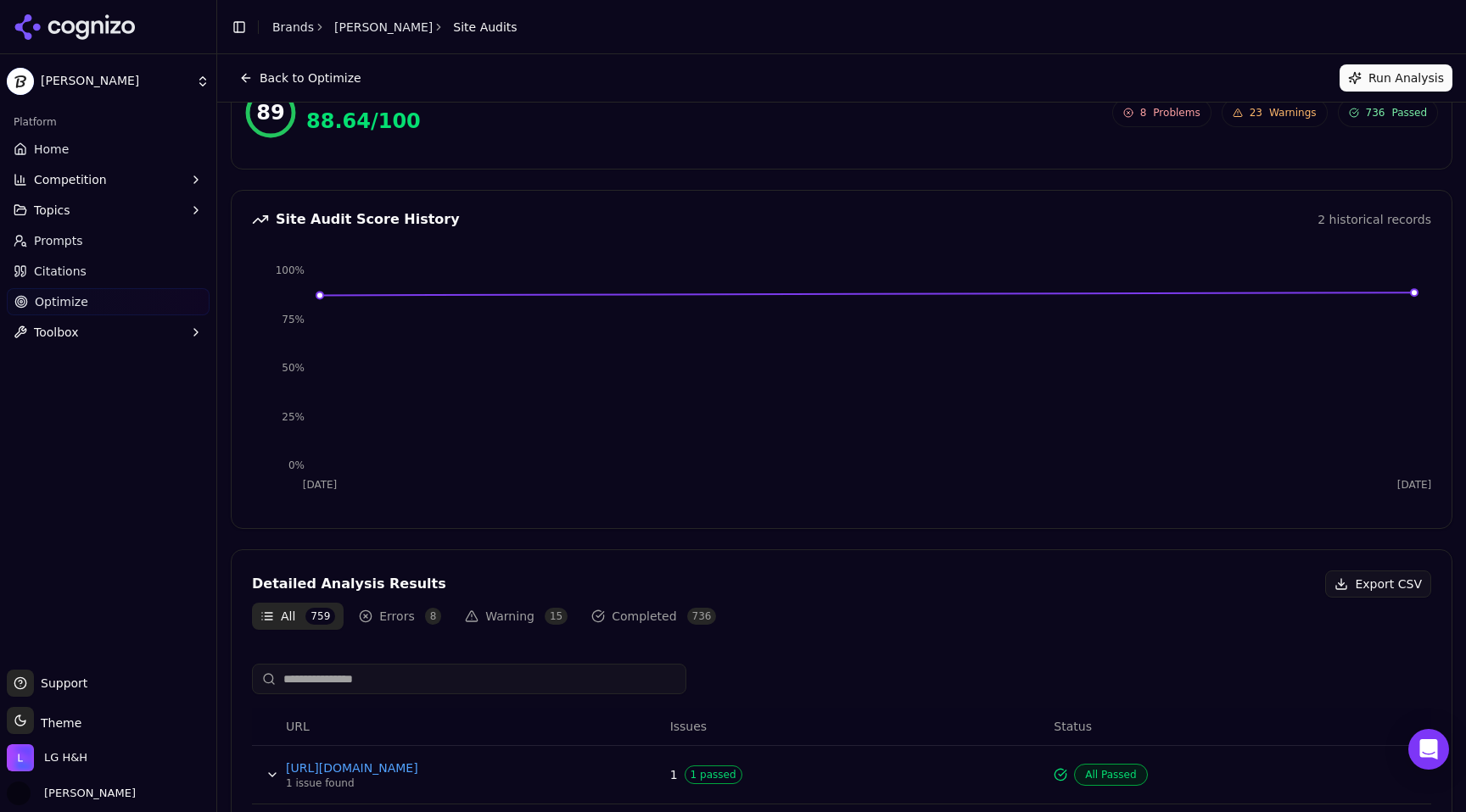
scroll to position [0, 0]
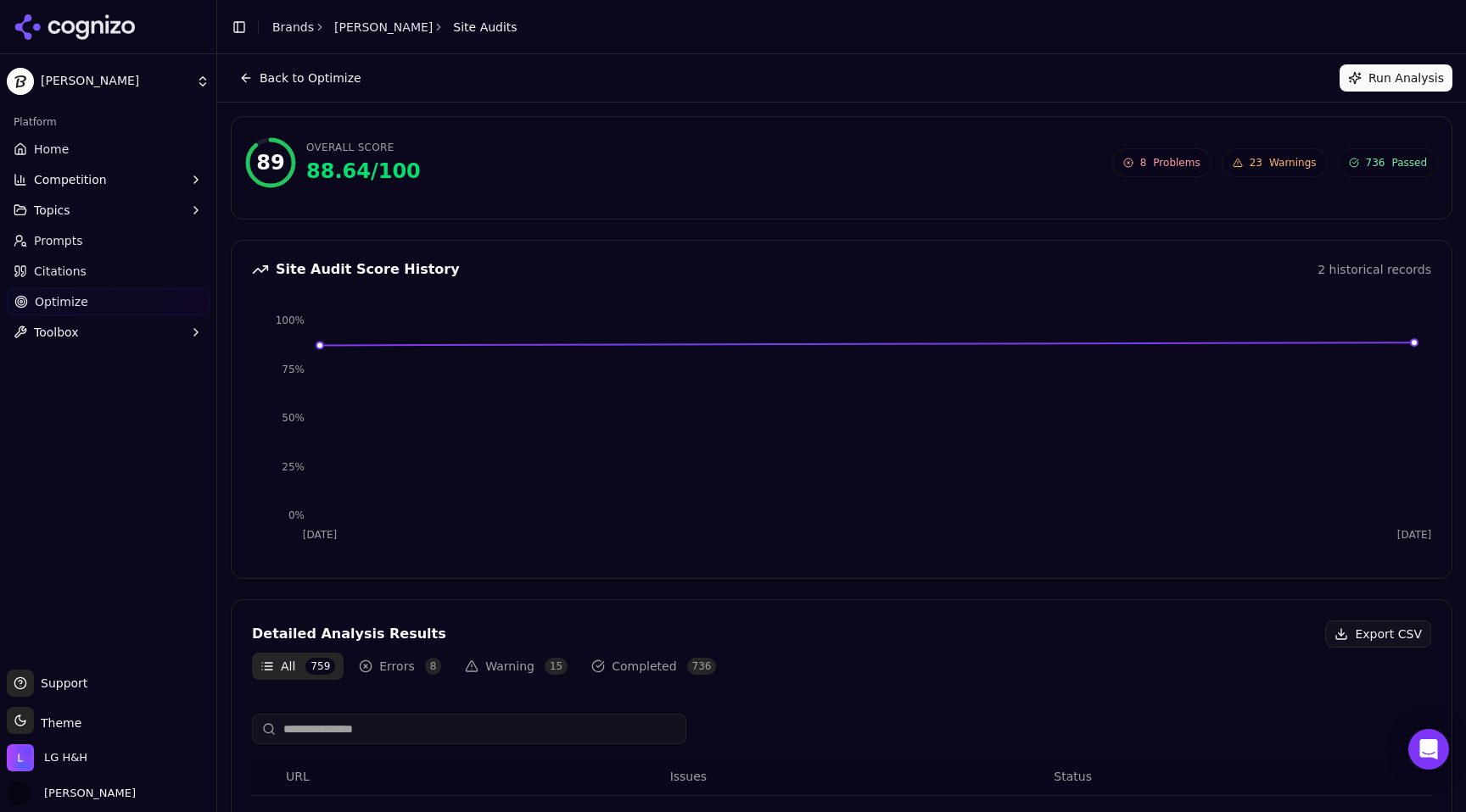
click at [264, 72] on button "Back to Optimize" at bounding box center [300, 78] width 139 height 27
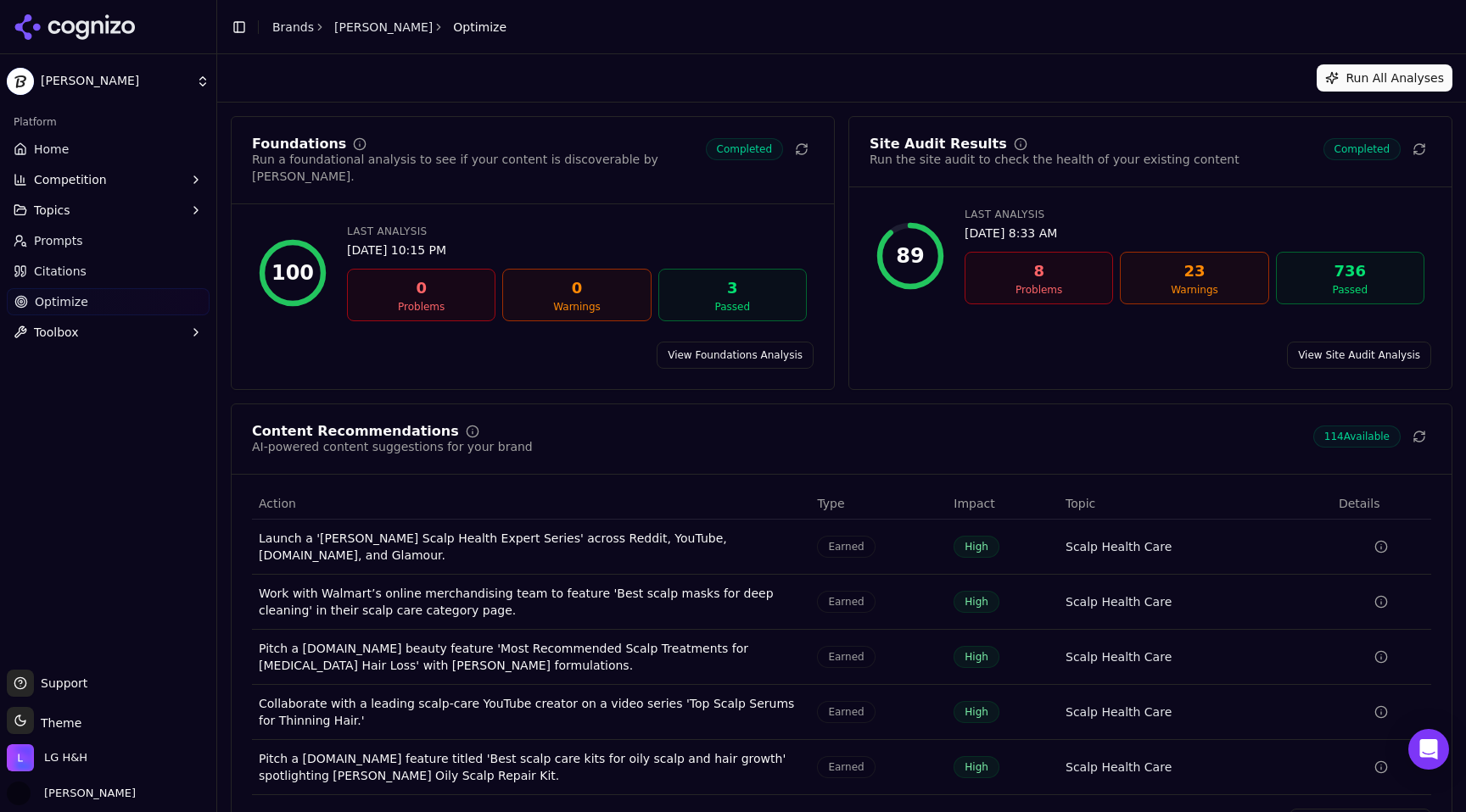
click at [1335, 341] on link "View Site Audit Analysis" at bounding box center [1359, 355] width 144 height 27
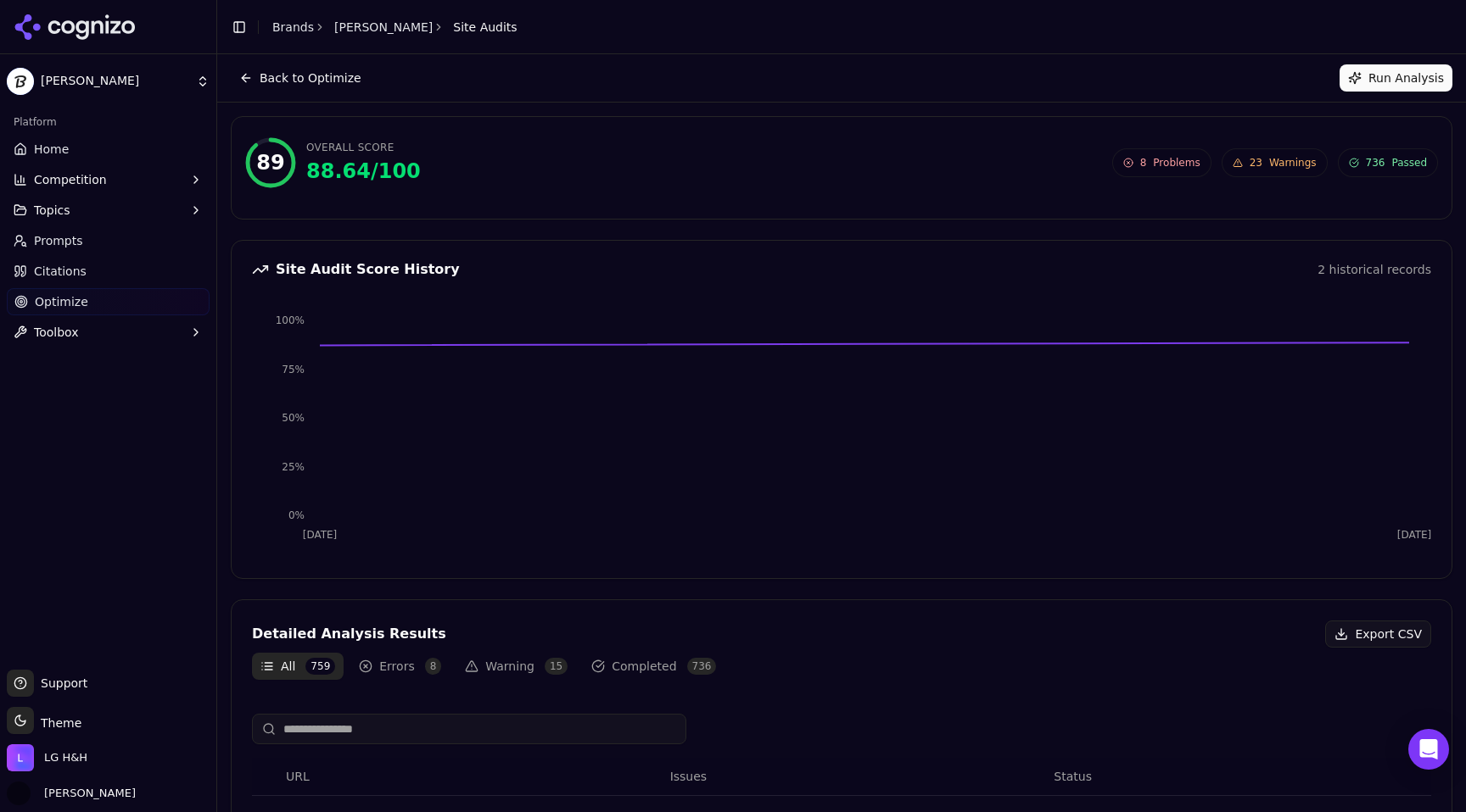
click at [485, 671] on button "Warning 15" at bounding box center [516, 666] width 120 height 27
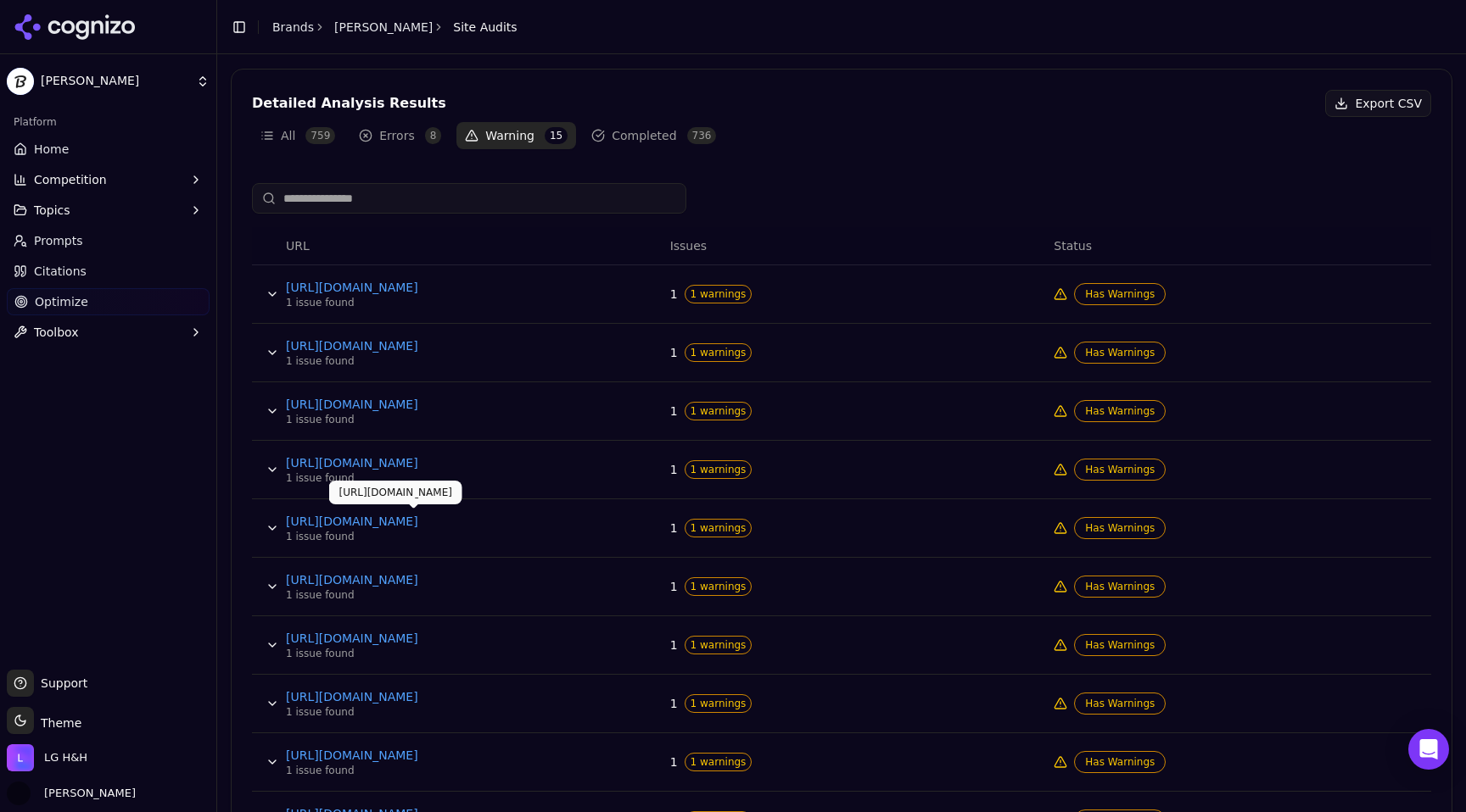
scroll to position [595, 0]
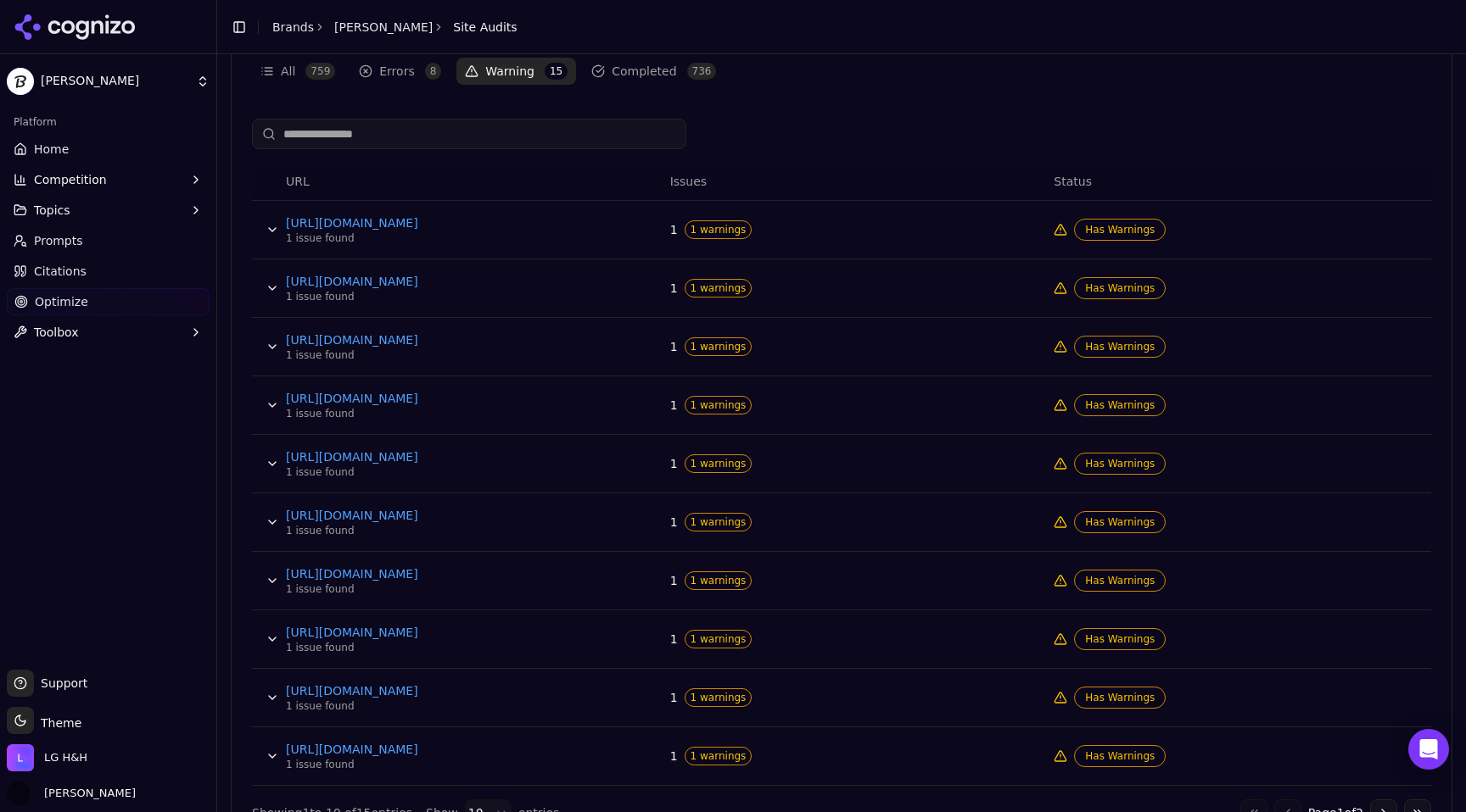
click at [272, 411] on button "Data table" at bounding box center [272, 405] width 27 height 27
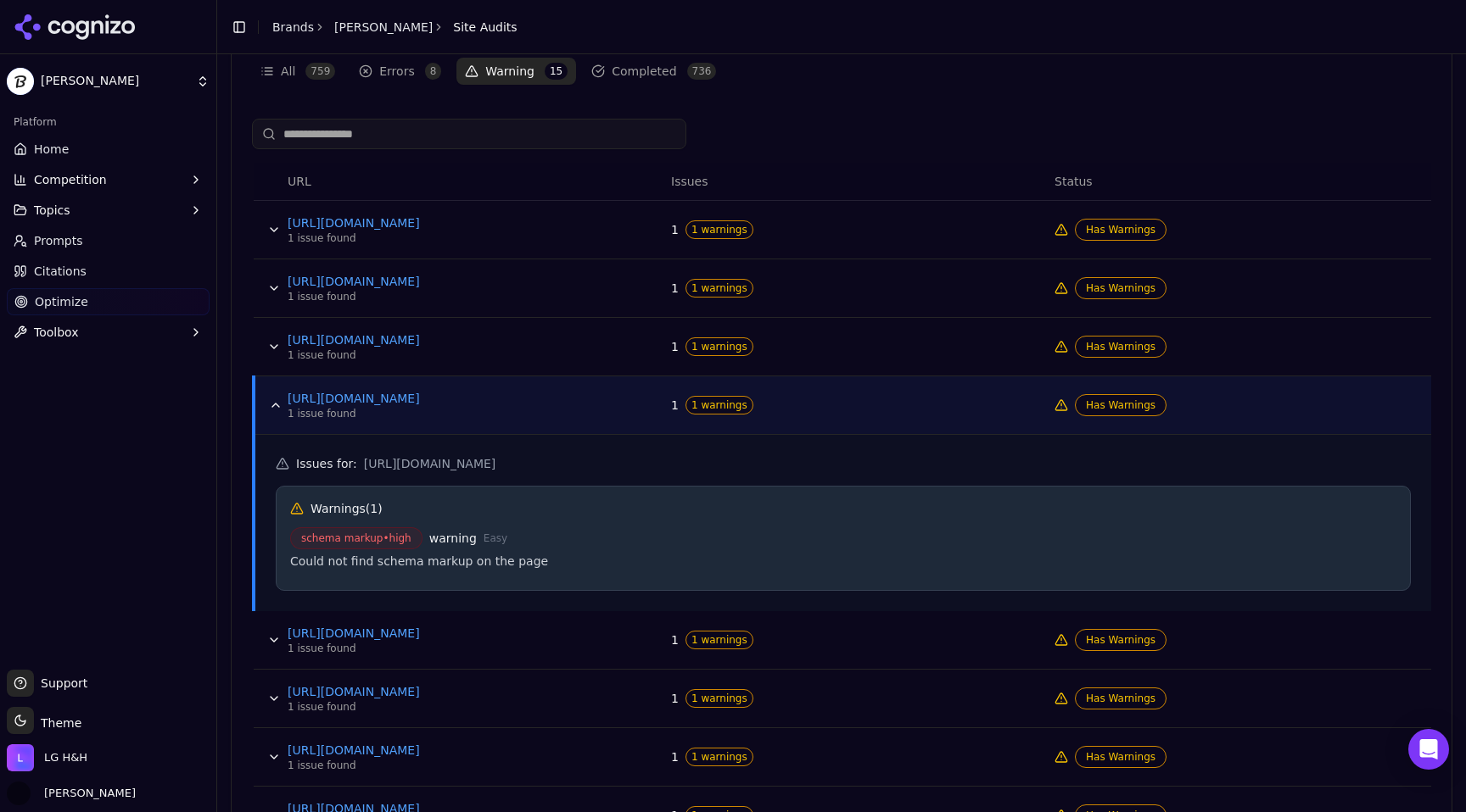
click at [272, 411] on button "Data table" at bounding box center [276, 405] width 27 height 27
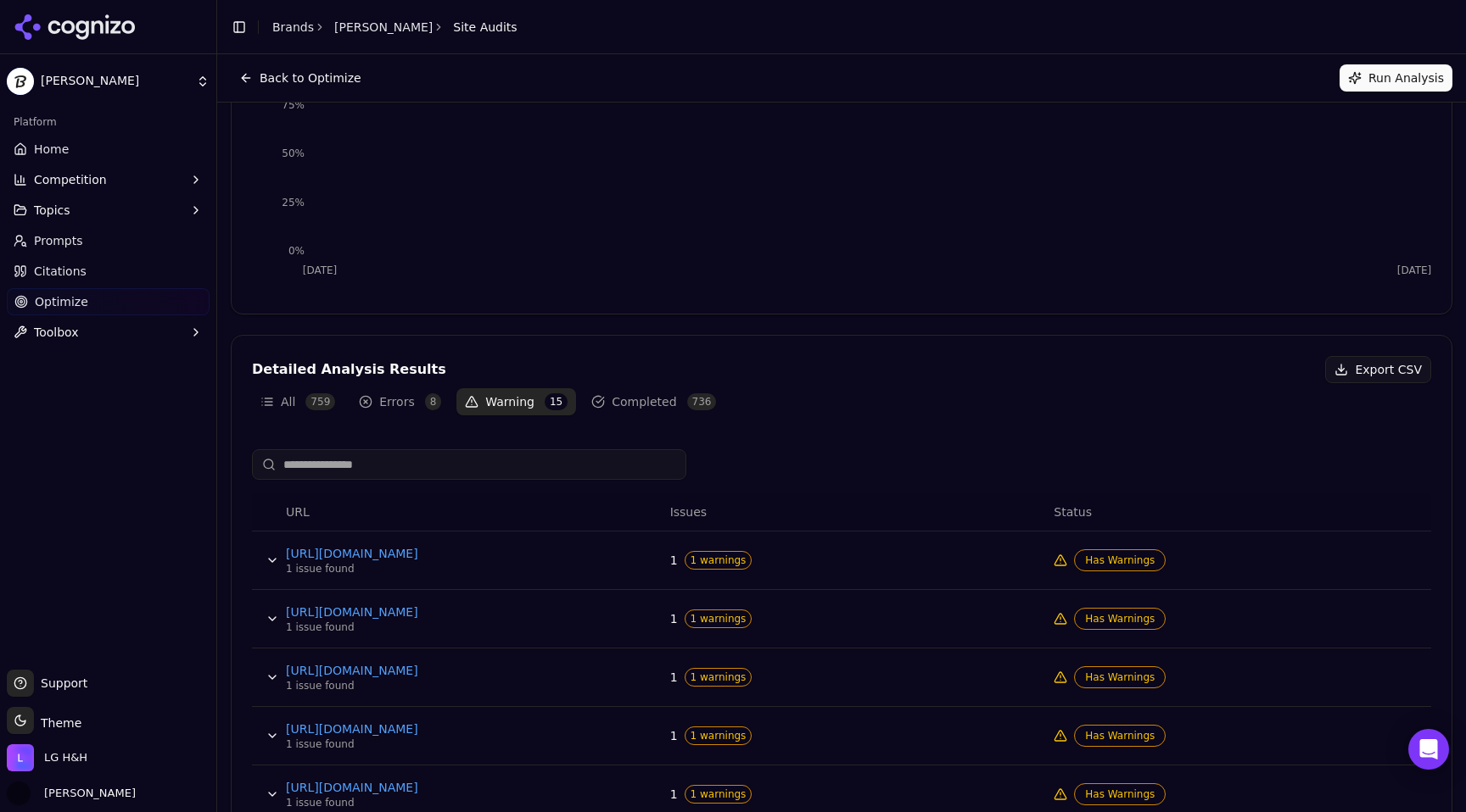
scroll to position [0, 0]
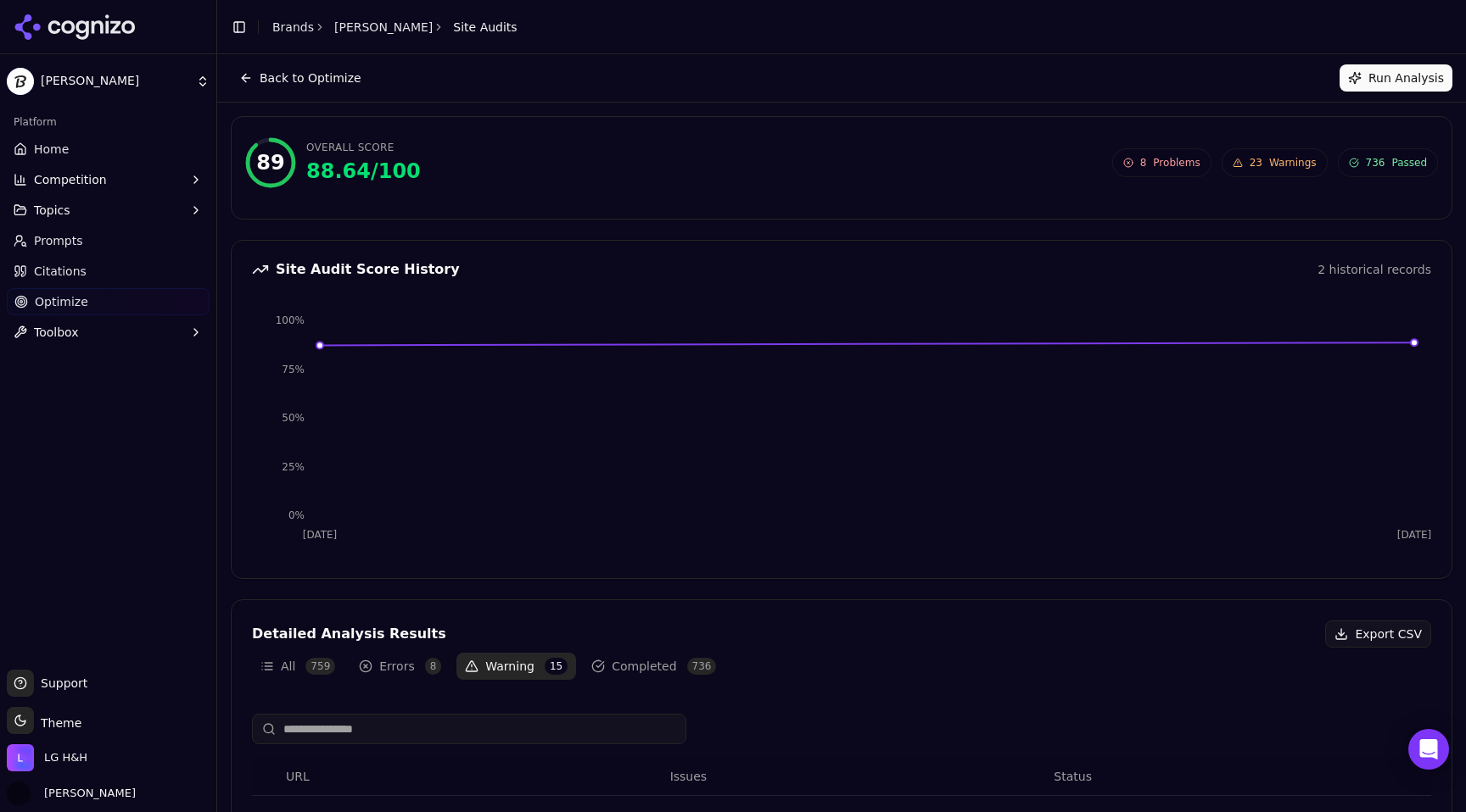
click at [1283, 163] on span "Warnings" at bounding box center [1293, 162] width 47 height 14
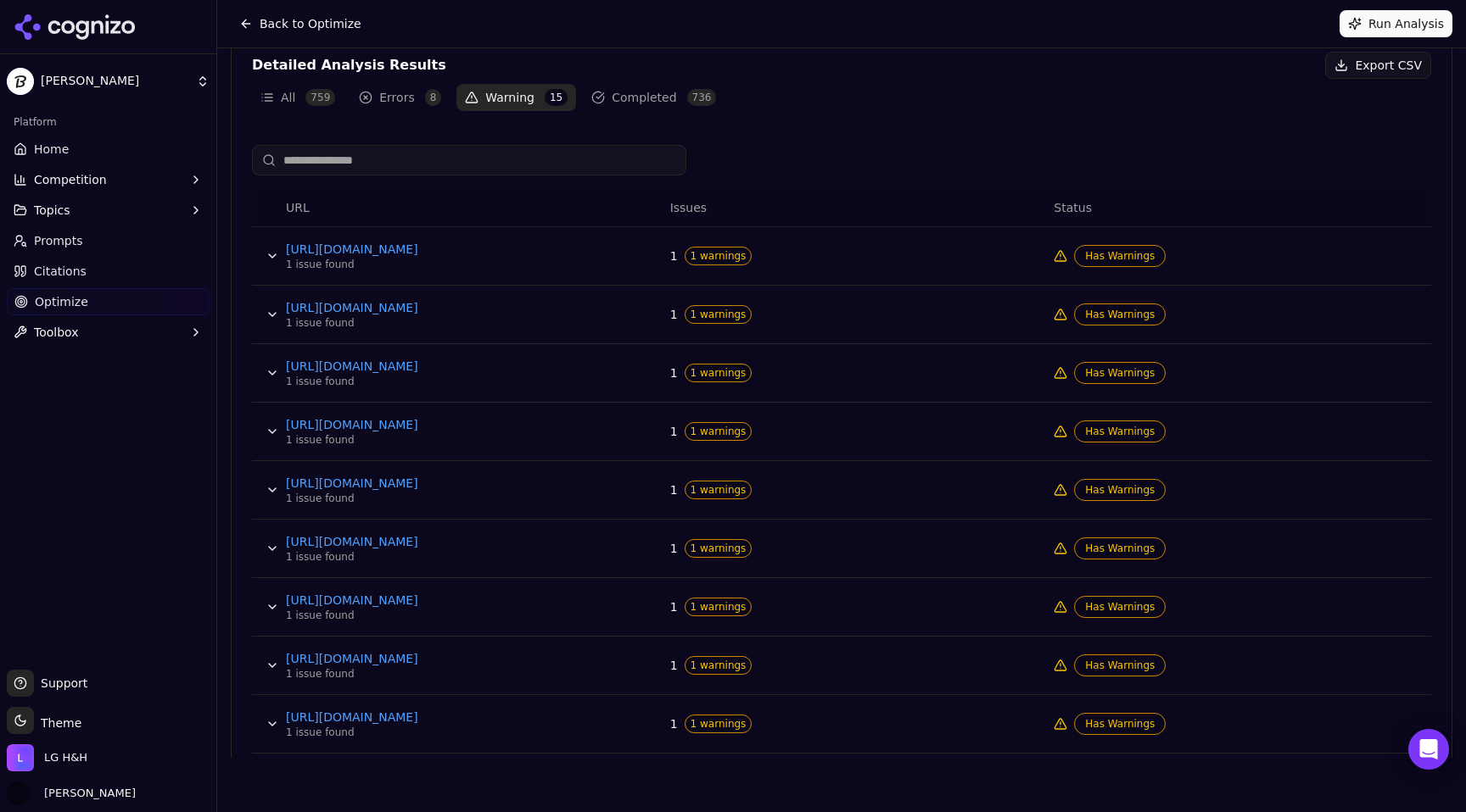
scroll to position [508, 0]
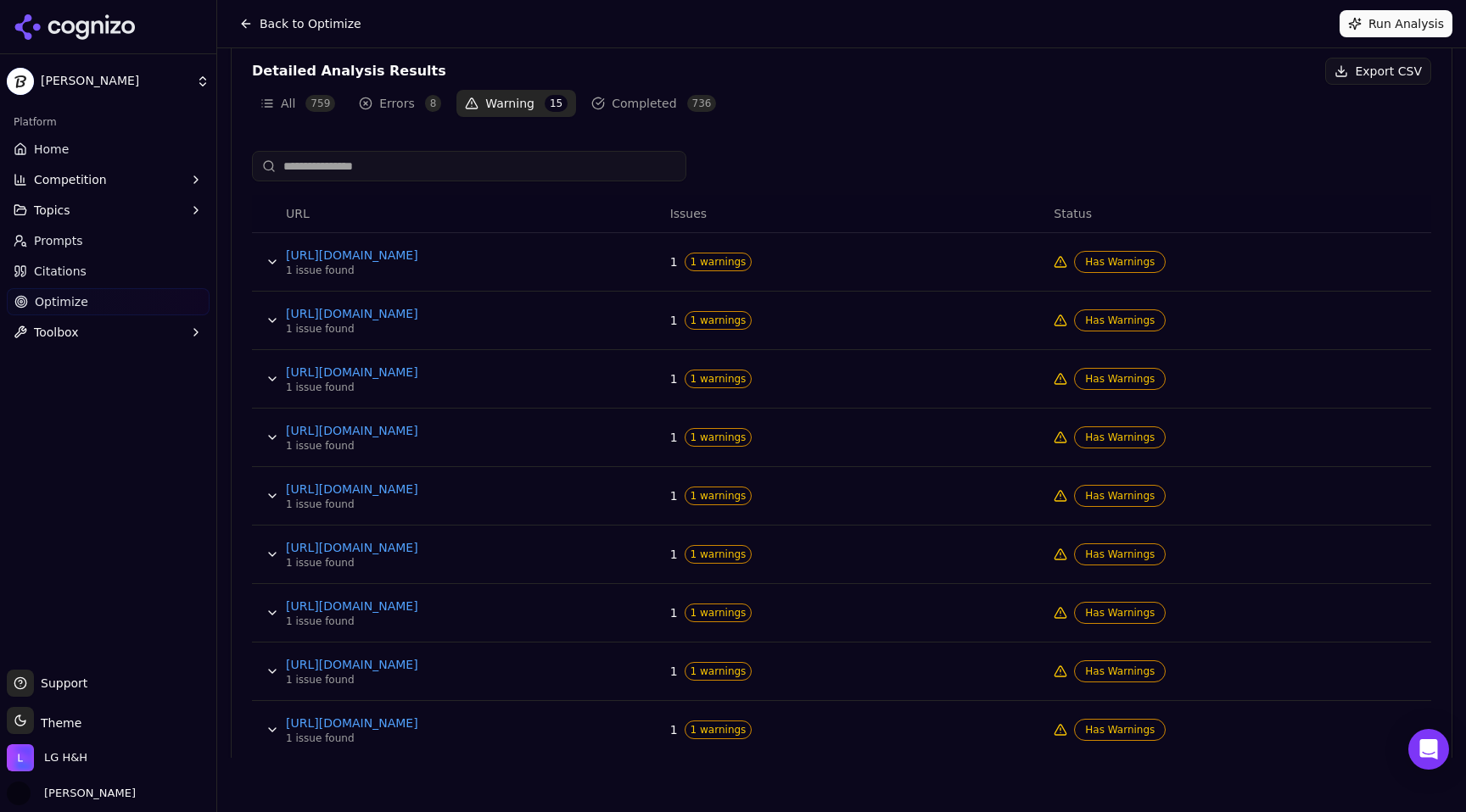
click at [272, 258] on button "Data table" at bounding box center [272, 262] width 27 height 27
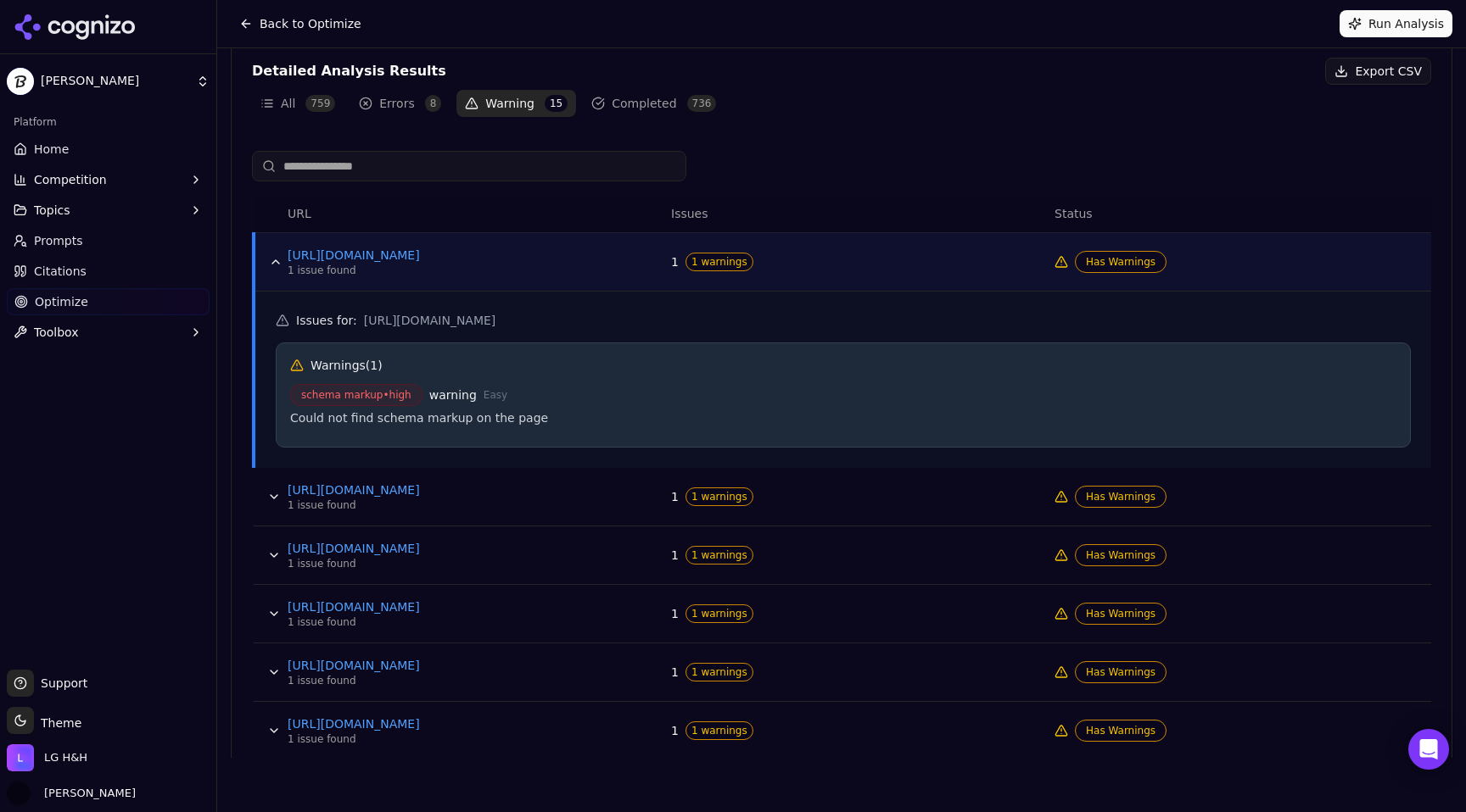
click at [274, 256] on button "Data table" at bounding box center [276, 262] width 27 height 27
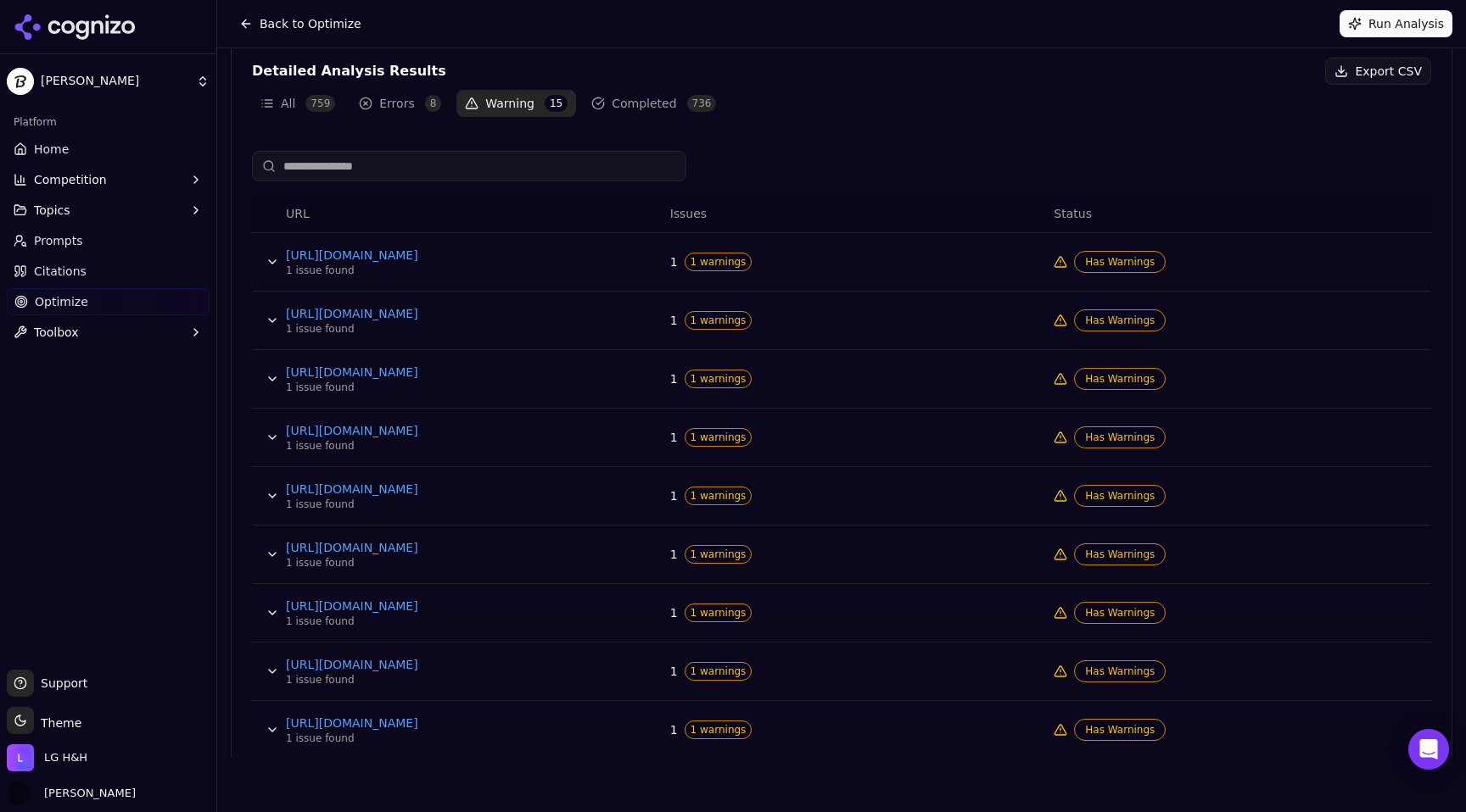
scroll to position [644, 0]
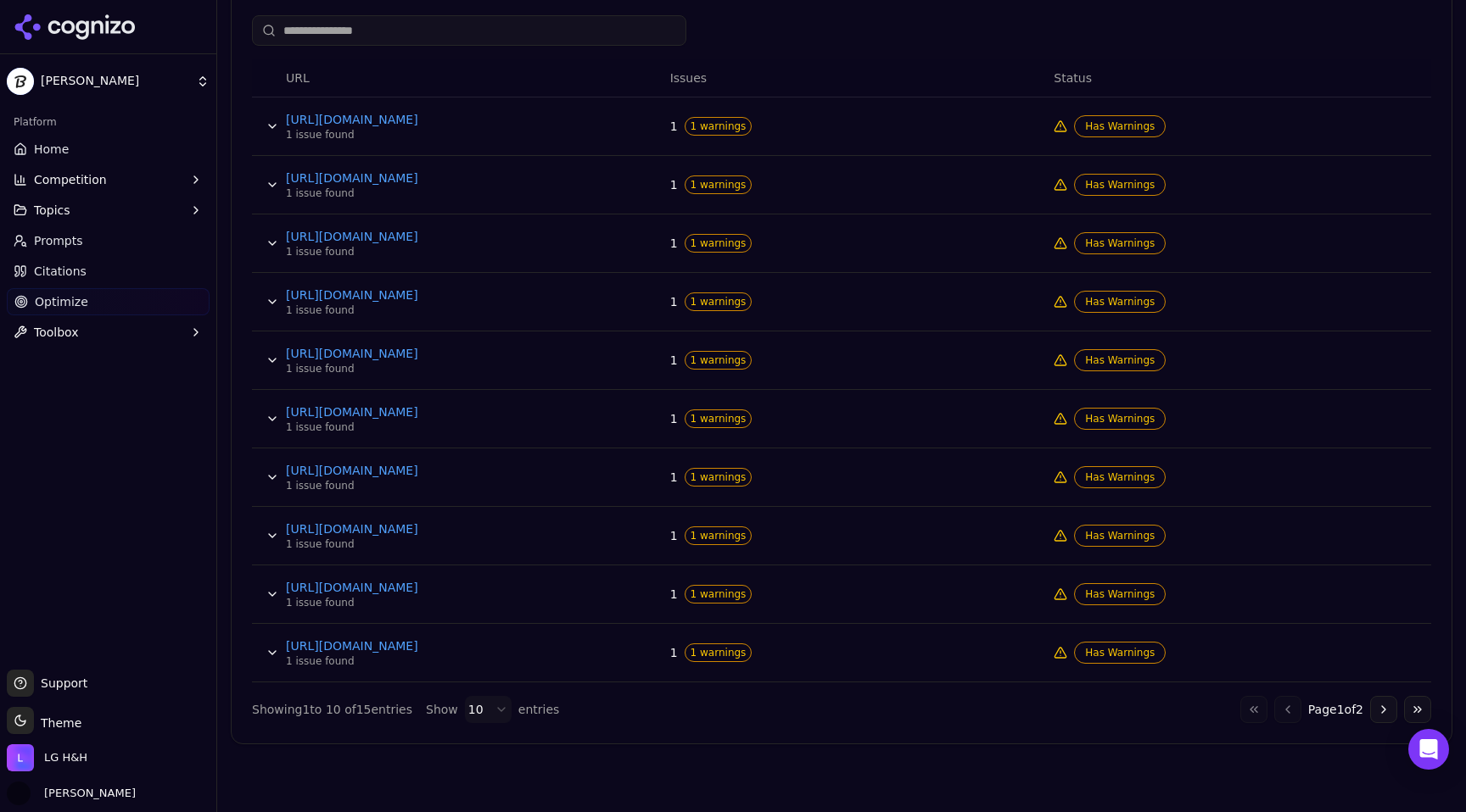
click at [1385, 713] on button "Go to next page" at bounding box center [1384, 710] width 27 height 27
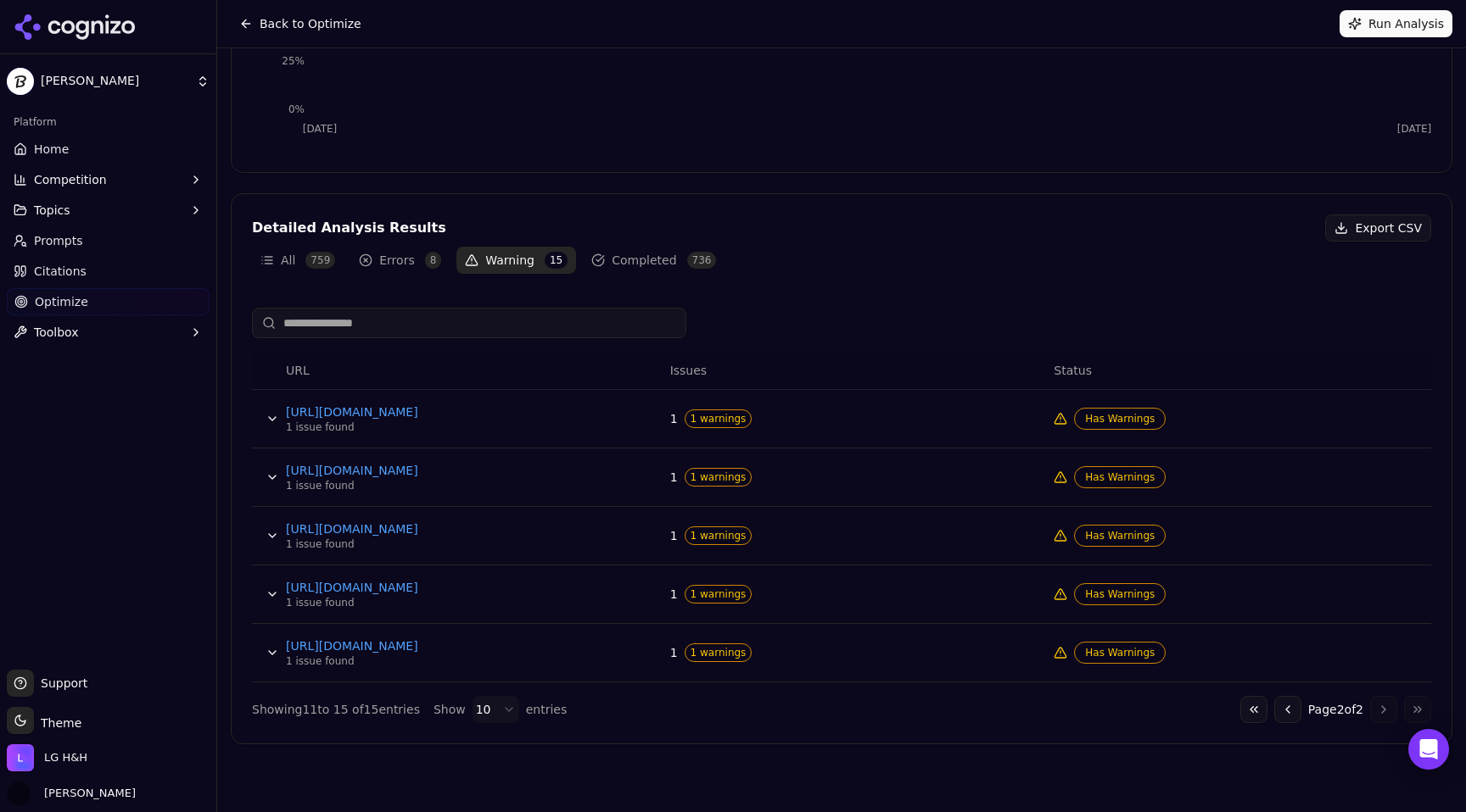
scroll to position [352, 0]
click at [1274, 707] on button "Go to previous page" at bounding box center [1288, 710] width 27 height 27
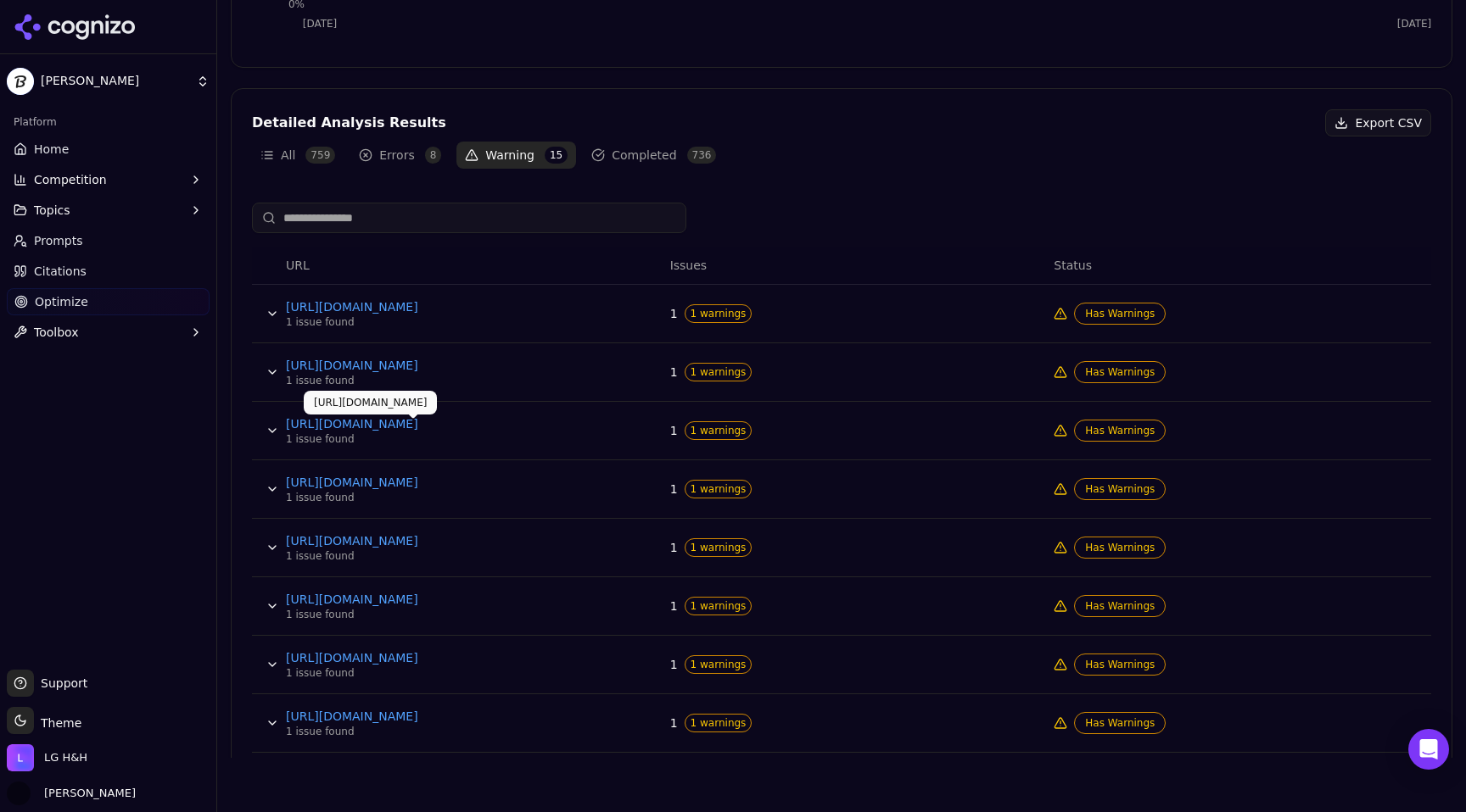
scroll to position [489, 0]
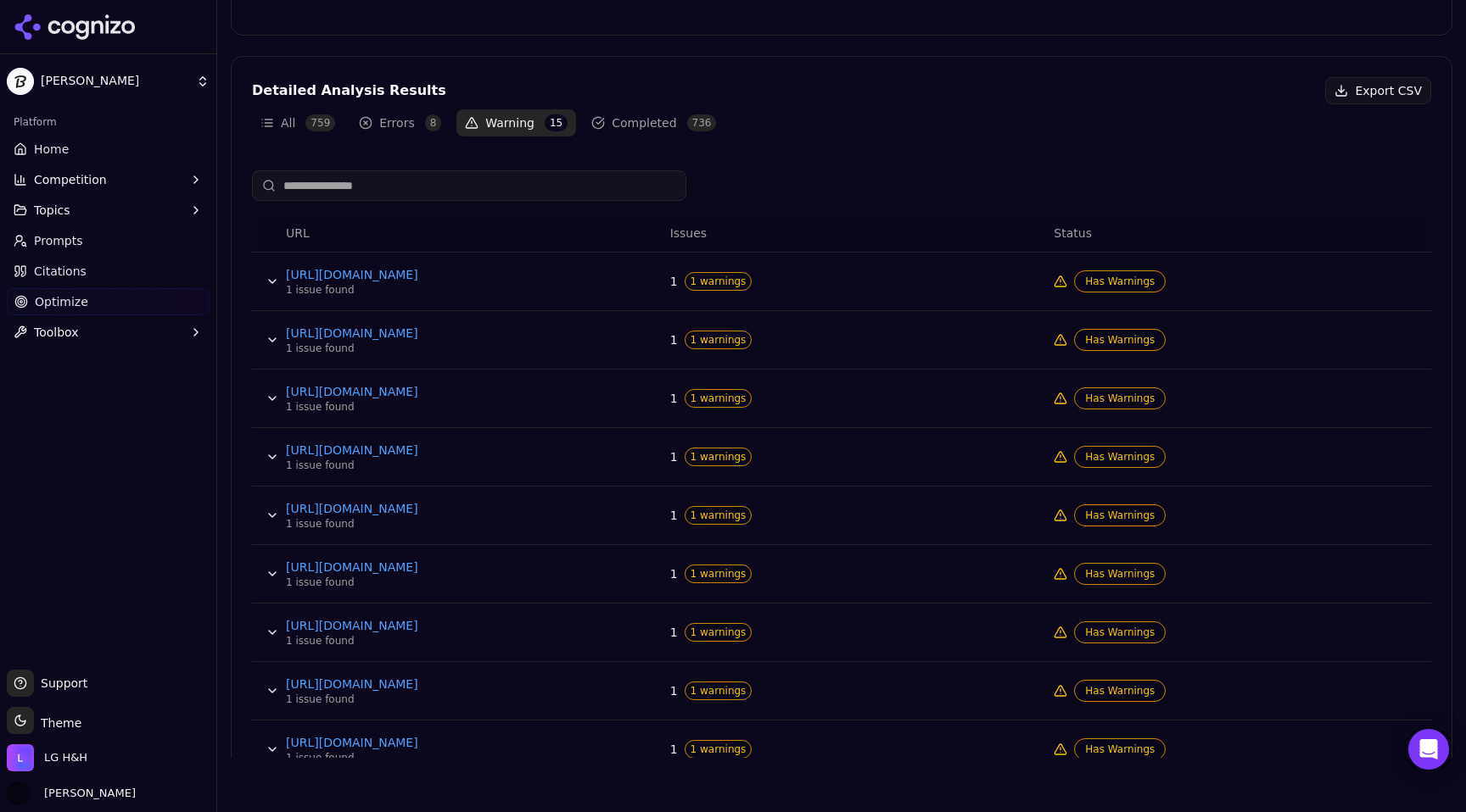
click at [1119, 282] on span "Has Warnings" at bounding box center [1119, 281] width 91 height 22
click at [693, 284] on span "1 warnings" at bounding box center [718, 281] width 68 height 18
click at [398, 126] on button "Errors 8" at bounding box center [400, 123] width 99 height 27
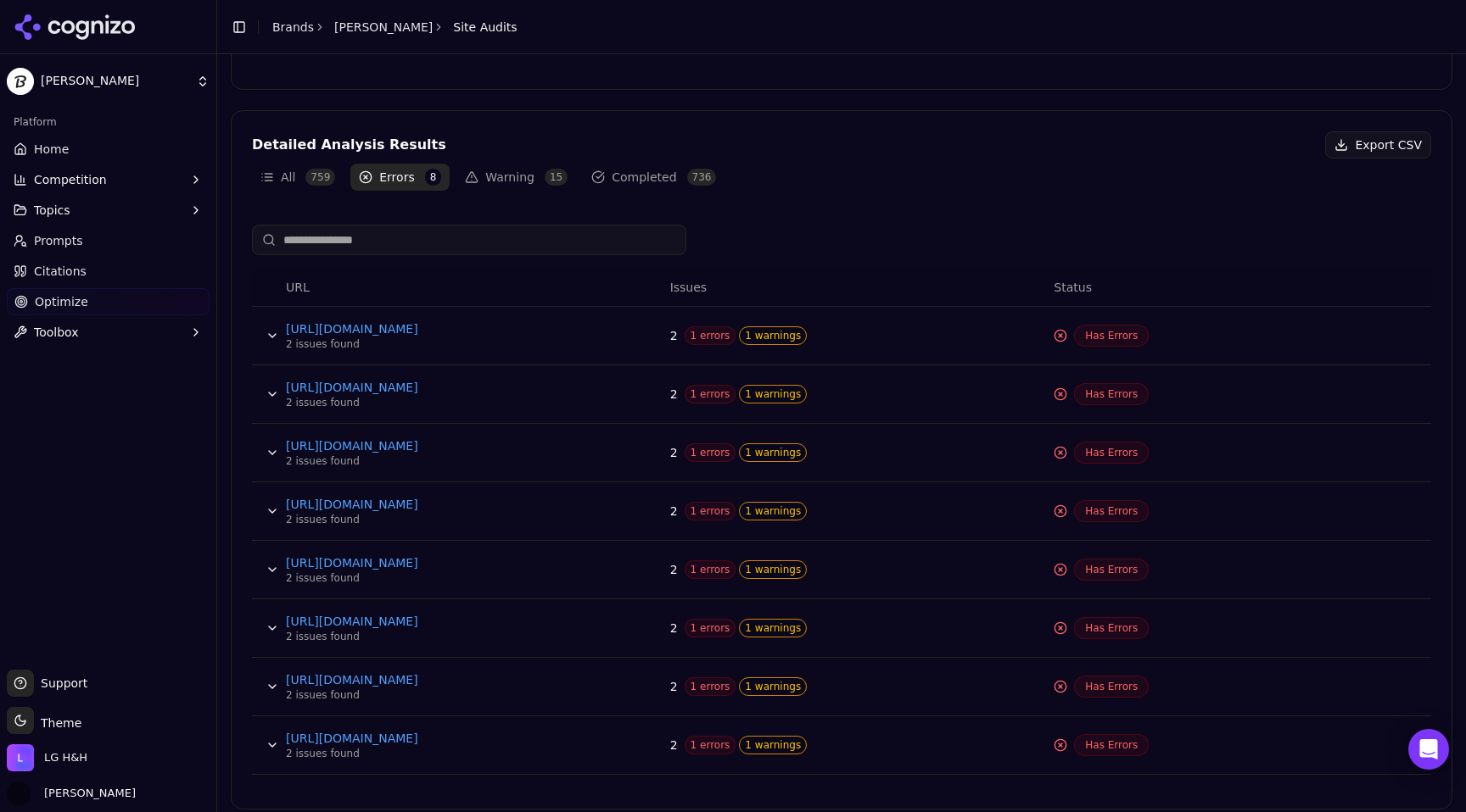
click at [487, 178] on button "Warning 15" at bounding box center [516, 177] width 120 height 27
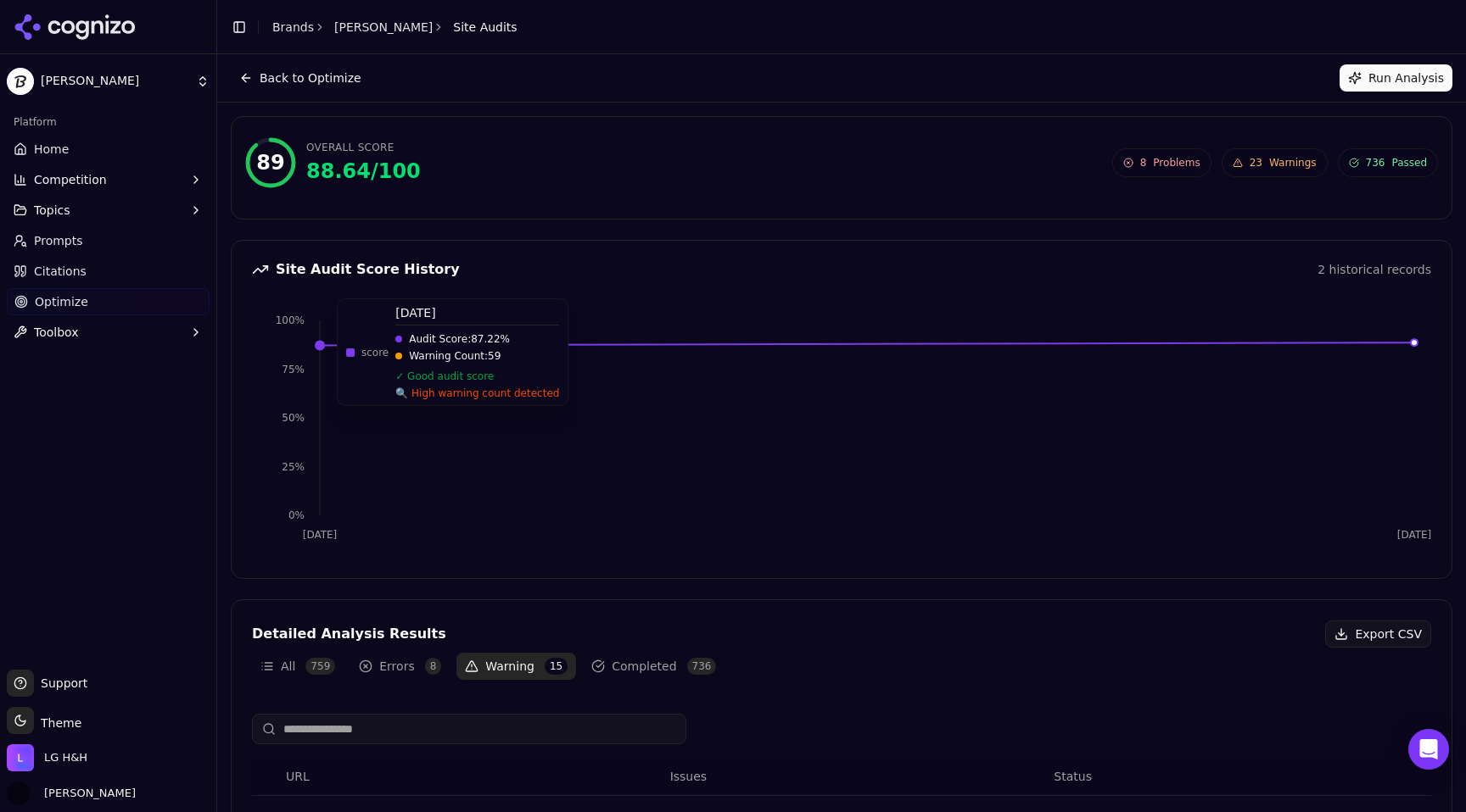
scroll to position [644, 0]
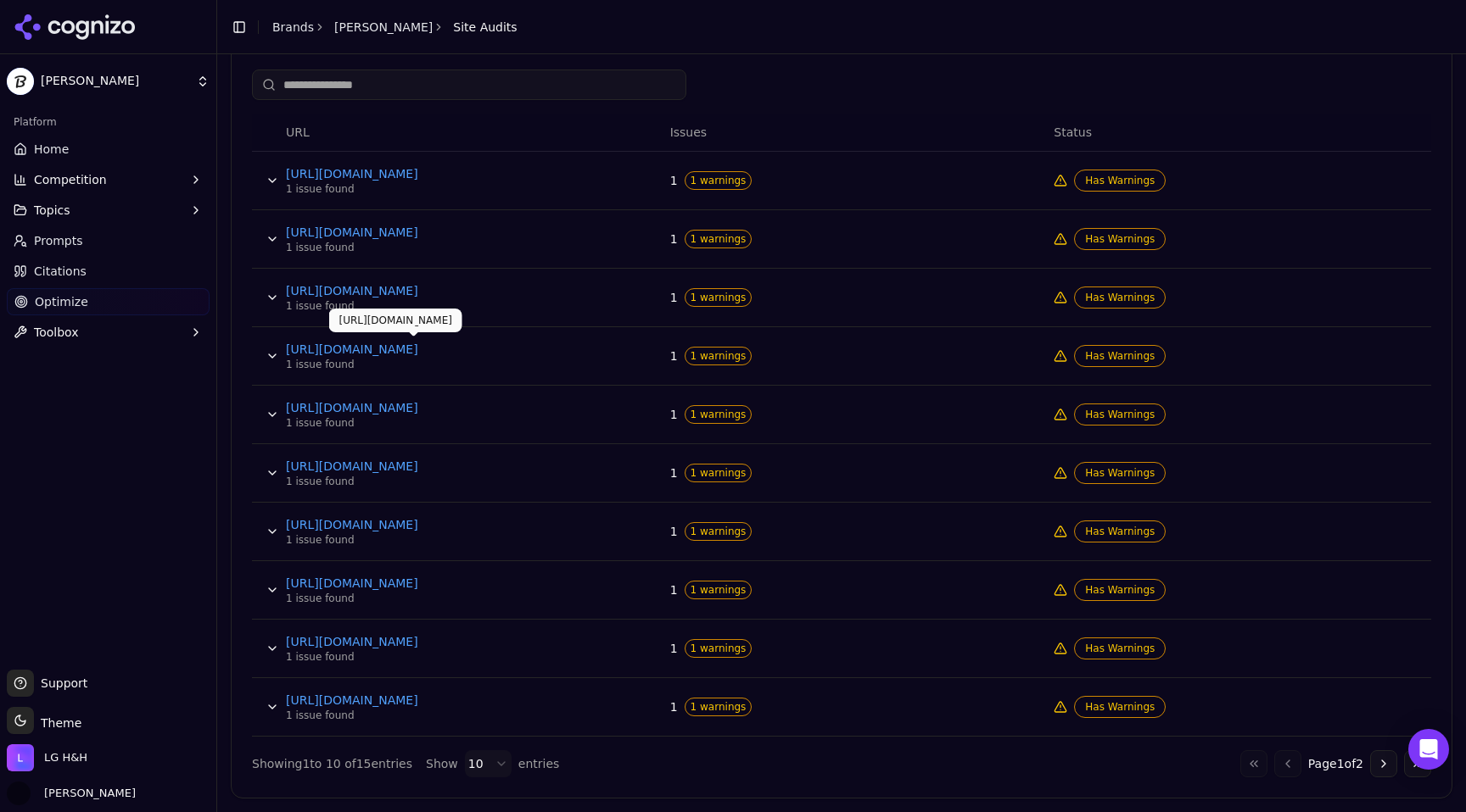
click at [455, 351] on link "[URL][DOMAIN_NAME]" at bounding box center [413, 349] width 255 height 17
